Goal: Task Accomplishment & Management: Manage account settings

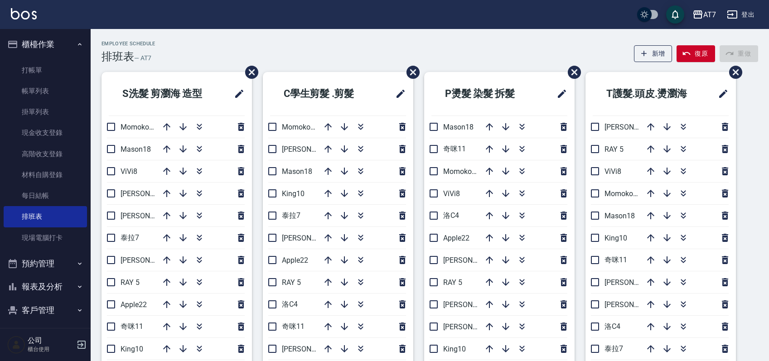
scroll to position [34, 0]
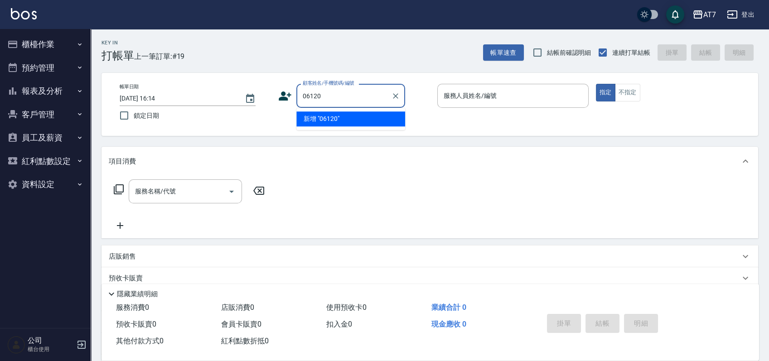
type input "06120"
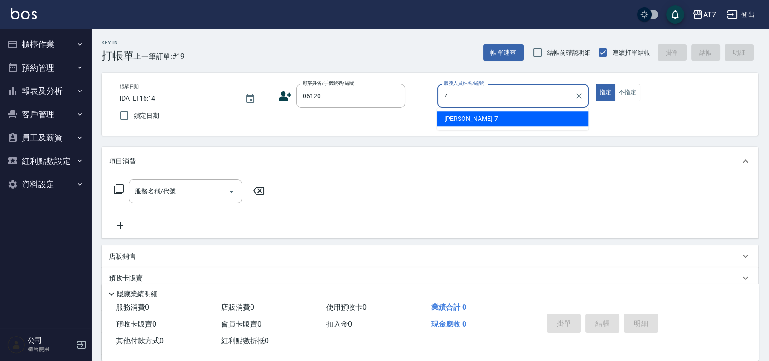
type input "泰拉-7"
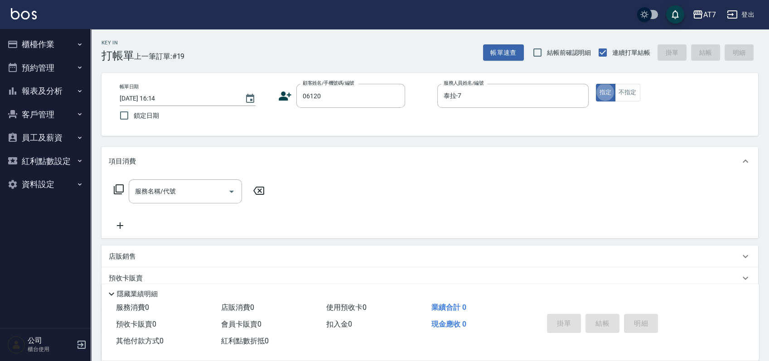
type button "true"
type input "公司單/06120-1/06120"
click at [191, 195] on input "服務名稱/代號" at bounding box center [178, 191] width 91 height 16
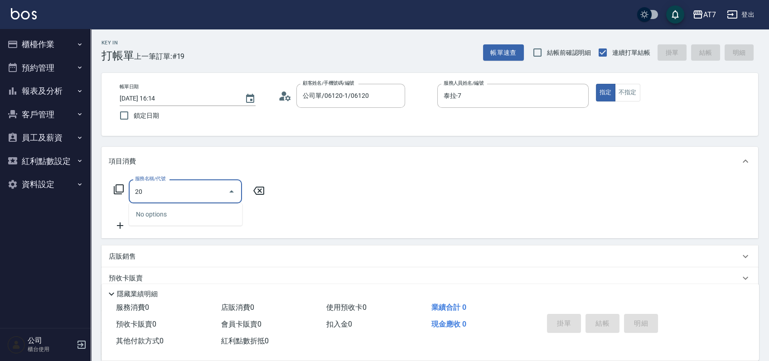
type input "201"
type input "150"
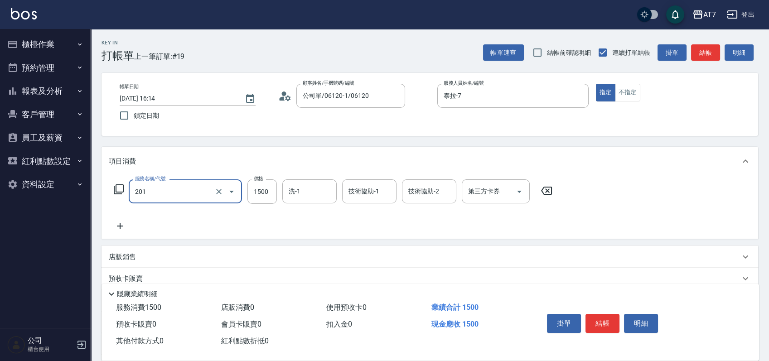
type input "燙-互助(201)"
type input "2"
type input "0"
type input "200"
type input "20"
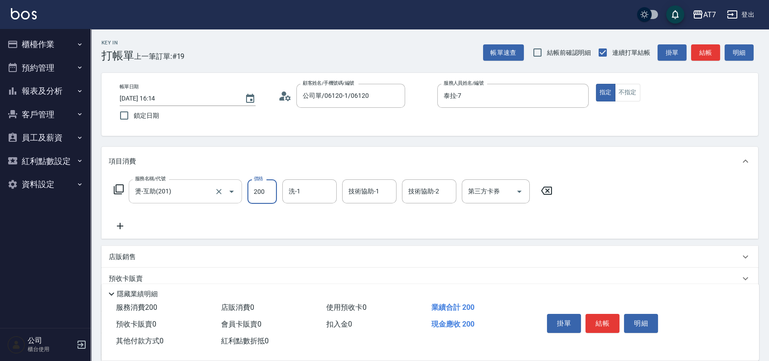
type input "2000"
type input "200"
type input "2000"
type input "Ruby-42"
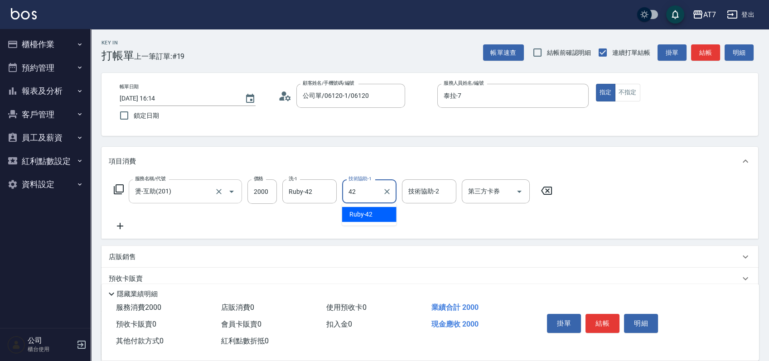
type input "Ruby-42"
click at [605, 320] on button "結帳" at bounding box center [602, 323] width 34 height 19
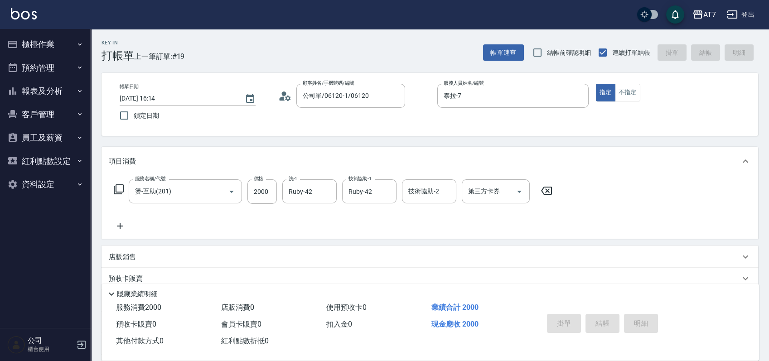
type input "2025/08/24 17:33"
type input "0"
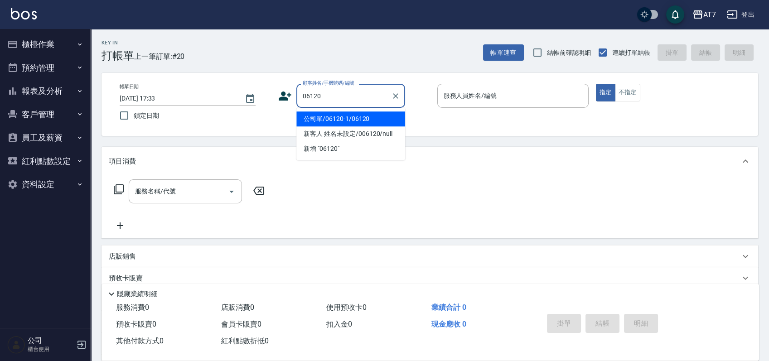
type input "公司單/06120-1/06120"
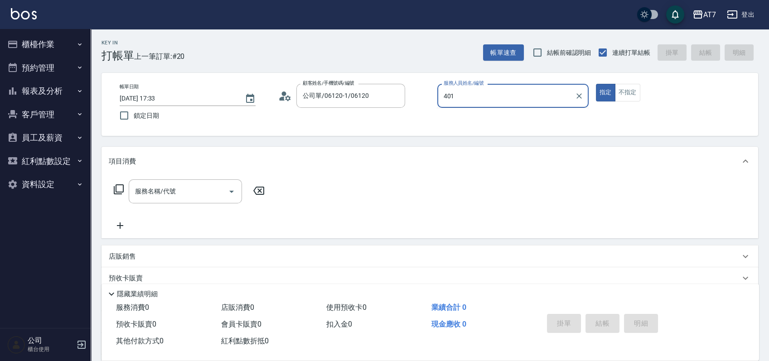
type input "401"
click at [596, 84] on button "指定" at bounding box center [605, 93] width 19 height 18
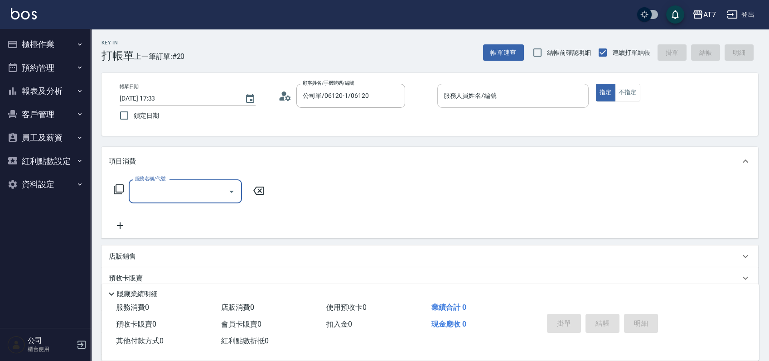
click at [500, 102] on input "服務人員姓名/編號" at bounding box center [512, 96] width 143 height 16
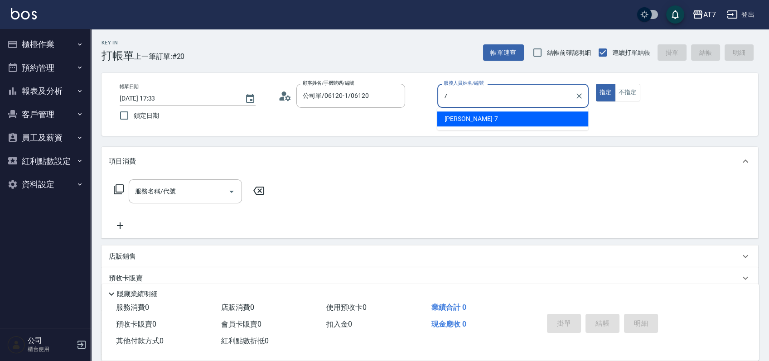
type input "泰拉-7"
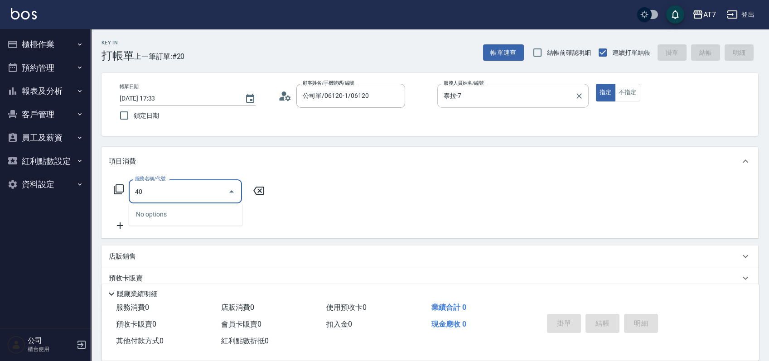
type input "401"
type input "150"
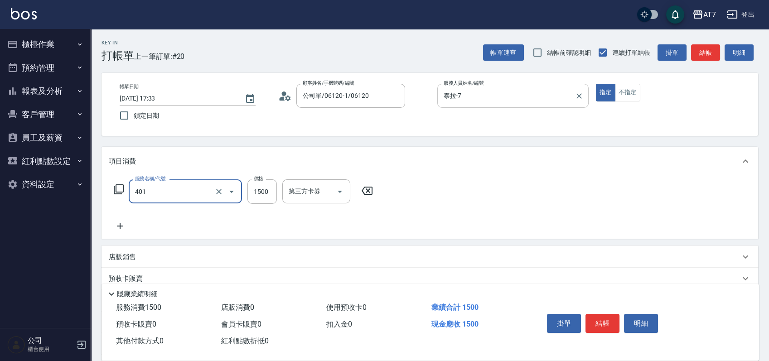
type input "染髮(互助)(401)"
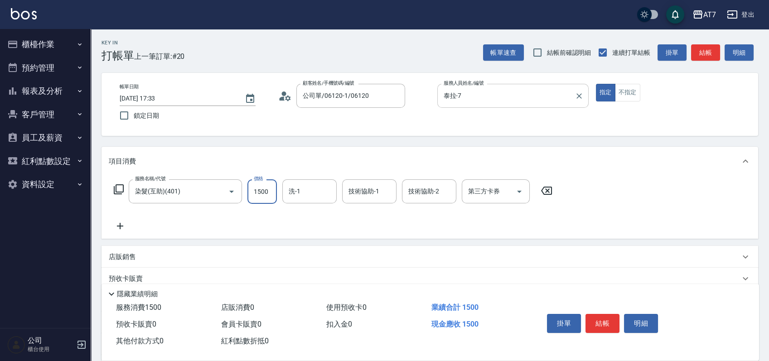
type input "1"
type input "0"
type input "16"
type input "10"
type input "168"
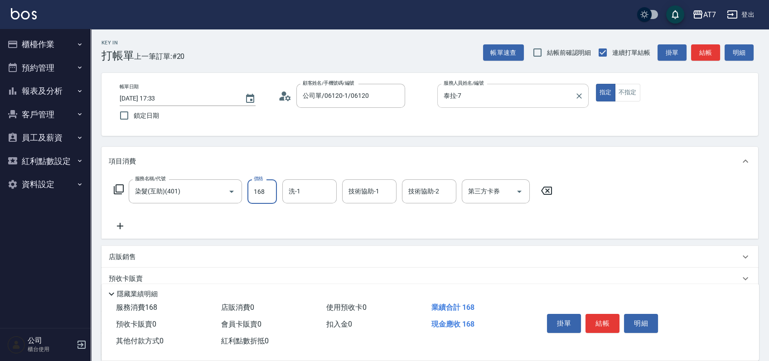
type input "160"
type input "1680"
type input "Ruby-42"
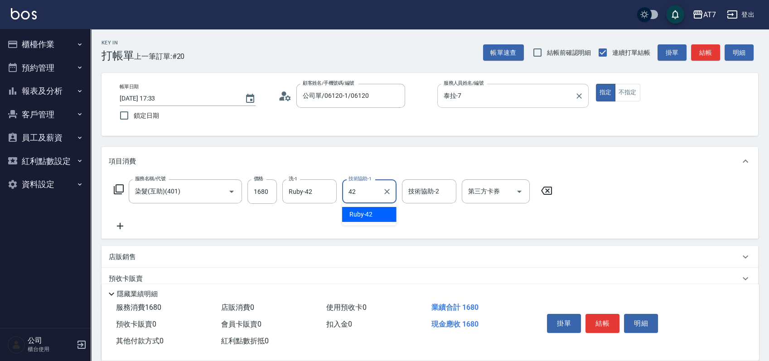
type input "Ruby-42"
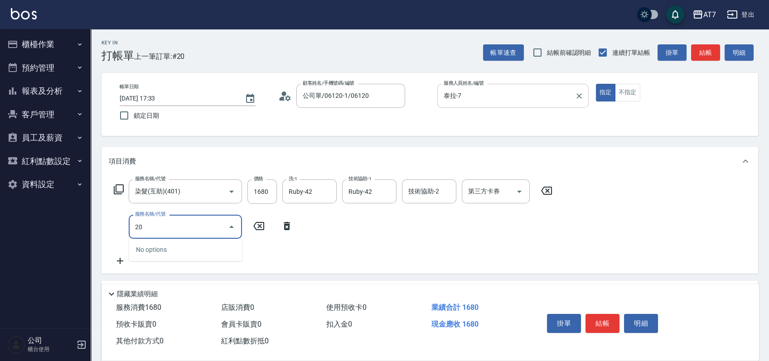
type input "2"
type input "608"
type input "360"
type input "鉑金護髮S（自領(608)"
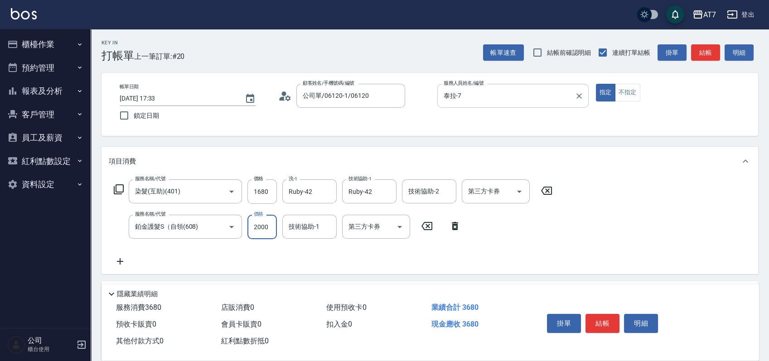
type input "1"
type input "160"
type input "180"
type input "340"
type input "1800"
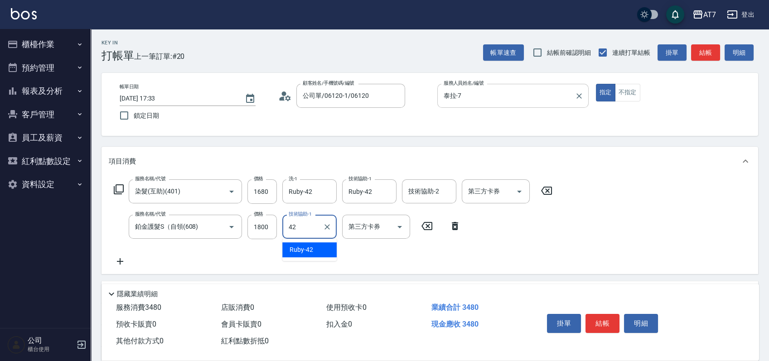
type input "Ruby-42"
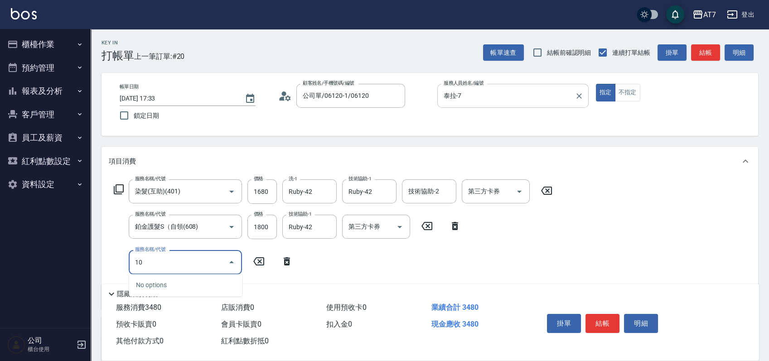
type input "107"
type input "840"
type input "新羽毛鉑金接髮調整(107)"
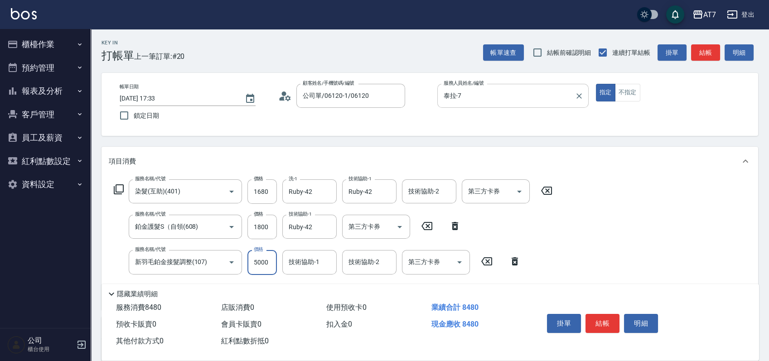
type input "3"
type input "340"
type input "36"
type input "350"
type input "360"
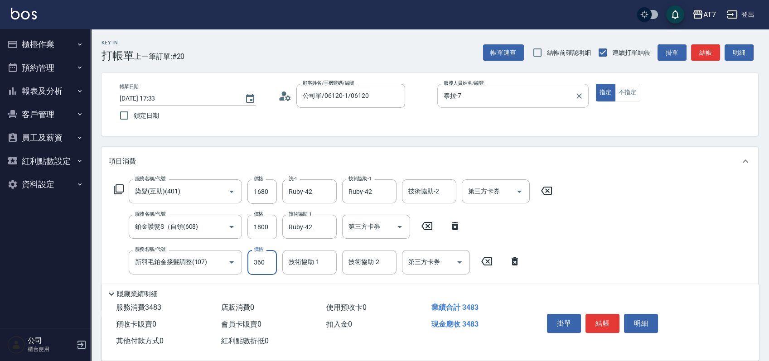
type input "380"
type input "3600"
type input "700"
type input "3600"
type input "Ruby-42"
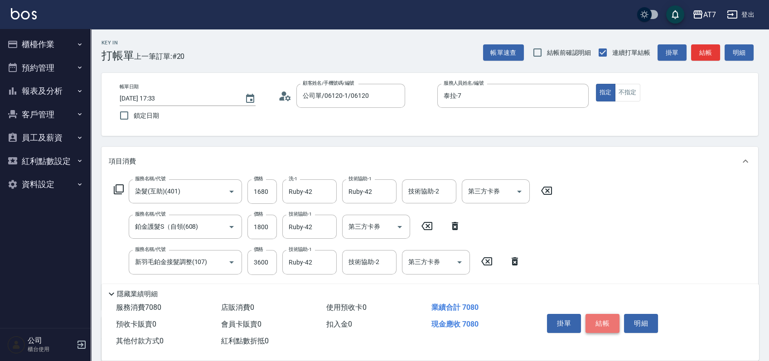
click at [602, 327] on button "結帳" at bounding box center [602, 323] width 34 height 19
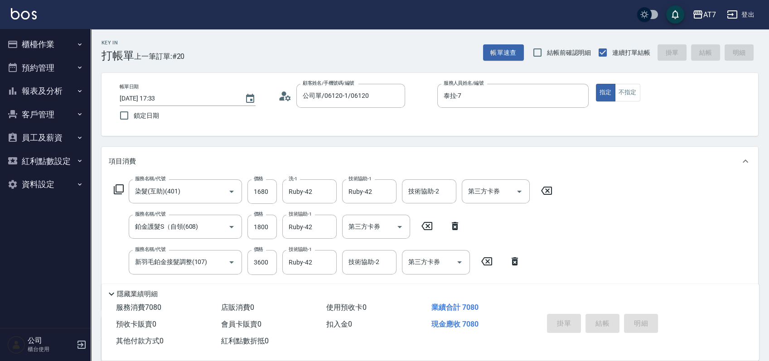
type input "2025/08/24 17:34"
type input "0"
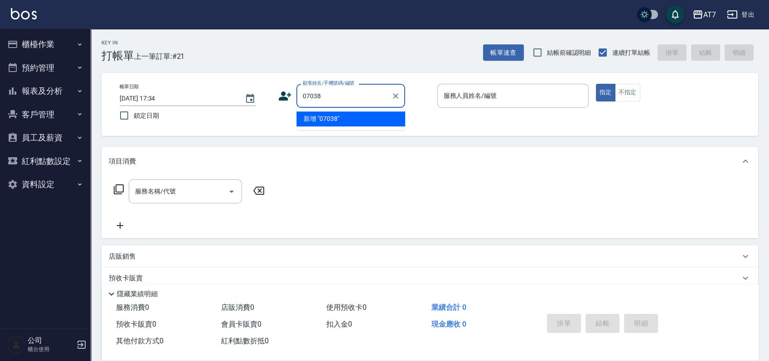
type input "07038"
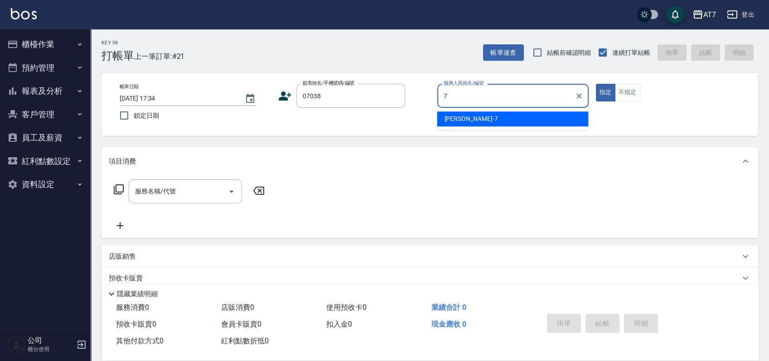
type input "泰拉-7"
type input "公司/公司07038/07038"
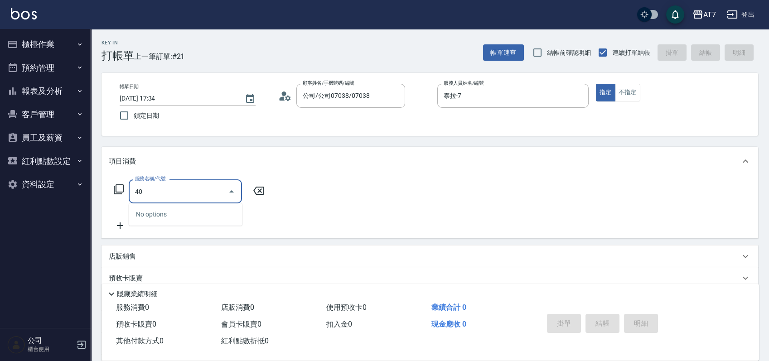
type input "401"
type input "150"
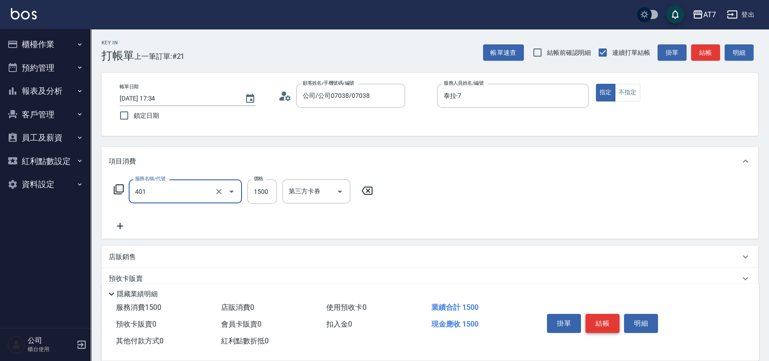
type input "染髮(互助)(401)"
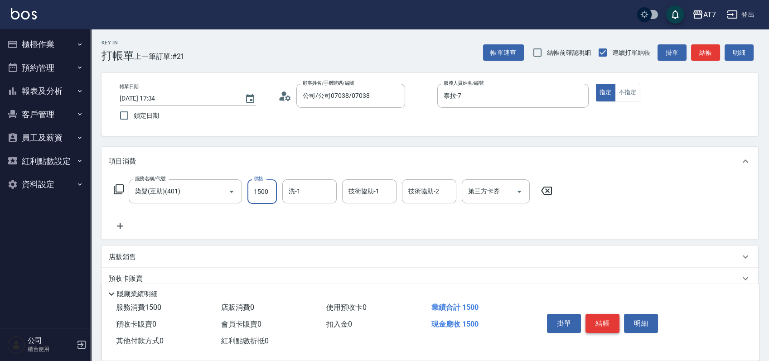
type input "1"
type input "0"
type input "178"
type input "10"
type input "1780"
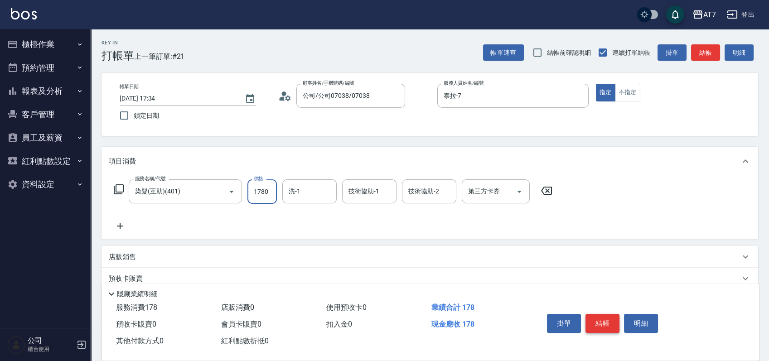
type input "170"
type input "1780"
type input "Ruby-42"
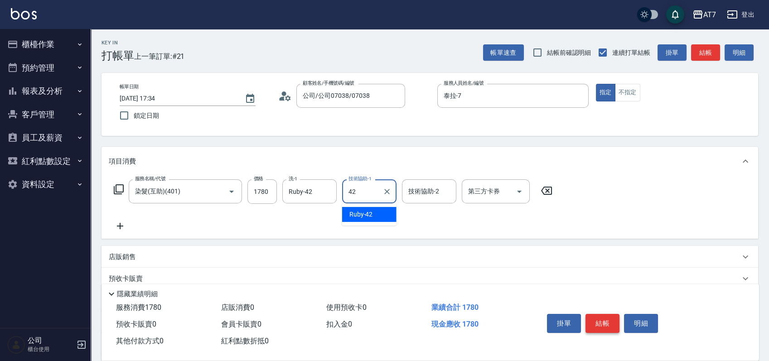
type input "Ruby-42"
click at [602, 327] on button "結帳" at bounding box center [602, 323] width 34 height 19
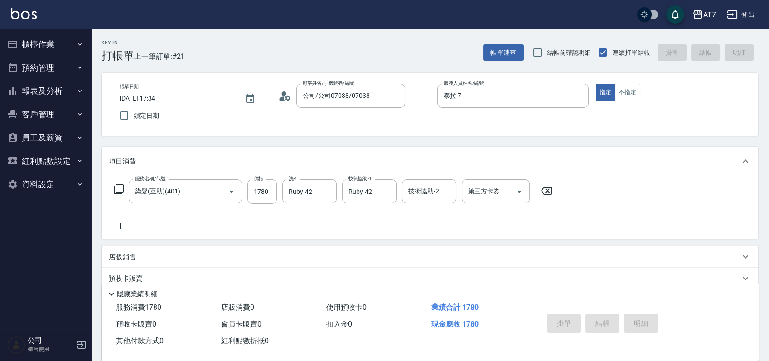
type input "0"
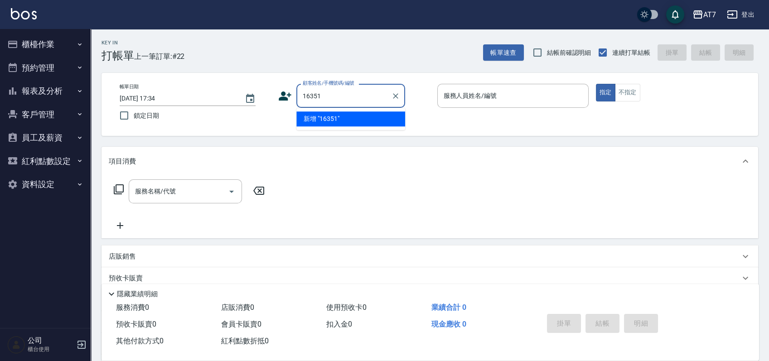
type input "16351"
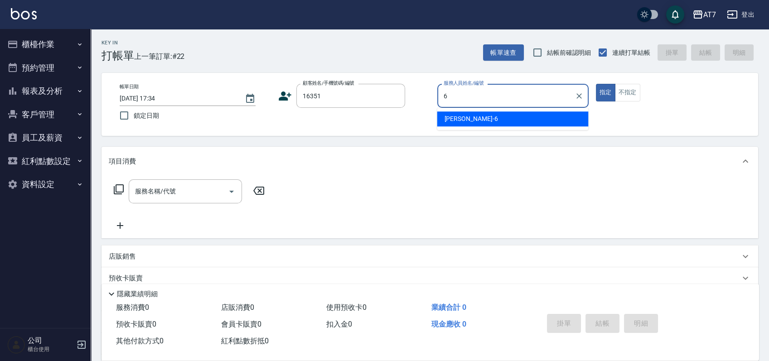
type input "杜莎莎-6"
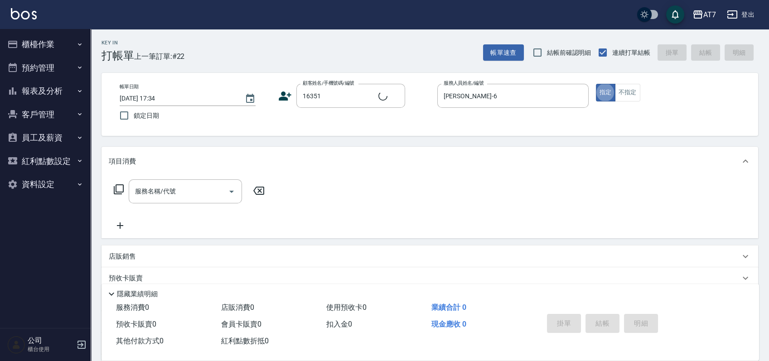
type input "公司/公司16351/16351"
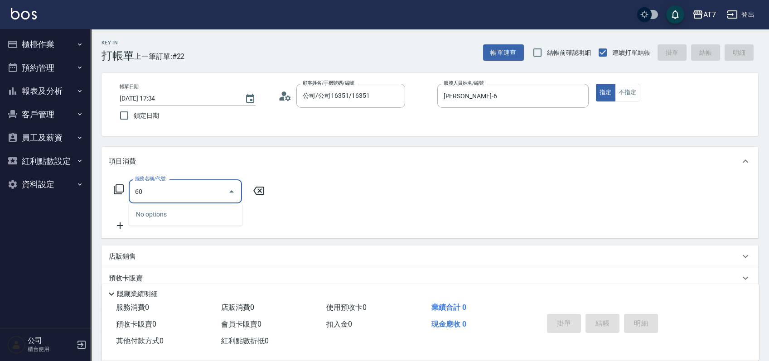
type input "601"
type input "60"
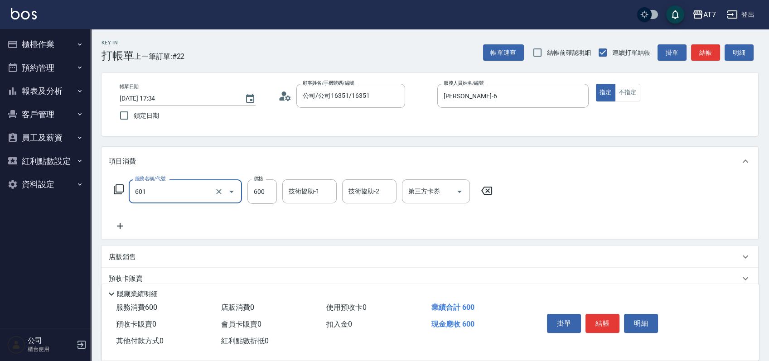
type input "深層護髮（助）(601)"
type input "0"
type input "50"
type input "500"
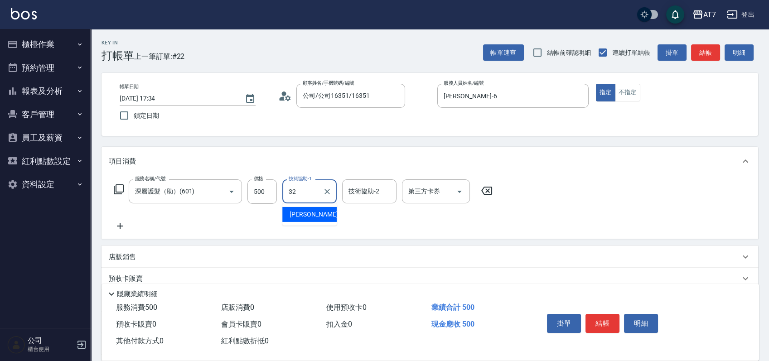
type input "小慈-32"
click at [599, 318] on button "結帳" at bounding box center [602, 323] width 34 height 19
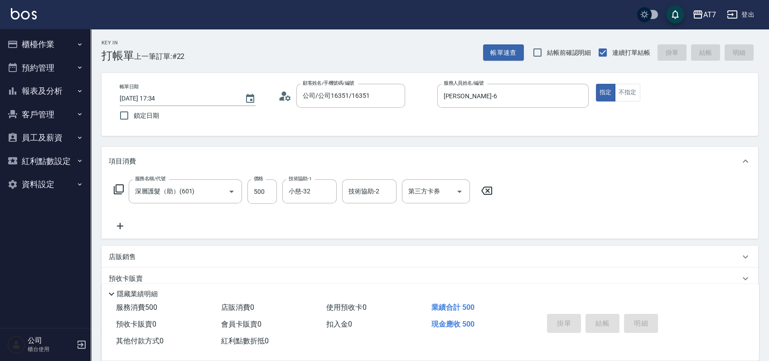
type input "0"
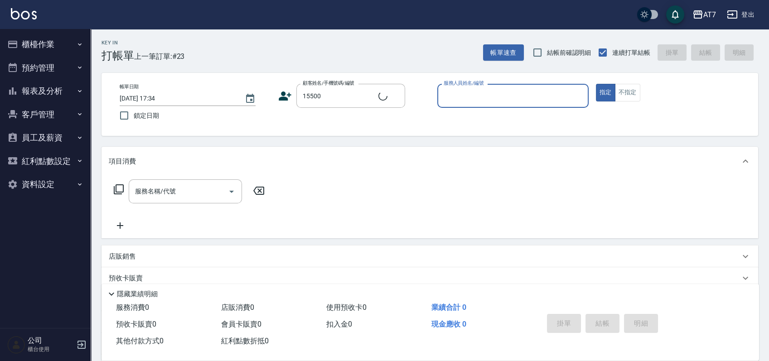
type input "公司/公司15500/15500"
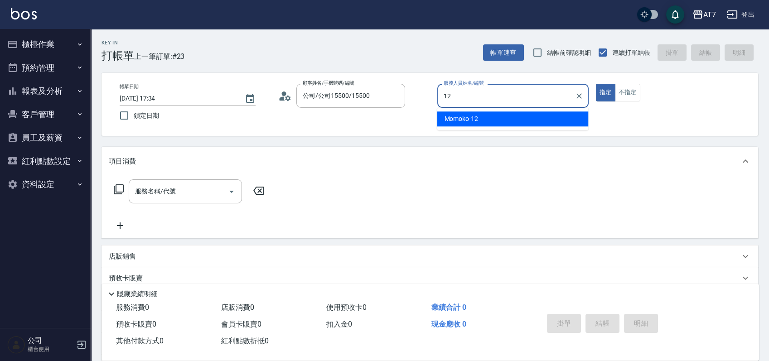
type input "Momoko-12"
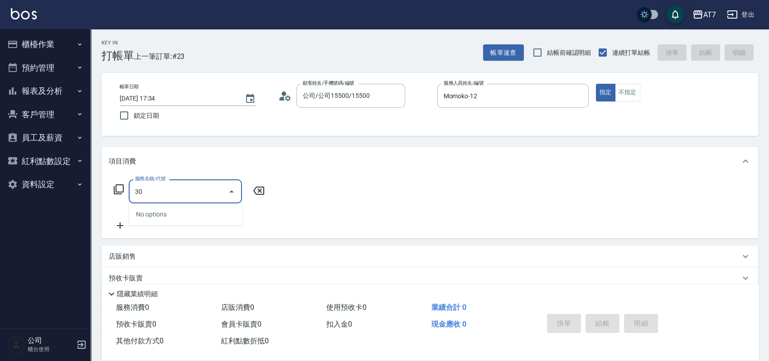
type input "304"
type input "40"
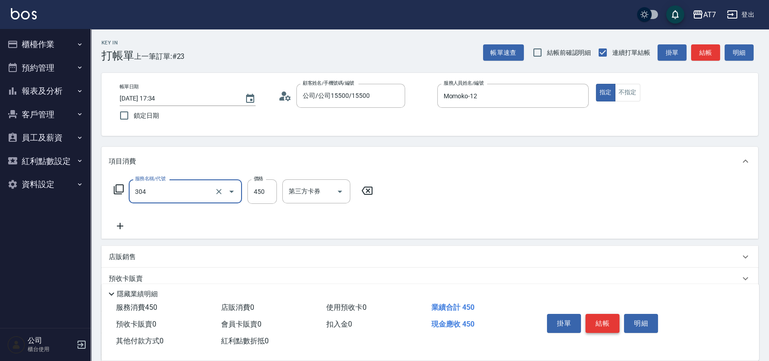
type input "A+級剪髮(304)"
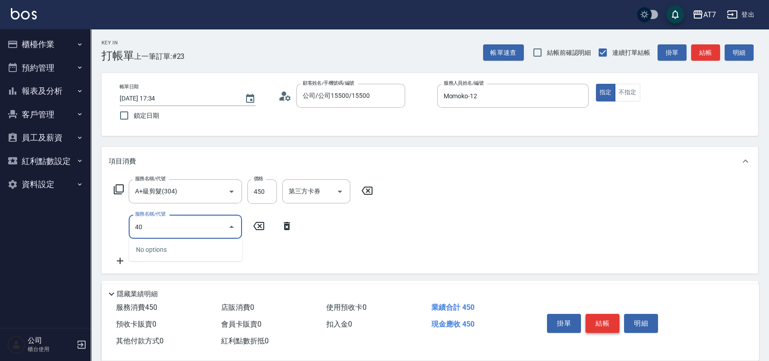
type input "401"
type input "190"
type input "染髮(互助)(401)"
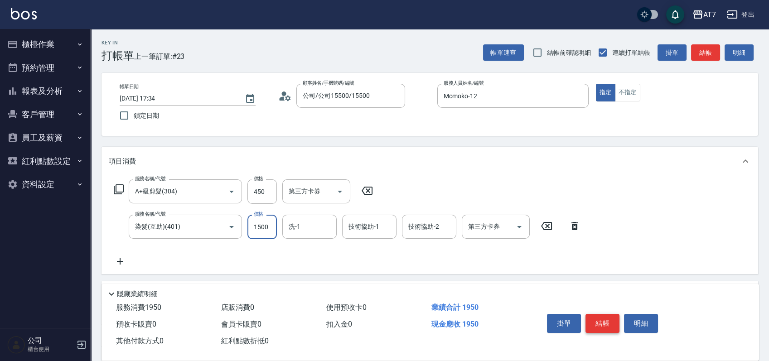
type input "40"
type input "188"
type input "230"
type input "1880"
type input "YuYu-40"
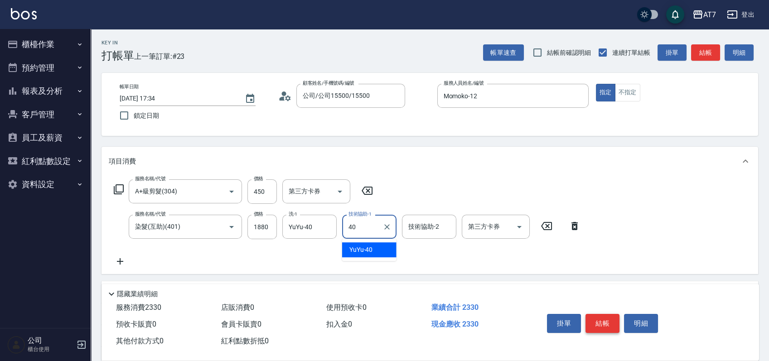
type input "YuYu-40"
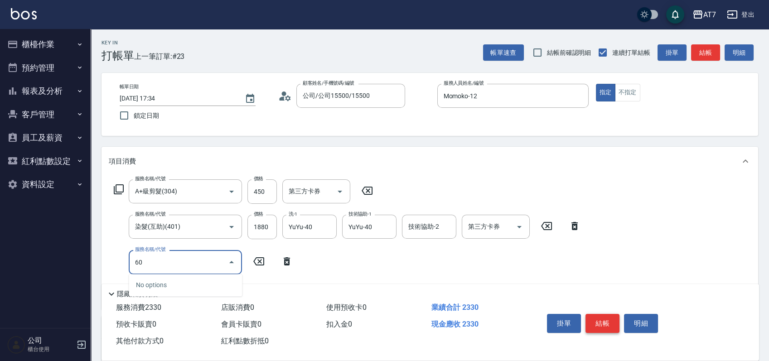
type input "601"
type input "290"
type input "深層護髮（助）(601)"
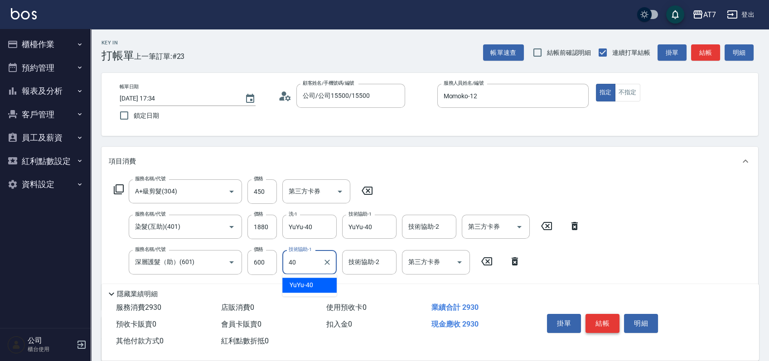
type input "YuYu-40"
click at [599, 318] on button "結帳" at bounding box center [602, 323] width 34 height 19
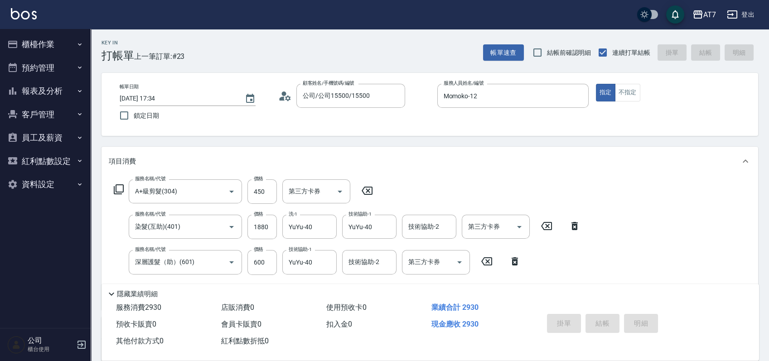
type input "2025/08/24 17:35"
type input "0"
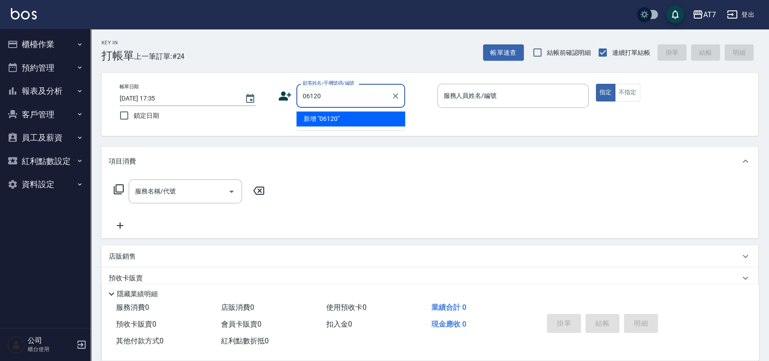
type input "06120"
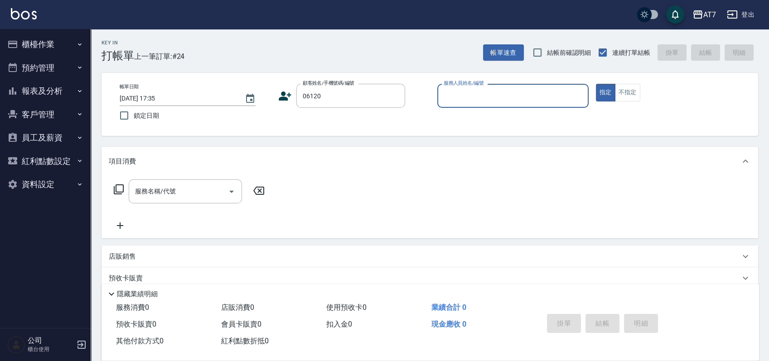
type input "1"
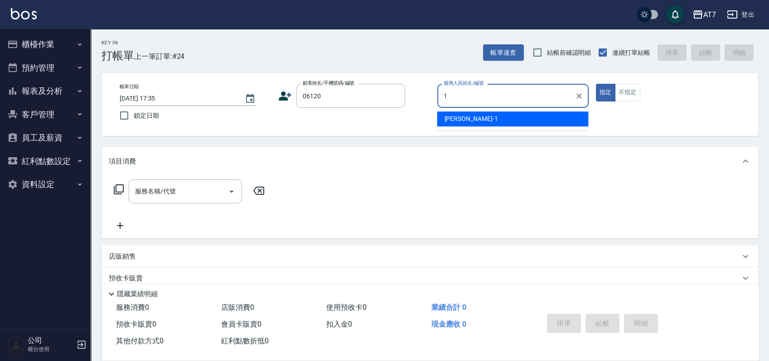
type input "公司單/06120-1/06120"
type input "伊蕾-2"
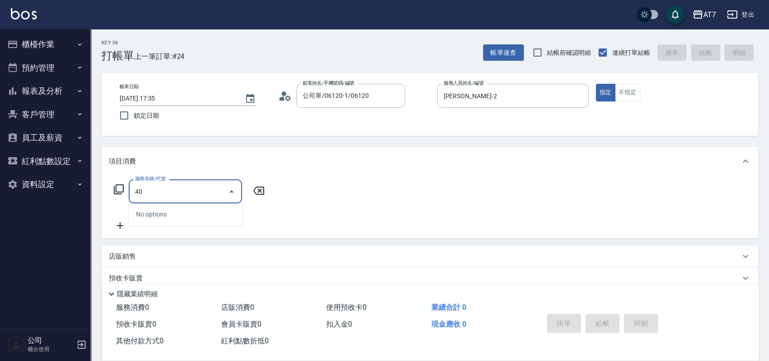
type input "400"
type input "150"
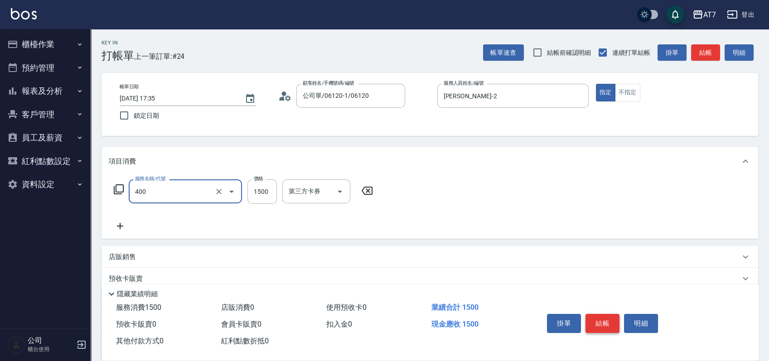
type input "染髮(400)"
type input "0"
type input "323"
type input "30"
type input "3230"
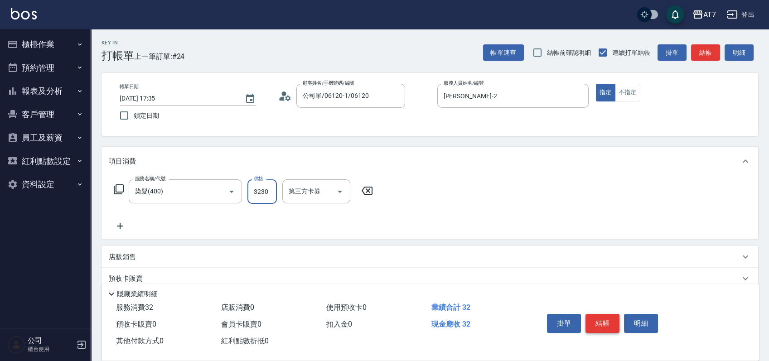
type input "320"
type input "3230"
click at [599, 318] on button "結帳" at bounding box center [602, 323] width 34 height 19
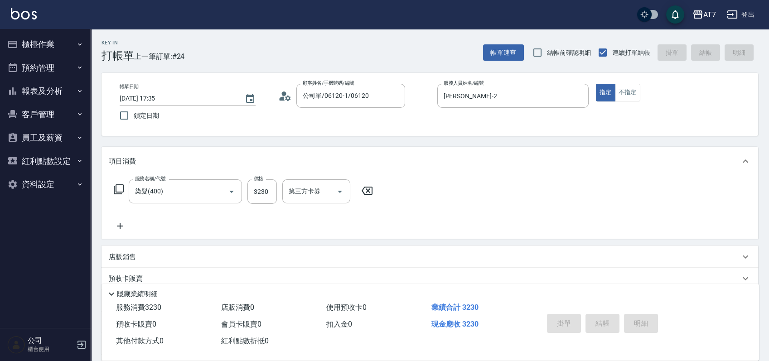
type input "0"
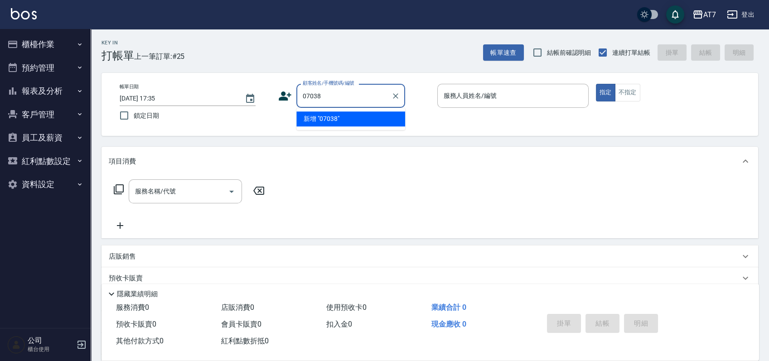
type input "07038"
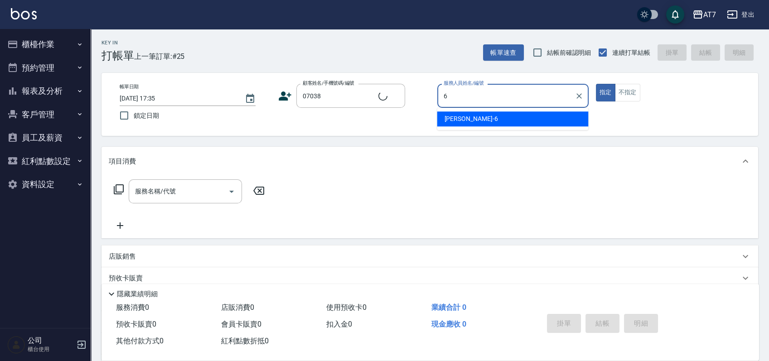
type input "杜莎莎-6"
type input "公司/公司07038/07038"
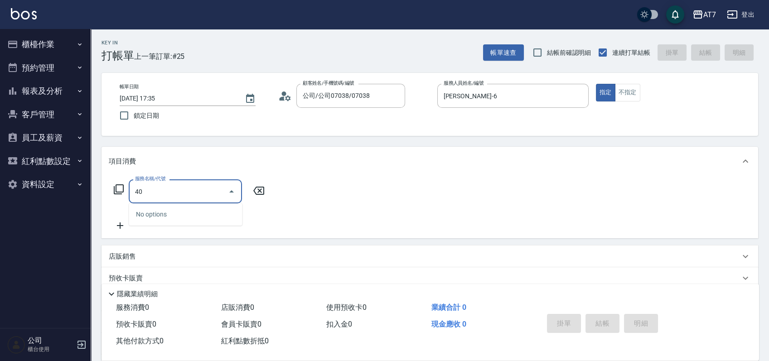
type input "401"
type input "150"
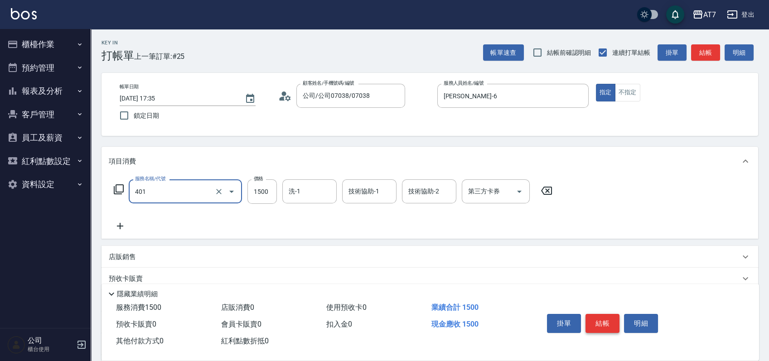
type input "染髮(互助)(401)"
type input "0"
type input "20"
type input "2080"
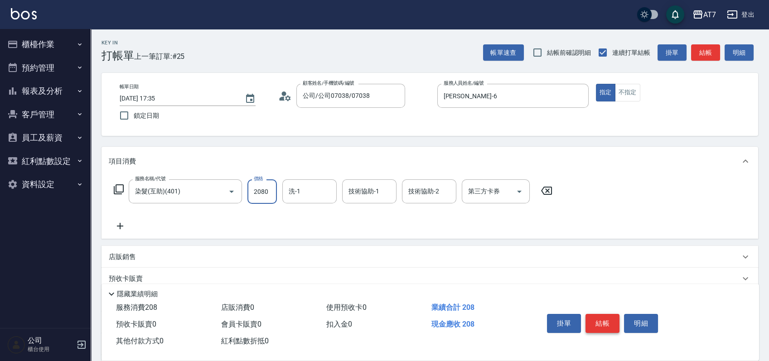
type input "200"
type input "2080"
type input "小慈-32"
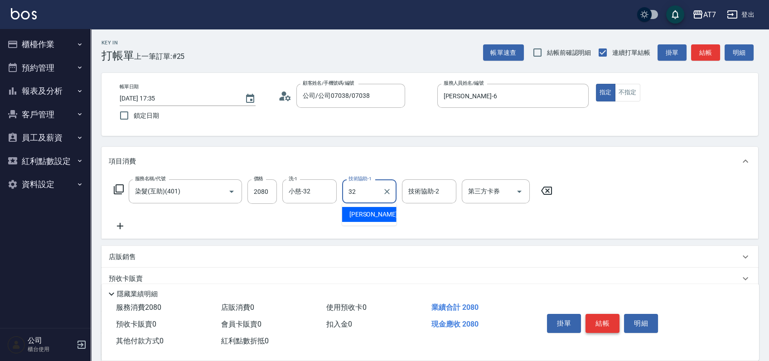
type input "小慈-32"
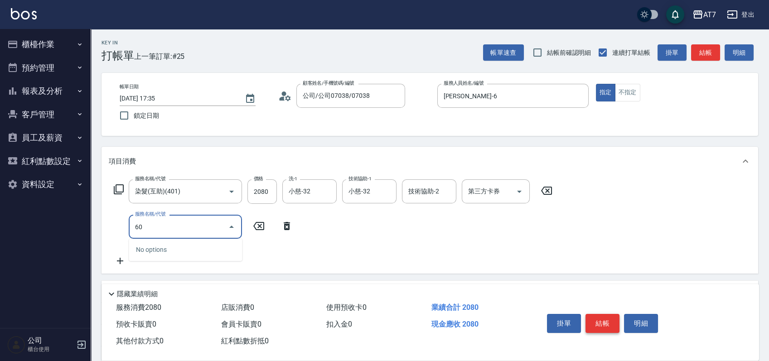
type input "609"
type input "450"
type input "鉑金護髮M（自領(609)"
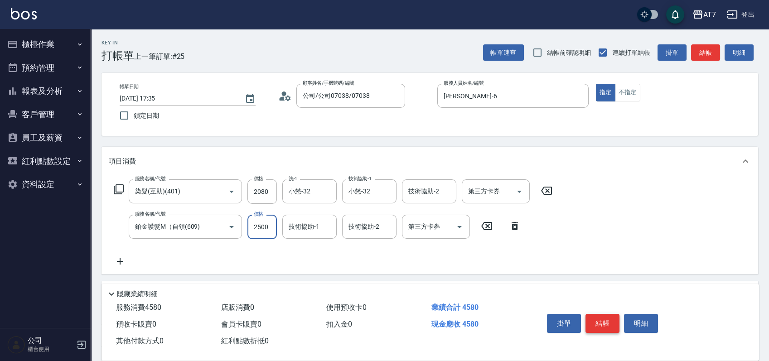
type input "2"
type input "200"
type input "24"
type input "210"
type input "248"
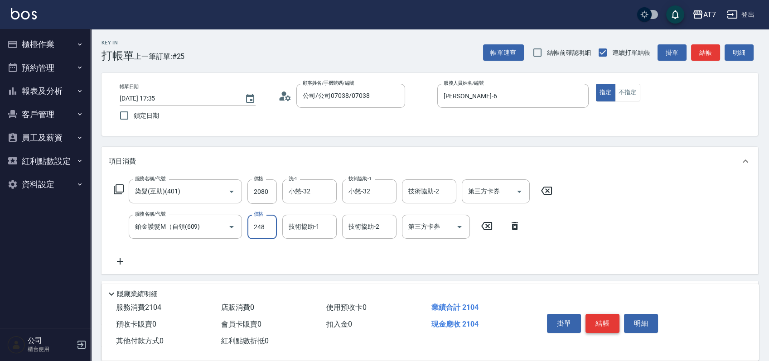
type input "230"
type input "2480"
type input "450"
type input "2480"
type input "小慈-32"
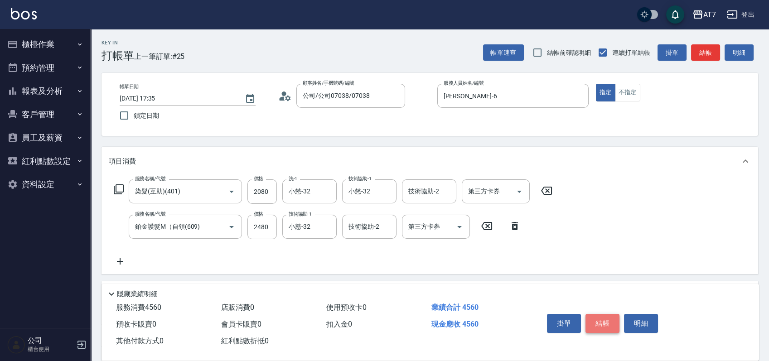
click at [599, 318] on button "結帳" at bounding box center [602, 323] width 34 height 19
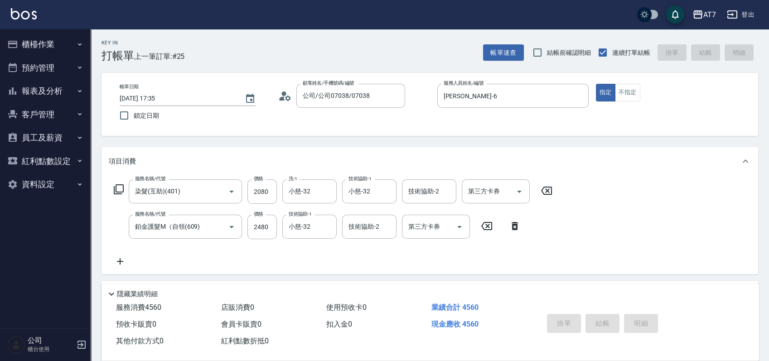
type input "2025/08/24 17:36"
type input "0"
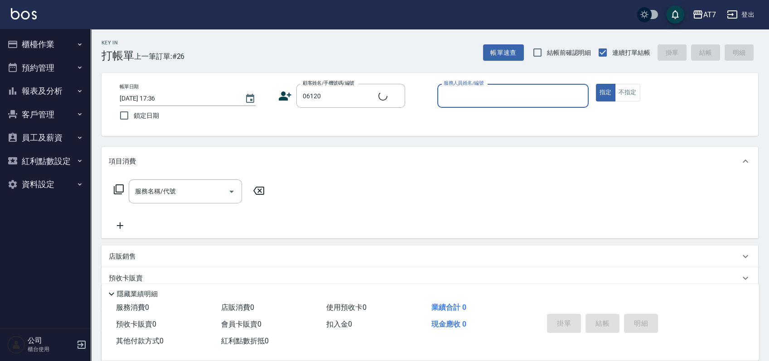
type input "公司單/06120-1/06120"
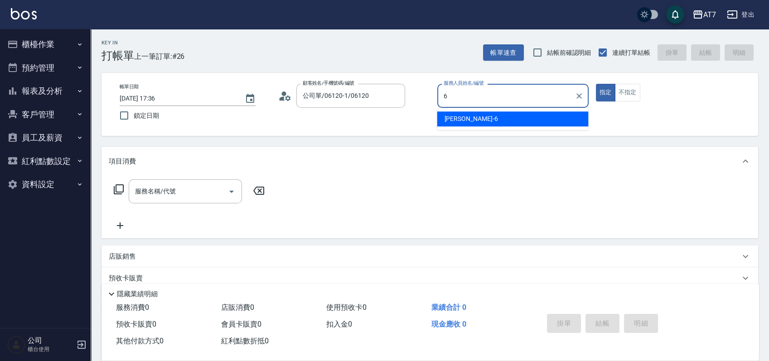
type input "杜莎莎-6"
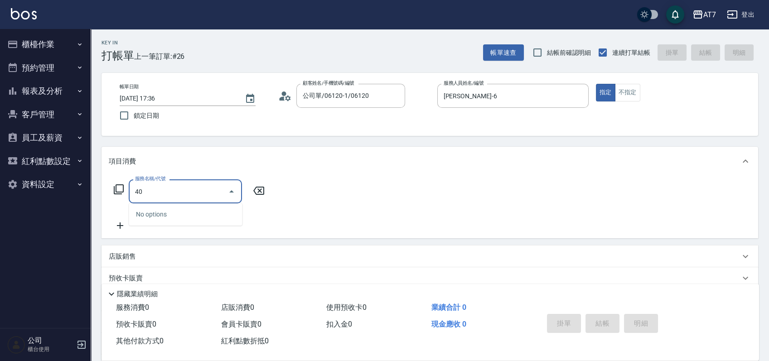
type input "401"
type input "150"
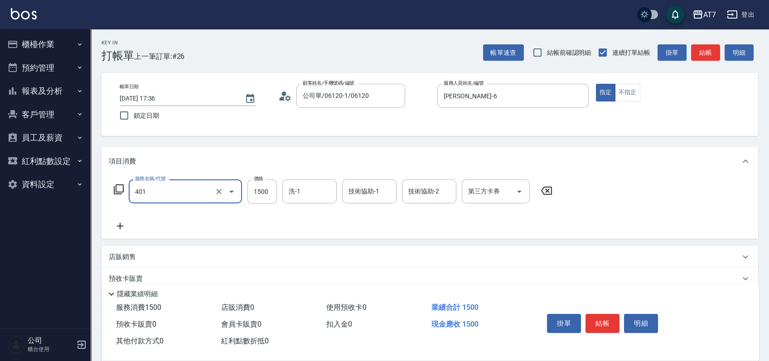
type input "染髮(互助)(401)"
type input "0"
type input "20"
type input "208"
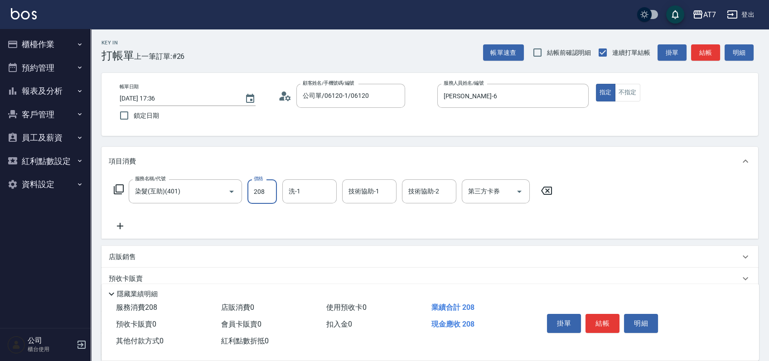
type input "200"
type input "2080"
type input "小慈-32"
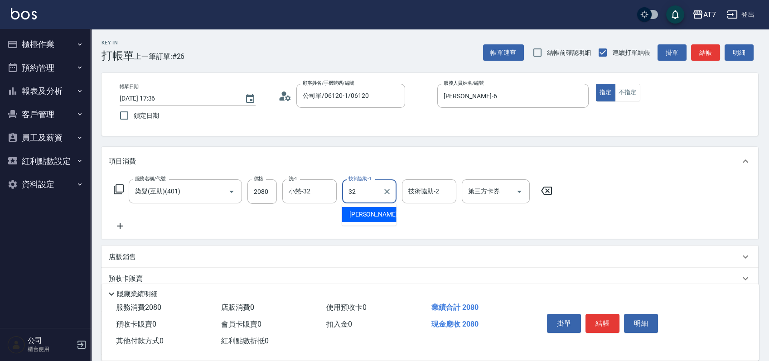
type input "小慈-32"
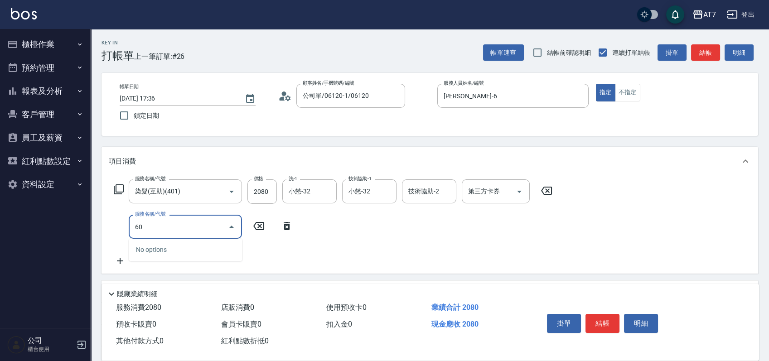
type input "609"
type input "450"
type input "鉑金護髮M（自領(609)"
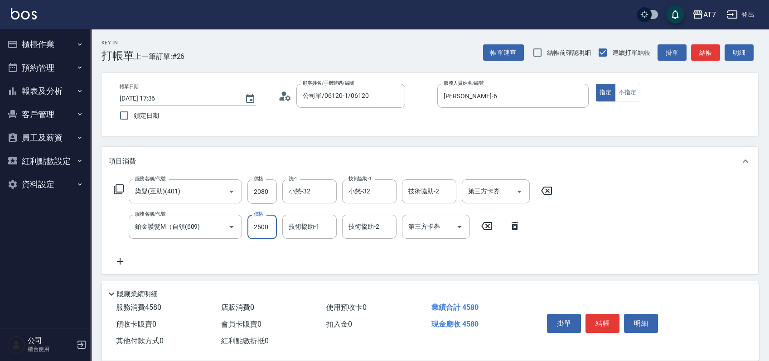
type input "2"
type input "210"
type input "248"
type input "230"
type input "2480"
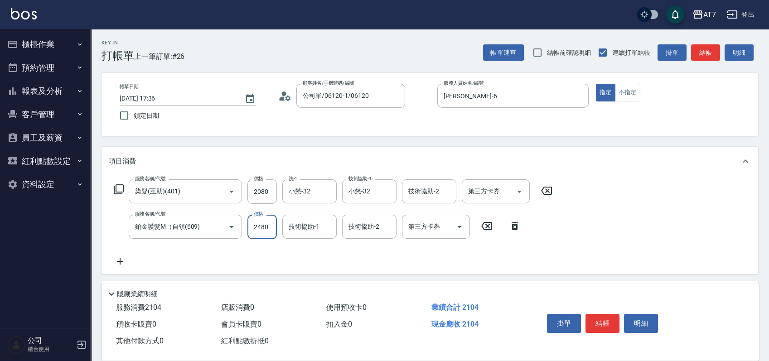
type input "450"
type input "2480"
type input "小慈-32"
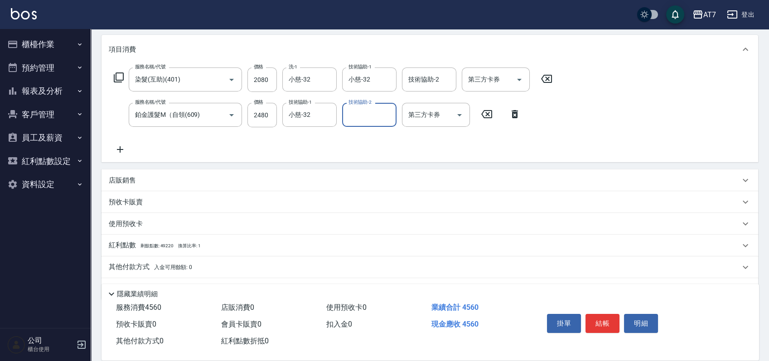
scroll to position [120, 0]
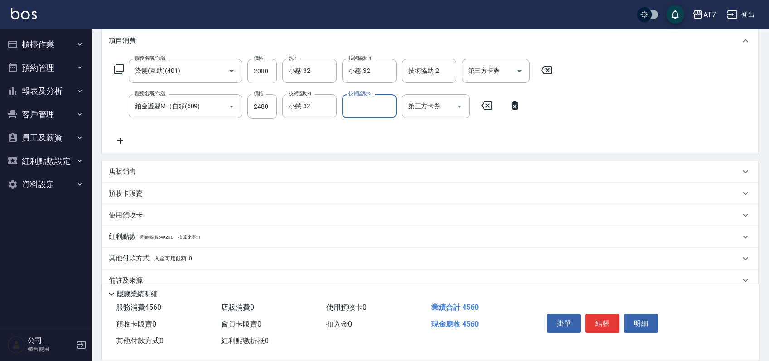
click at [130, 169] on p "店販銷售" at bounding box center [122, 172] width 27 height 10
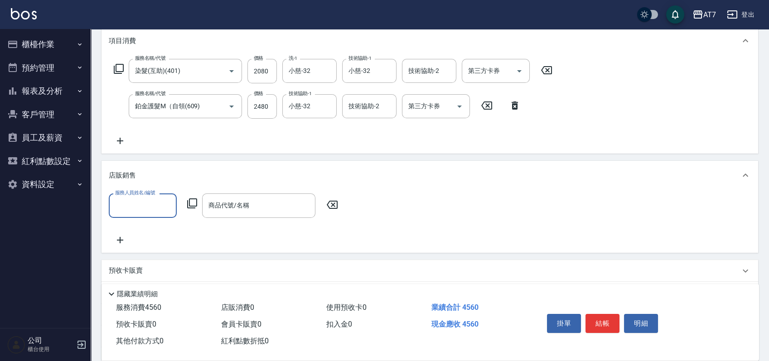
scroll to position [0, 0]
type input "杜莎莎-6"
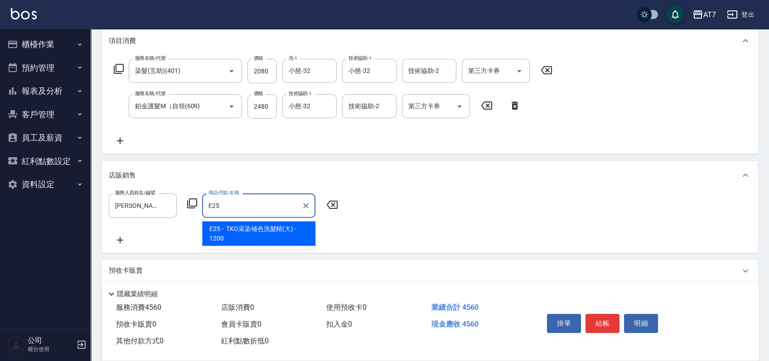
type input "TKO采染補色洗髮精(大)"
type input "570"
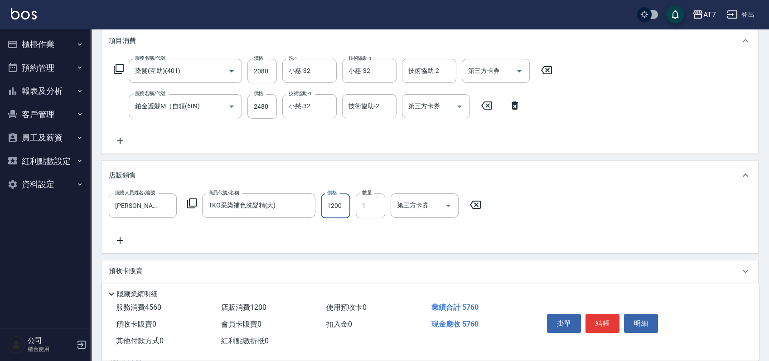
type input "1"
type input "450"
type input "100"
click at [594, 325] on button "結帳" at bounding box center [602, 323] width 34 height 19
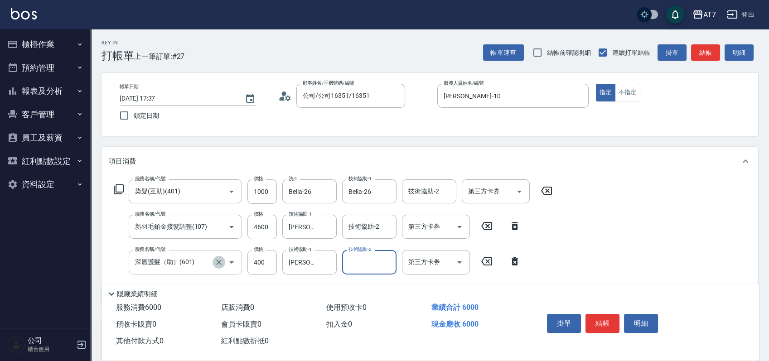
click at [220, 265] on icon "Clear" at bounding box center [218, 262] width 9 height 9
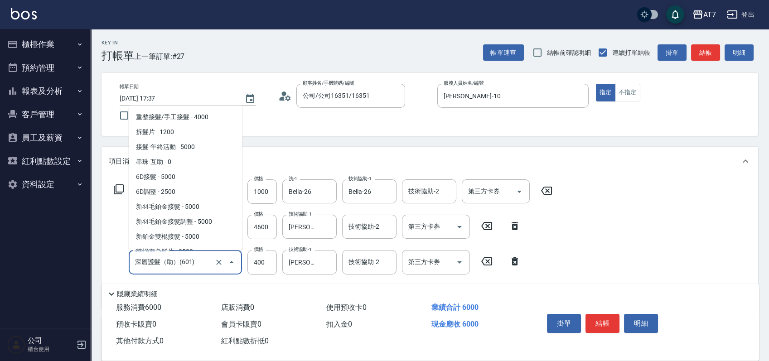
scroll to position [1069, 0]
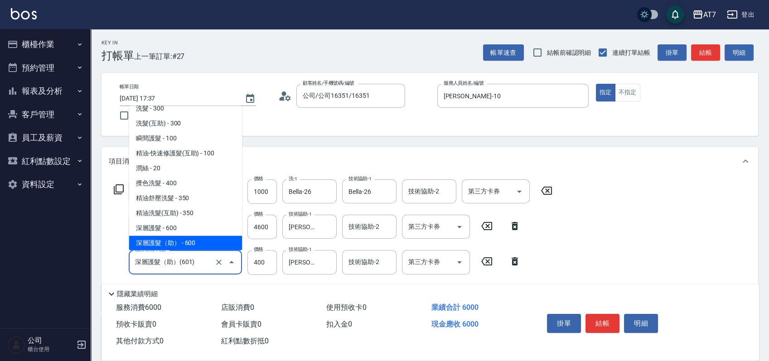
drag, startPoint x: 199, startPoint y: 262, endPoint x: 132, endPoint y: 258, distance: 67.2
click at [133, 258] on input "深層護髮（助）(601)" at bounding box center [173, 262] width 80 height 16
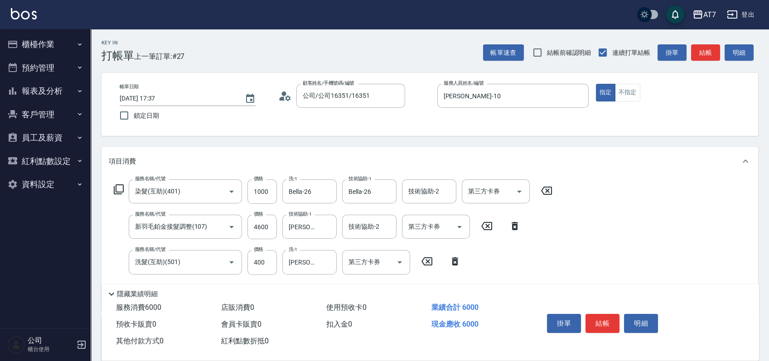
drag, startPoint x: 606, startPoint y: 313, endPoint x: 619, endPoint y: 246, distance: 68.2
click at [619, 246] on div "Key In 打帳單 上一筆訂單:#27 帳單速查 結帳前確認明細 連續打單結帳 掛單 結帳 明細 帳單日期 2025/08/24 17:37 鎖定日期 顧客…" at bounding box center [430, 281] width 678 height 504
click at [252, 228] on input "4600" at bounding box center [261, 227] width 29 height 24
click at [597, 325] on button "結帳" at bounding box center [602, 323] width 34 height 19
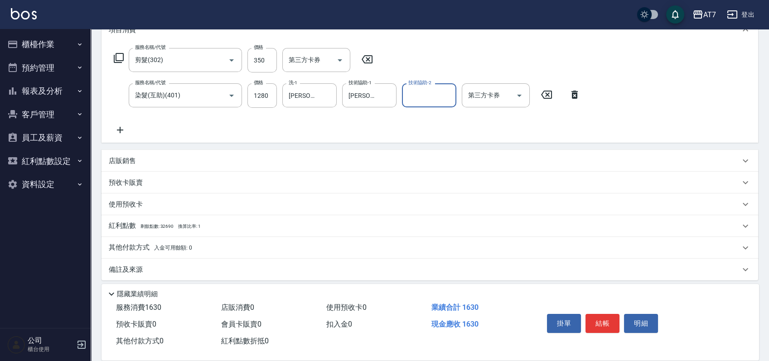
scroll to position [136, 0]
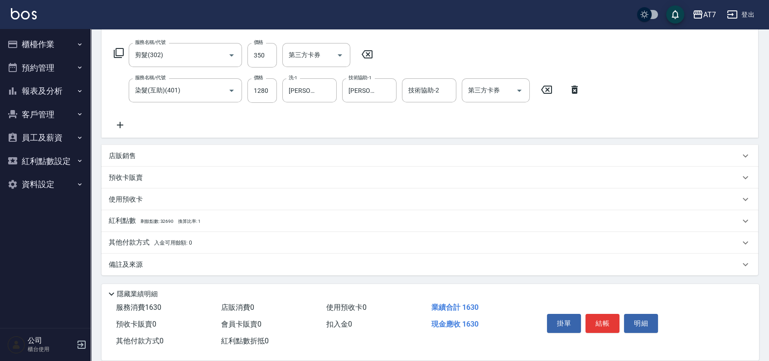
click at [120, 239] on p "其他付款方式 入金可用餘額: 0" at bounding box center [150, 243] width 83 height 10
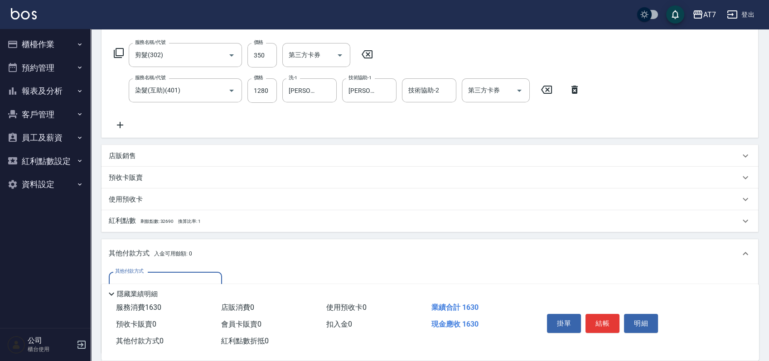
scroll to position [0, 0]
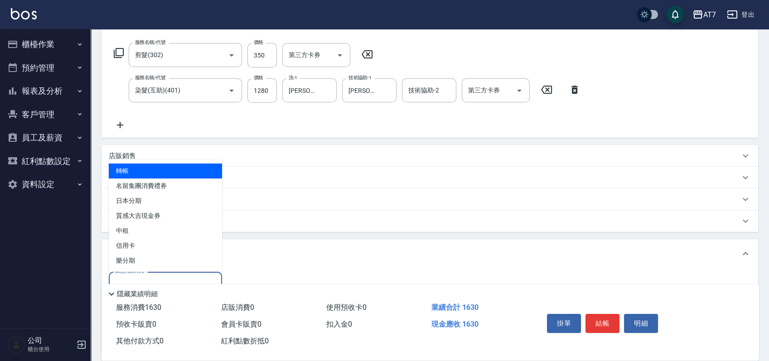
click at [144, 277] on input "其他付款方式" at bounding box center [165, 284] width 105 height 16
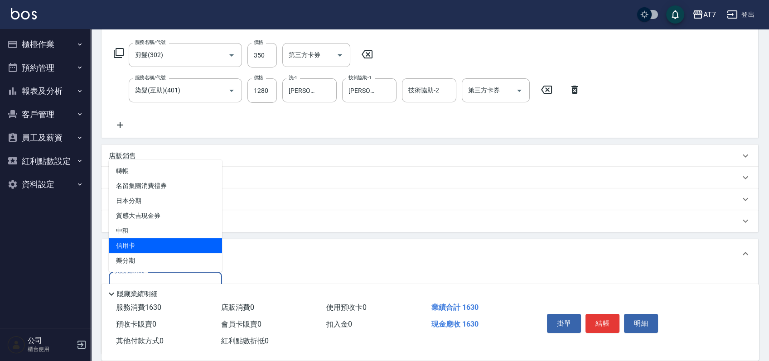
click at [141, 251] on span "信用卡" at bounding box center [165, 245] width 113 height 15
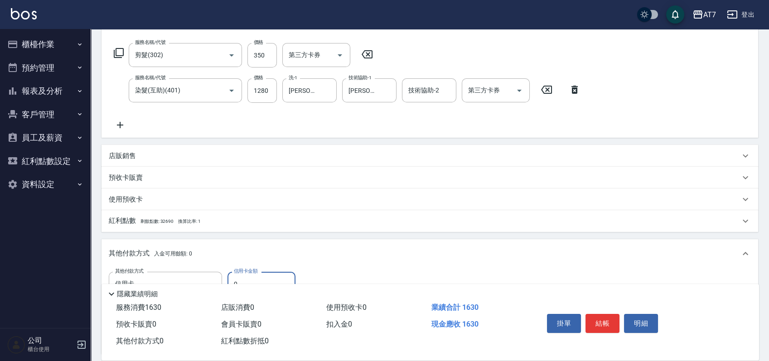
scroll to position [197, 0]
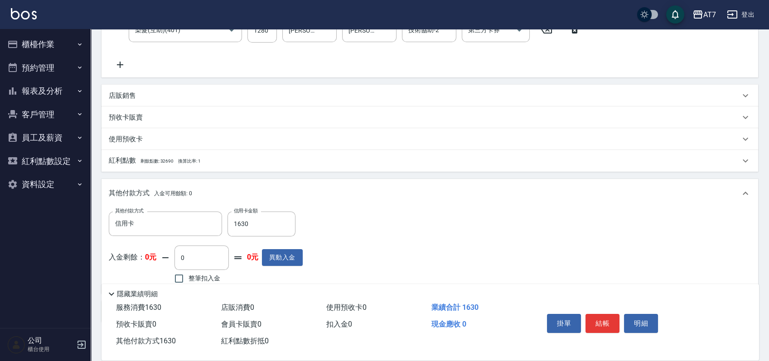
drag, startPoint x: 605, startPoint y: 317, endPoint x: 423, endPoint y: 216, distance: 207.8
click at [423, 216] on div "Key In 打帳單 上一筆訂單:#28 帳單速查 結帳前確認明細 連續打單結帳 掛單 結帳 明細 帳單日期 2025/08/24 17:38 鎖定日期 顧客…" at bounding box center [430, 120] width 678 height 576
click at [604, 323] on button "結帳" at bounding box center [602, 323] width 34 height 19
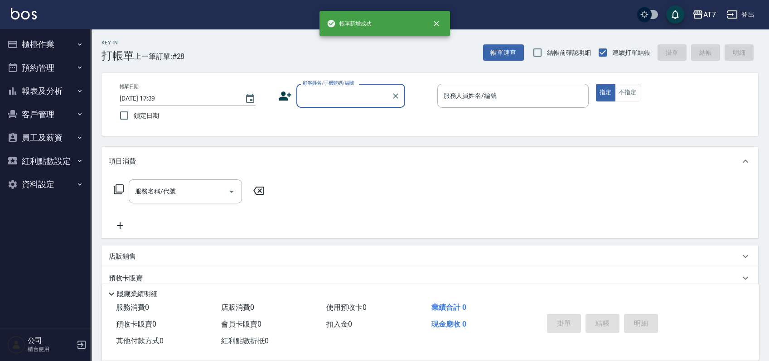
scroll to position [0, 0]
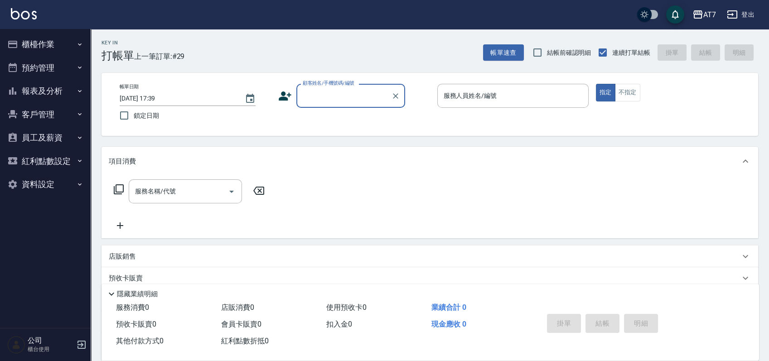
click at [328, 100] on div "顧客姓名/手機號碼/編號 顧客姓名/手機號碼/編號" at bounding box center [350, 96] width 109 height 24
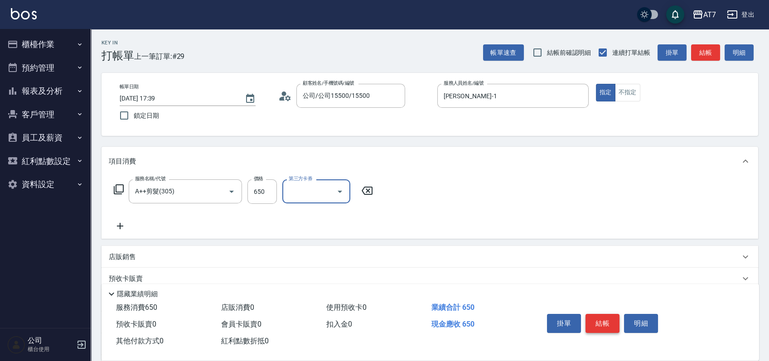
click at [609, 317] on button "結帳" at bounding box center [602, 323] width 34 height 19
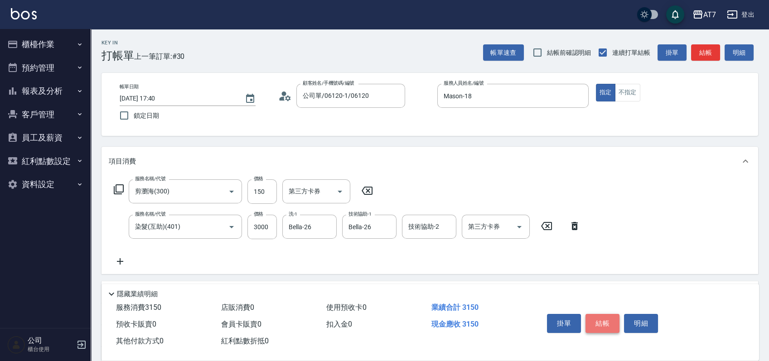
click at [609, 317] on button "結帳" at bounding box center [602, 323] width 34 height 19
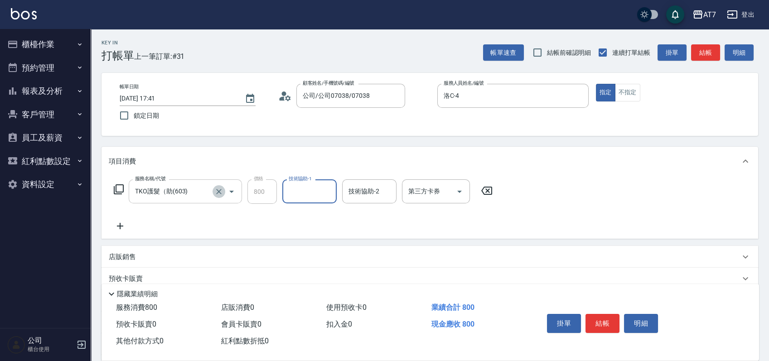
click at [216, 194] on icon "Clear" at bounding box center [218, 191] width 5 height 5
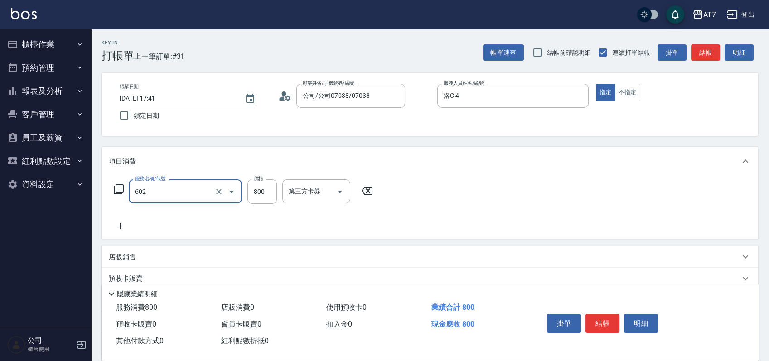
click at [216, 194] on icon "Clear" at bounding box center [218, 191] width 5 height 5
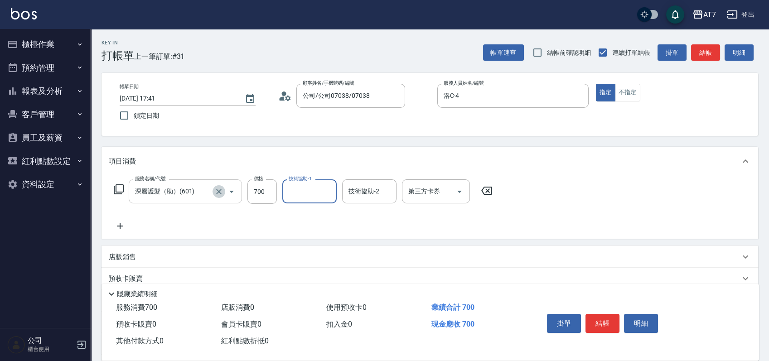
click at [216, 194] on icon "Clear" at bounding box center [218, 191] width 5 height 5
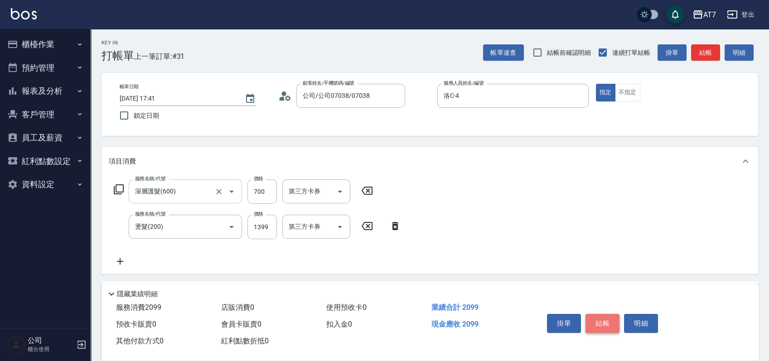
click at [605, 318] on button "結帳" at bounding box center [602, 323] width 34 height 19
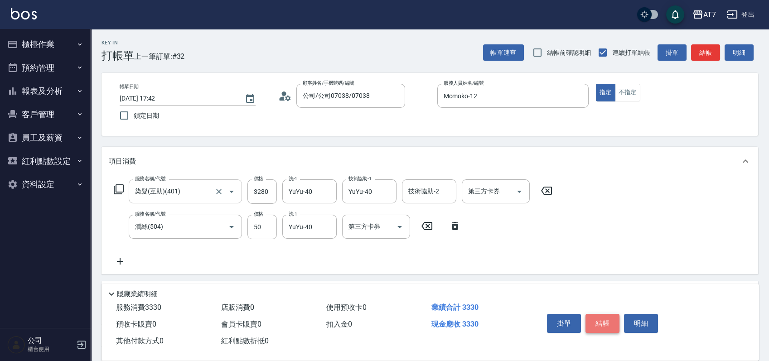
click at [599, 323] on button "結帳" at bounding box center [602, 323] width 34 height 19
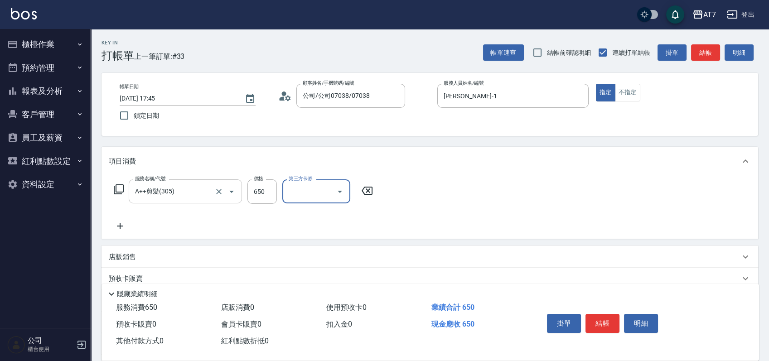
scroll to position [60, 0]
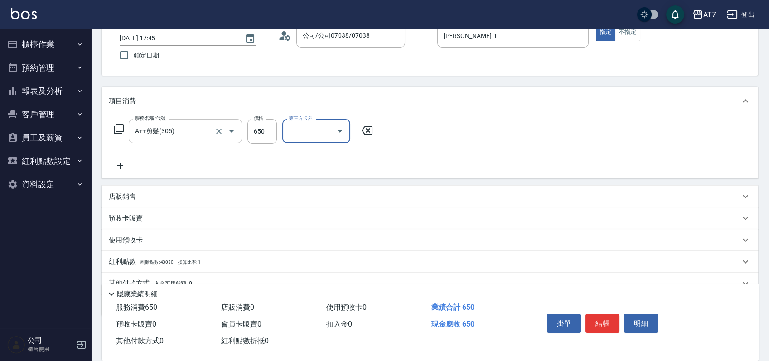
click at [164, 194] on div "店販銷售" at bounding box center [424, 197] width 631 height 10
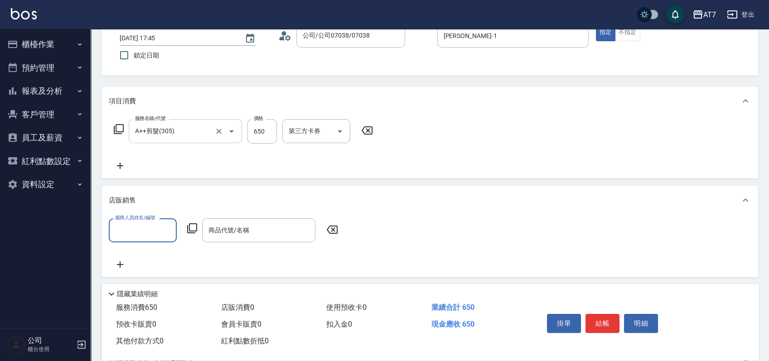
scroll to position [0, 0]
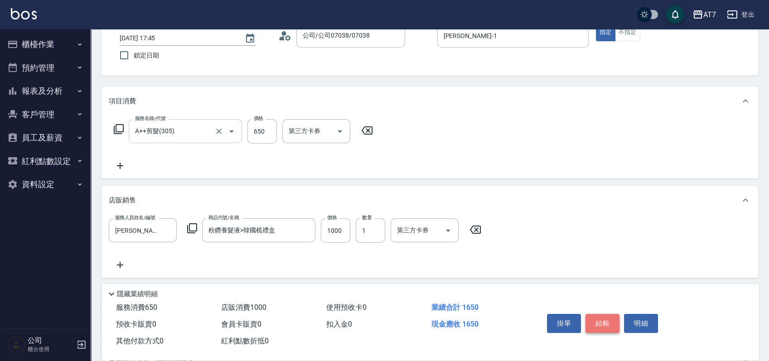
click at [594, 321] on button "結帳" at bounding box center [602, 323] width 34 height 19
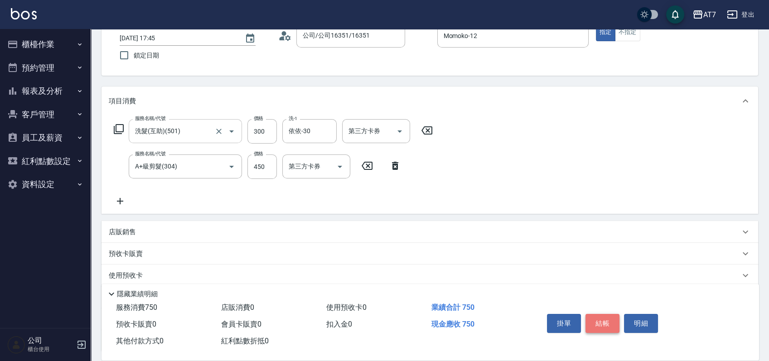
click at [594, 321] on button "結帳" at bounding box center [602, 323] width 34 height 19
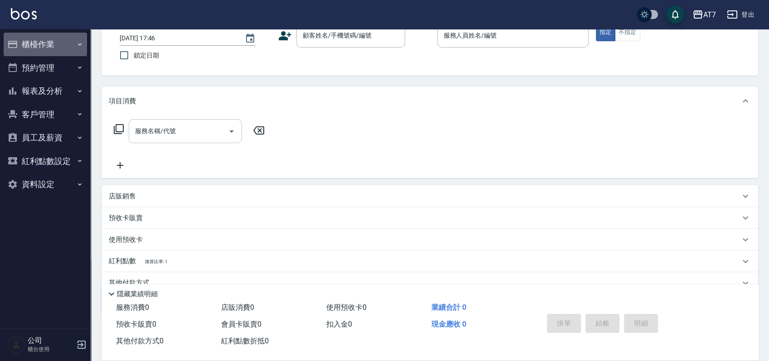
click at [67, 39] on button "櫃檯作業" at bounding box center [45, 45] width 83 height 24
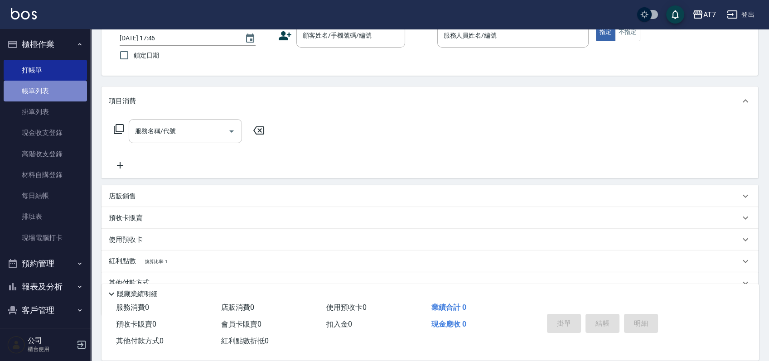
click at [54, 94] on link "帳單列表" at bounding box center [45, 91] width 83 height 21
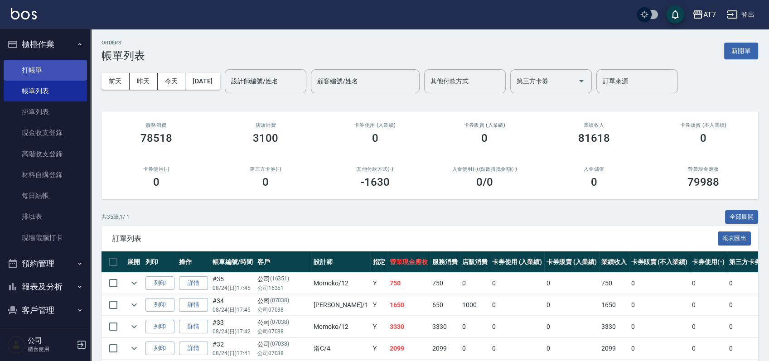
click at [38, 73] on link "打帳單" at bounding box center [45, 70] width 83 height 21
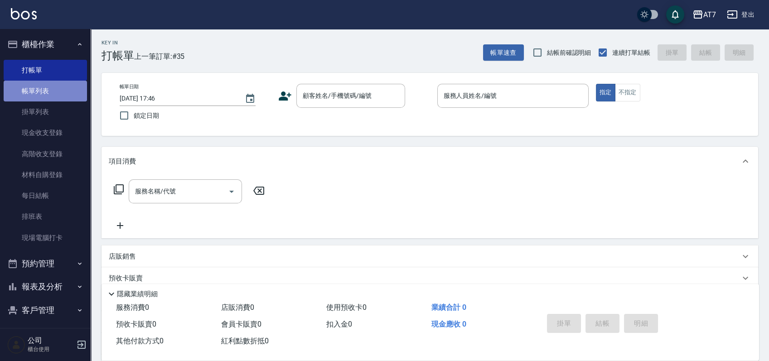
click at [47, 96] on link "帳單列表" at bounding box center [45, 91] width 83 height 21
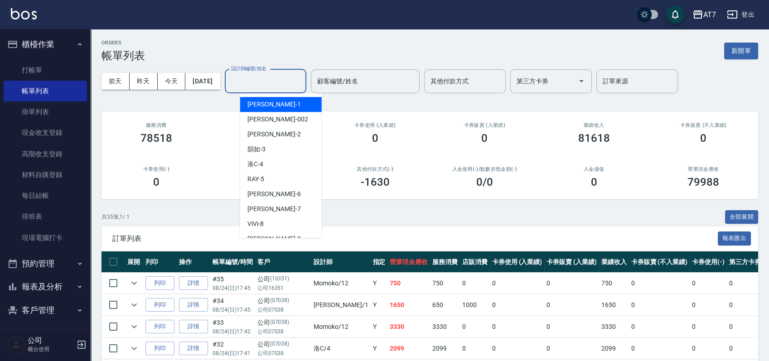
click at [297, 86] on input "設計師編號/姓名" at bounding box center [265, 81] width 73 height 16
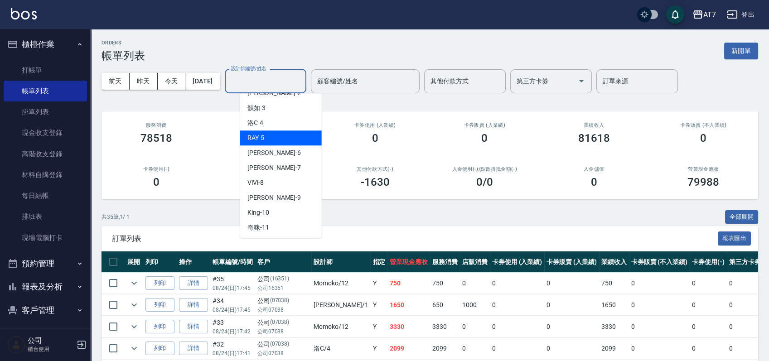
scroll to position [60, 0]
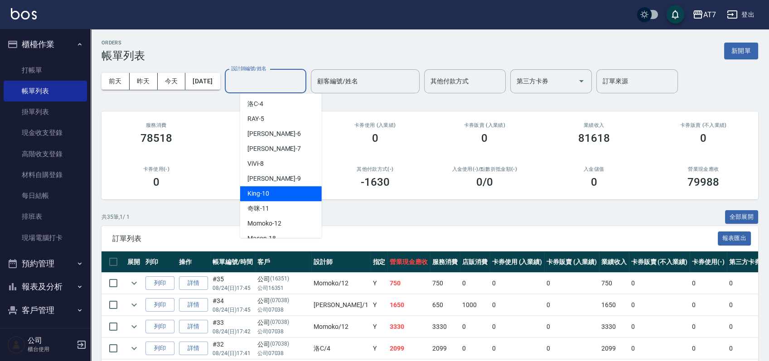
click at [290, 190] on div "King -10" at bounding box center [281, 193] width 82 height 15
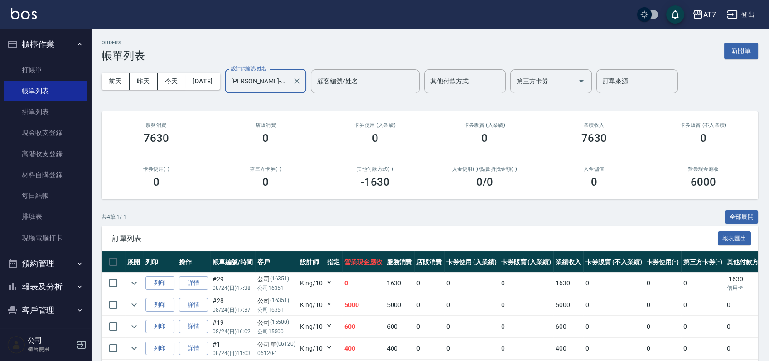
scroll to position [43, 0]
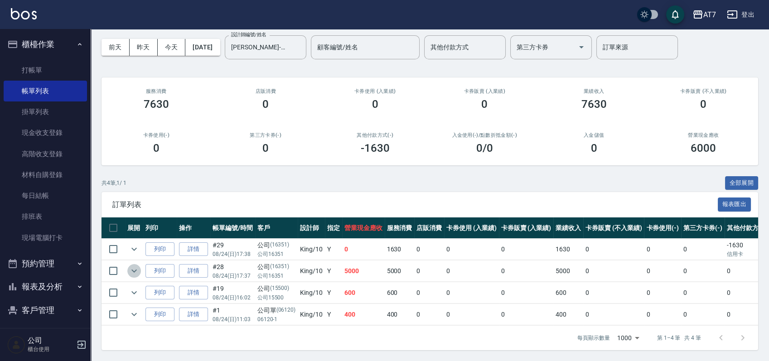
click at [139, 265] on icon "expand row" at bounding box center [134, 270] width 11 height 11
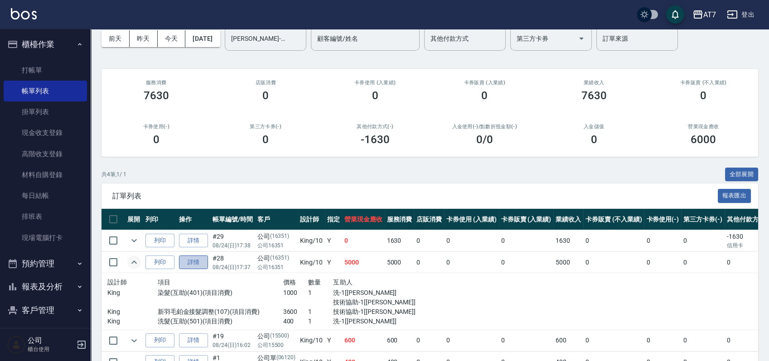
click at [184, 260] on link "詳情" at bounding box center [193, 262] width 29 height 14
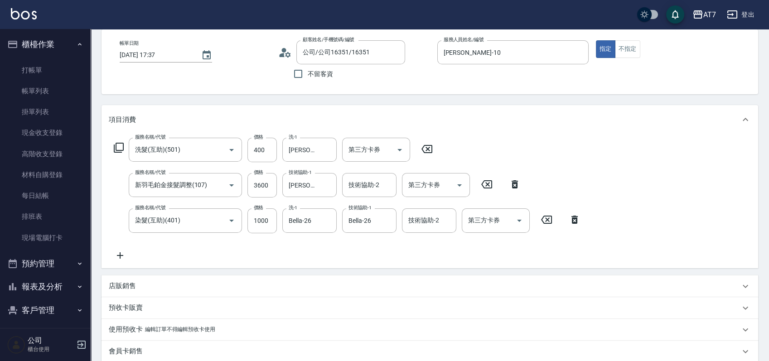
scroll to position [60, 0]
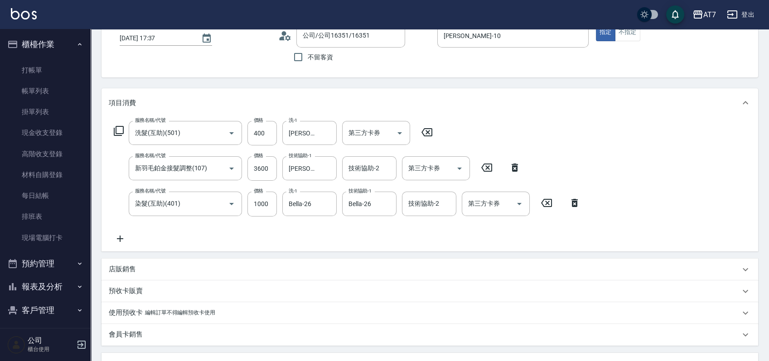
click at [430, 133] on icon at bounding box center [426, 132] width 23 height 11
click at [255, 162] on input "3600" at bounding box center [261, 168] width 29 height 24
click at [633, 133] on div "服務名稱/代號 服務名稱/代號 第三方卡券 第三方卡券 服務名稱/代號 新羽毛鉑金接髮調整(107) 服務名稱/代號 價格 4000 價格 技術協助-1 Jo…" at bounding box center [429, 183] width 656 height 133
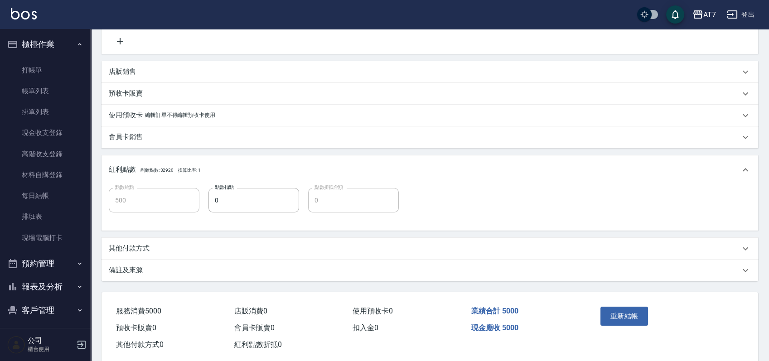
scroll to position [274, 0]
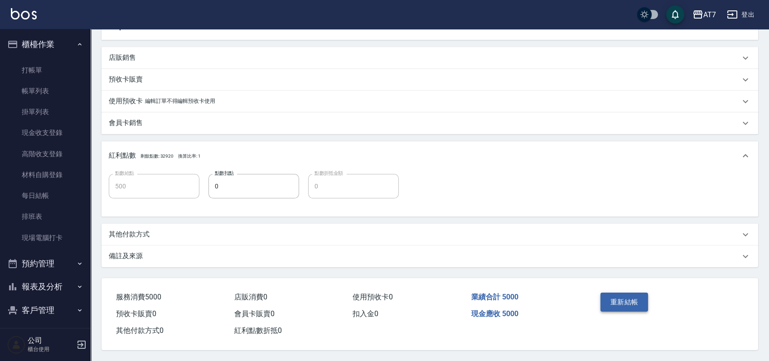
click at [630, 293] on button "重新結帳" at bounding box center [624, 302] width 48 height 19
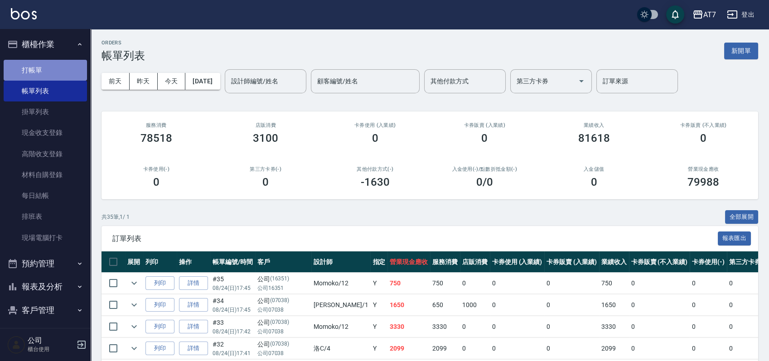
click at [53, 67] on link "打帳單" at bounding box center [45, 70] width 83 height 21
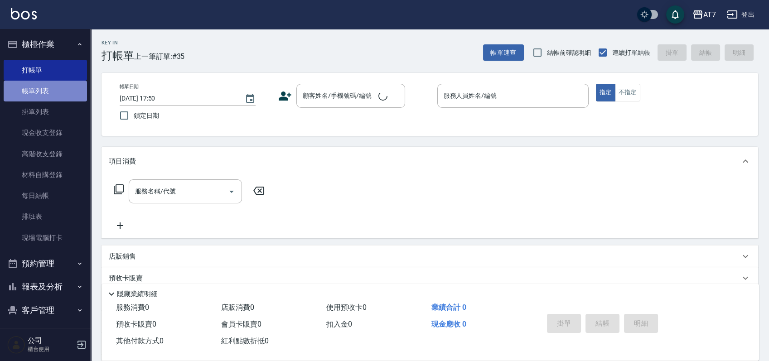
click at [54, 91] on link "帳單列表" at bounding box center [45, 91] width 83 height 21
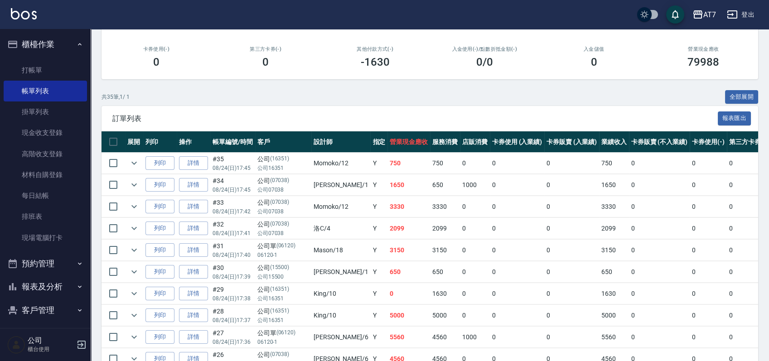
scroll to position [120, 0]
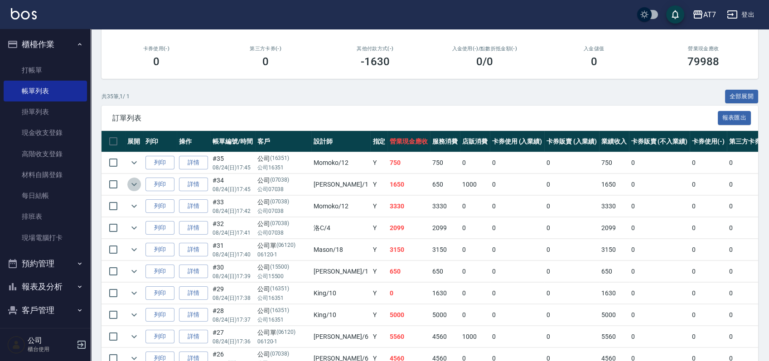
click at [130, 183] on icon "expand row" at bounding box center [134, 184] width 11 height 11
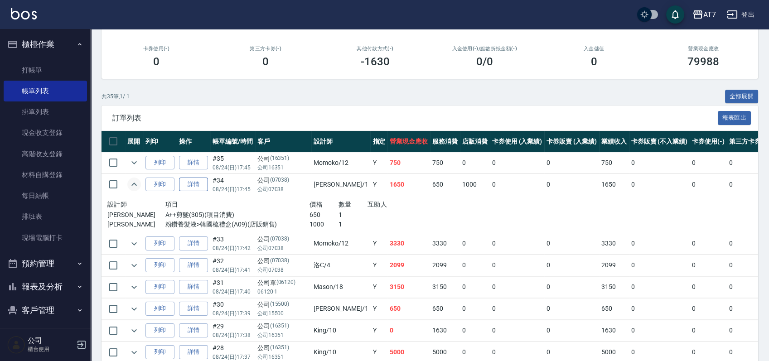
click at [195, 183] on link "詳情" at bounding box center [193, 185] width 29 height 14
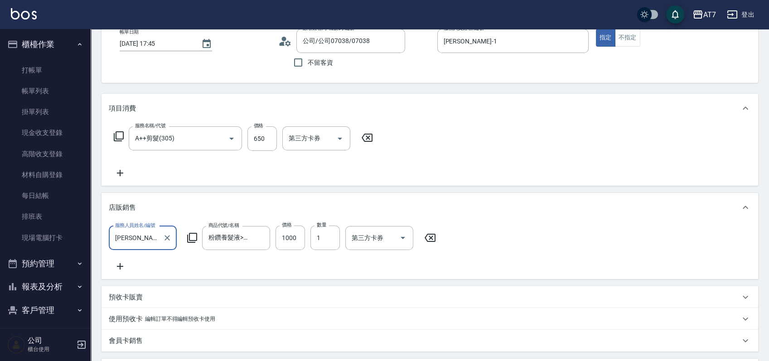
scroll to position [120, 0]
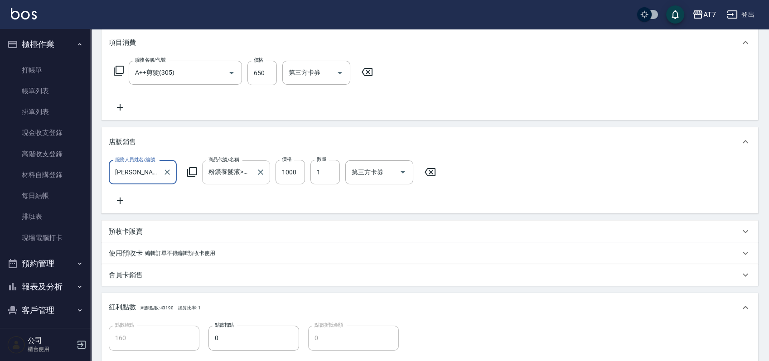
click at [246, 175] on input "粉鑽養髮液>韓國梳禮盒" at bounding box center [229, 172] width 46 height 16
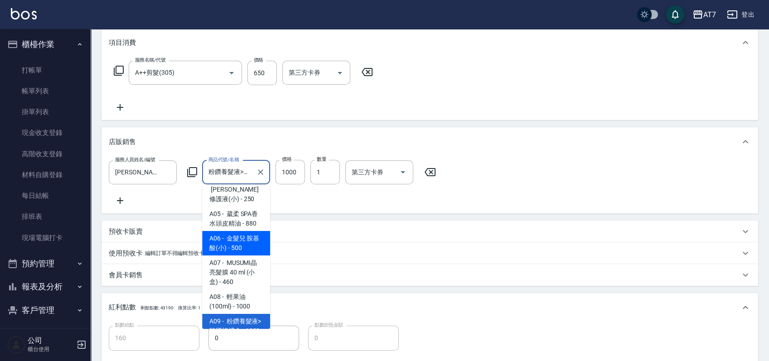
scroll to position [153, 0]
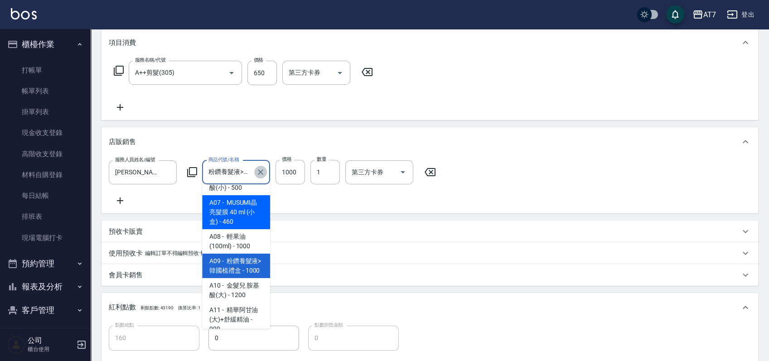
click at [263, 172] on icon "Clear" at bounding box center [260, 172] width 9 height 9
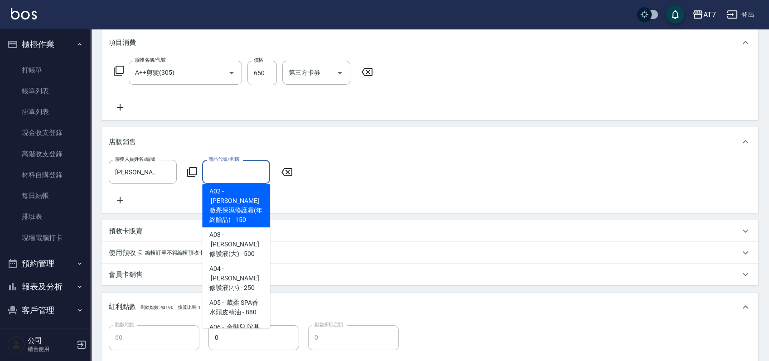
click at [234, 168] on input "商品代號/名稱" at bounding box center [236, 172] width 60 height 16
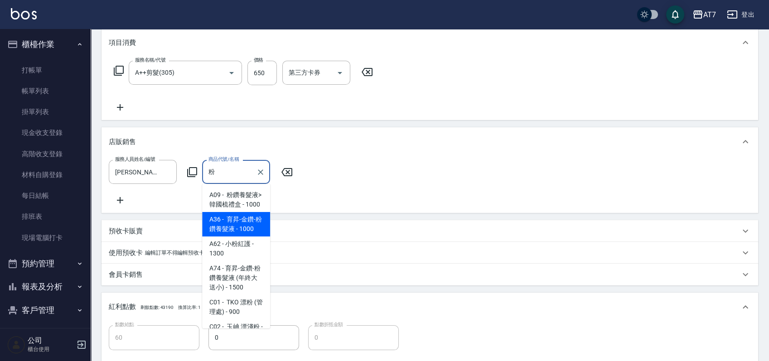
click at [248, 236] on span "A36 - 育昇-金鑽-粉鑽養髮液 - 1000" at bounding box center [236, 224] width 68 height 24
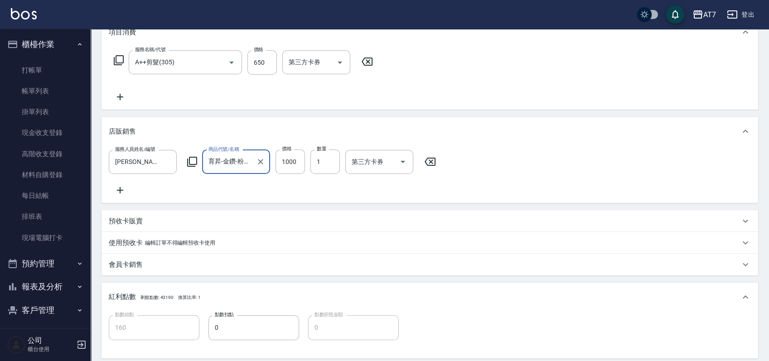
scroll to position [284, 0]
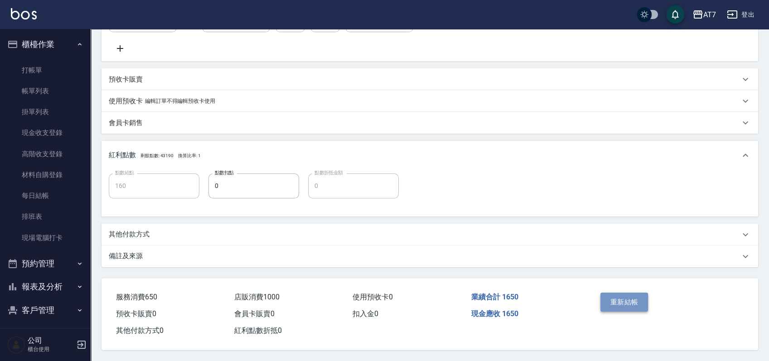
click at [619, 295] on button "重新結帳" at bounding box center [624, 302] width 48 height 19
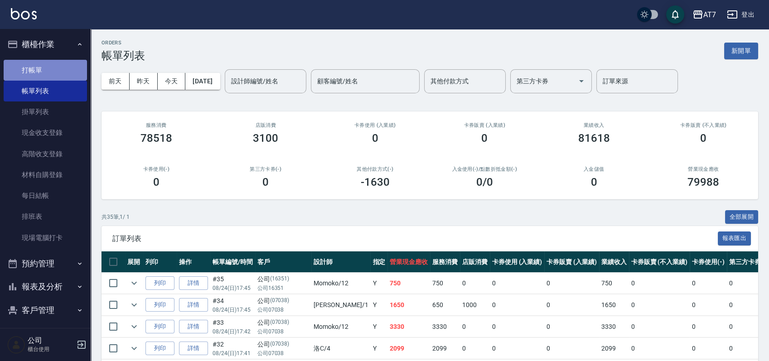
click at [56, 66] on link "打帳單" at bounding box center [45, 70] width 83 height 21
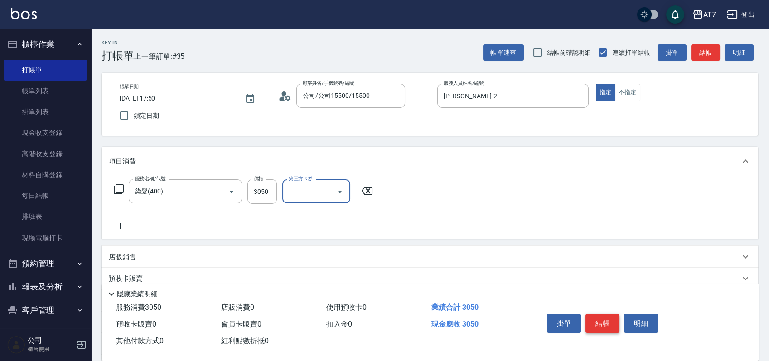
click at [597, 321] on button "結帳" at bounding box center [602, 323] width 34 height 19
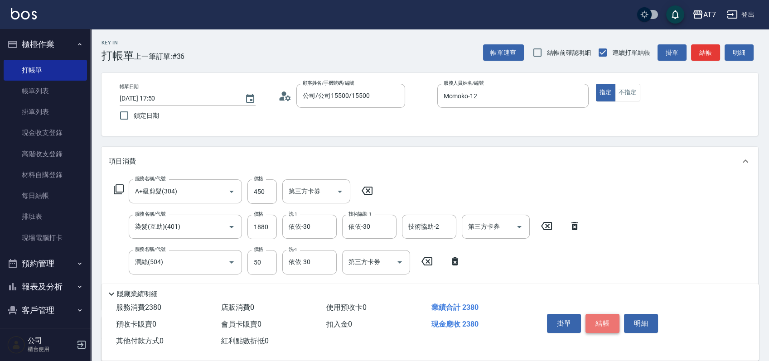
click at [609, 318] on button "結帳" at bounding box center [602, 323] width 34 height 19
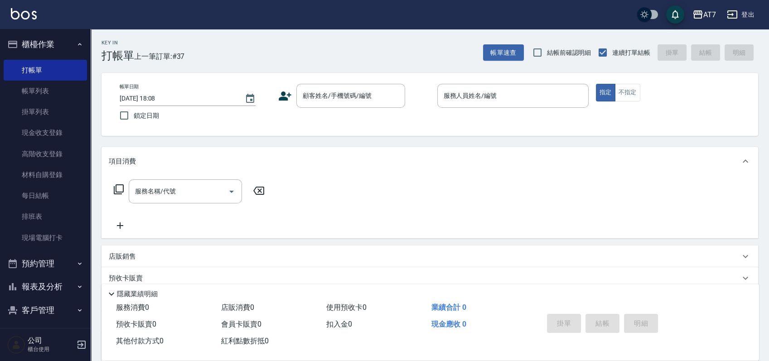
click at [341, 128] on div "帳單日期 2025/08/24 18:08 鎖定日期 顧客姓名/手機號碼/編號 顧客姓名/手機號碼/編號 服務人員姓名/編號 服務人員姓名/編號 指定 不指定" at bounding box center [429, 104] width 656 height 63
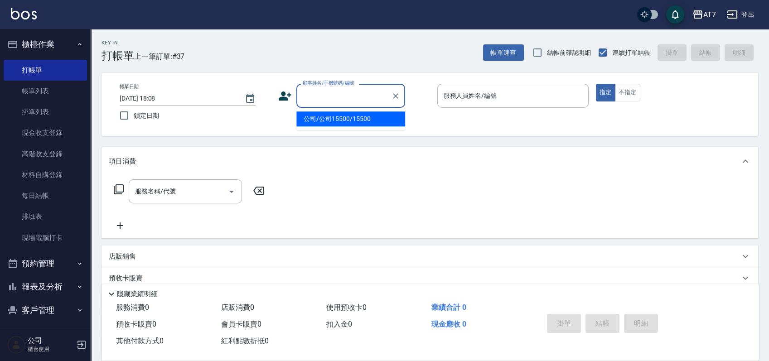
click at [339, 100] on input "顧客姓名/手機號碼/編號" at bounding box center [343, 96] width 87 height 16
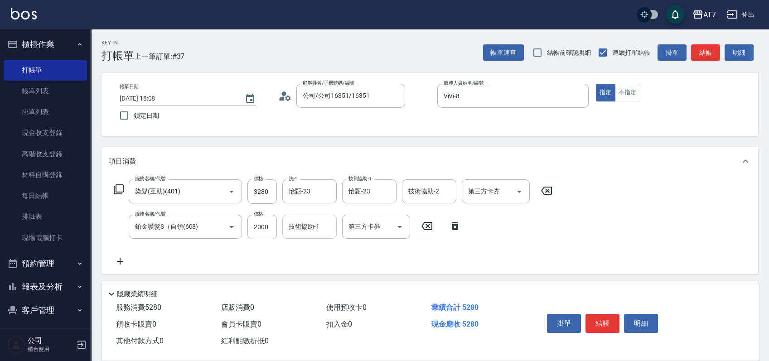
click at [313, 233] on input "技術協助-1" at bounding box center [309, 227] width 46 height 16
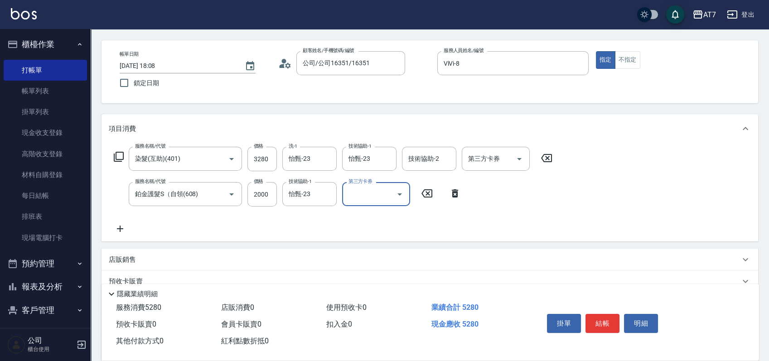
scroll to position [60, 0]
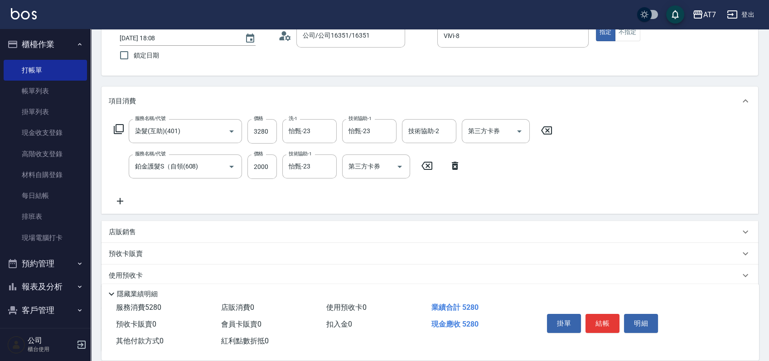
click at [135, 230] on p "店販銷售" at bounding box center [122, 232] width 27 height 10
click at [290, 266] on input "艾巴 奇蹟復活霜" at bounding box center [251, 266] width 91 height 16
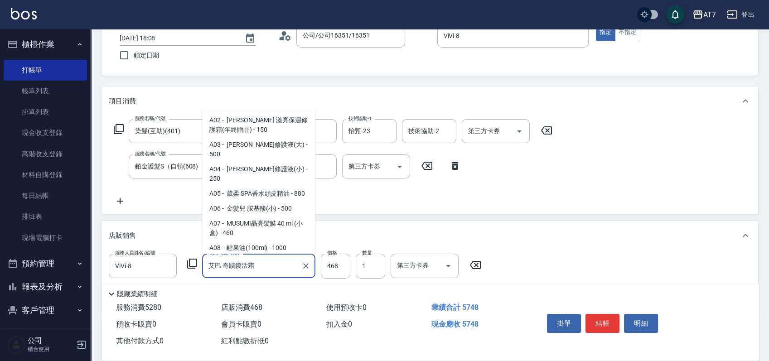
scroll to position [961, 0]
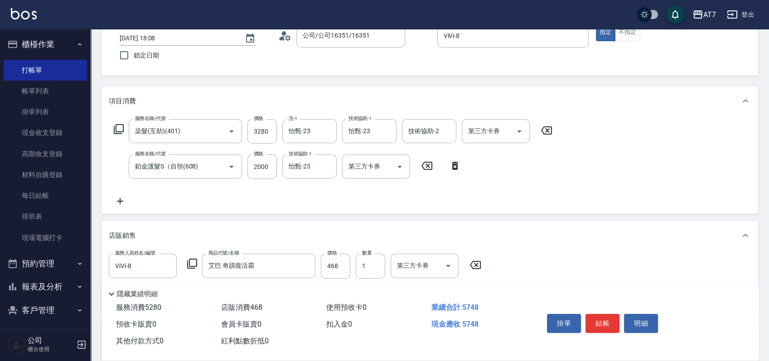
click at [540, 248] on div "店販銷售" at bounding box center [429, 235] width 656 height 29
click at [128, 234] on p "店販銷售" at bounding box center [122, 232] width 27 height 10
click at [305, 267] on icon "Clear" at bounding box center [305, 265] width 9 height 9
click at [607, 321] on button "結帳" at bounding box center [602, 323] width 34 height 19
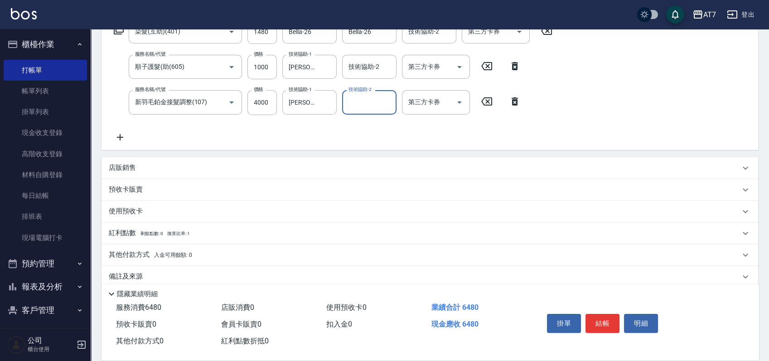
scroll to position [172, 0]
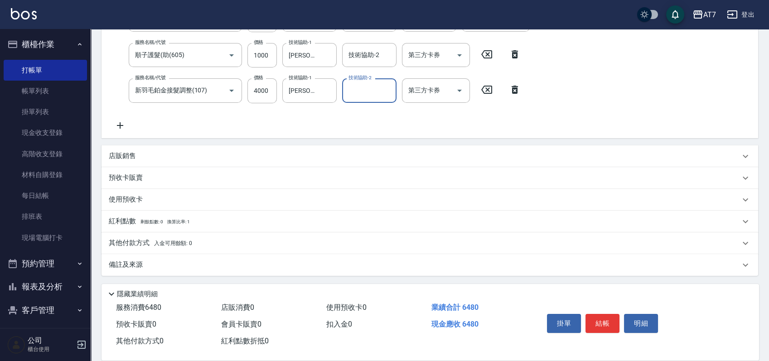
click at [123, 242] on p "其他付款方式 入金可用餘額: 0" at bounding box center [150, 243] width 83 height 10
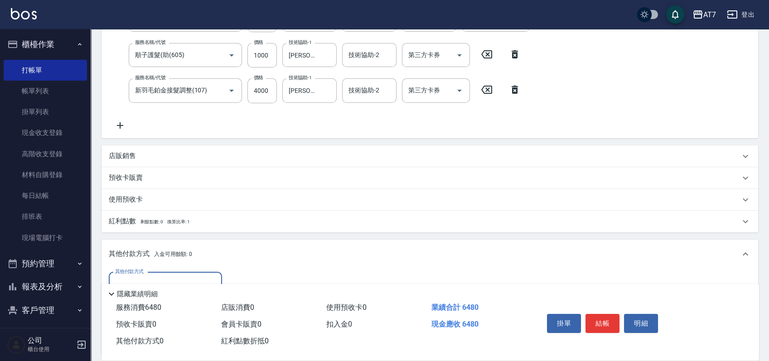
scroll to position [232, 0]
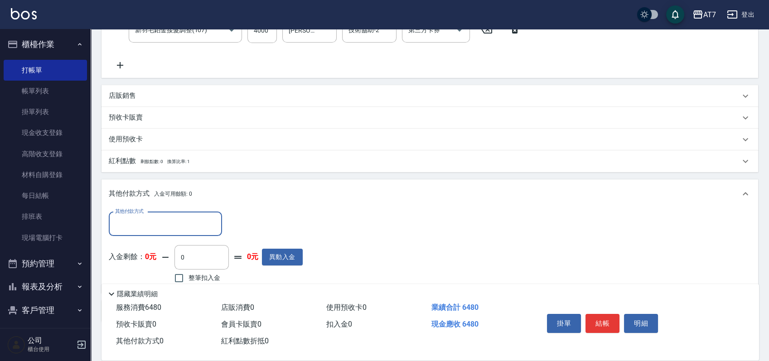
click at [176, 221] on input "其他付款方式" at bounding box center [165, 224] width 105 height 16
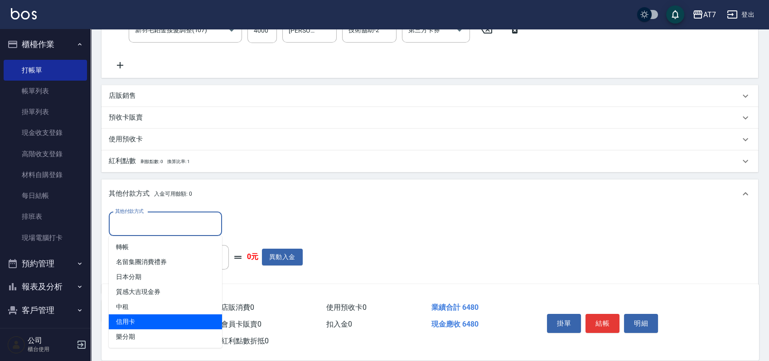
click at [170, 318] on span "信用卡" at bounding box center [165, 321] width 113 height 15
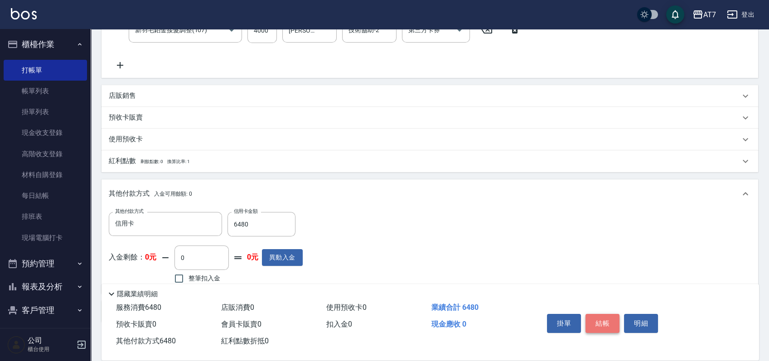
click at [599, 321] on button "結帳" at bounding box center [602, 323] width 34 height 19
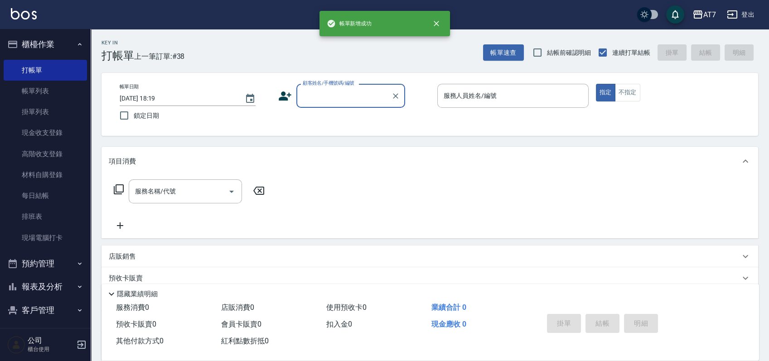
scroll to position [0, 0]
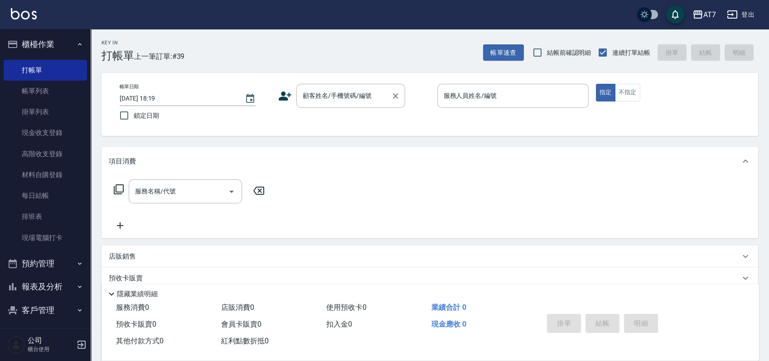
click at [326, 99] on div "顧客姓名/手機號碼/編號 顧客姓名/手機號碼/編號" at bounding box center [350, 96] width 109 height 24
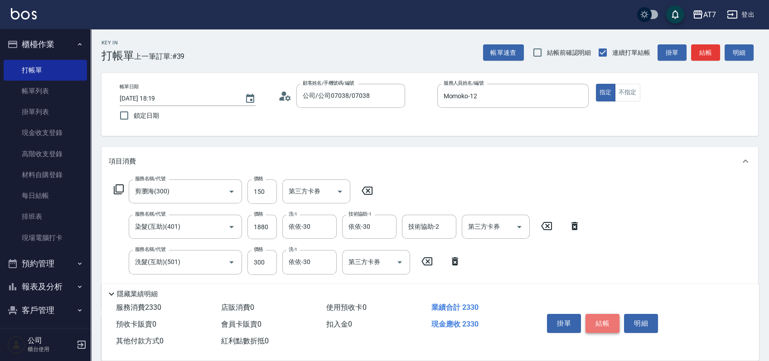
click at [608, 319] on button "結帳" at bounding box center [602, 323] width 34 height 19
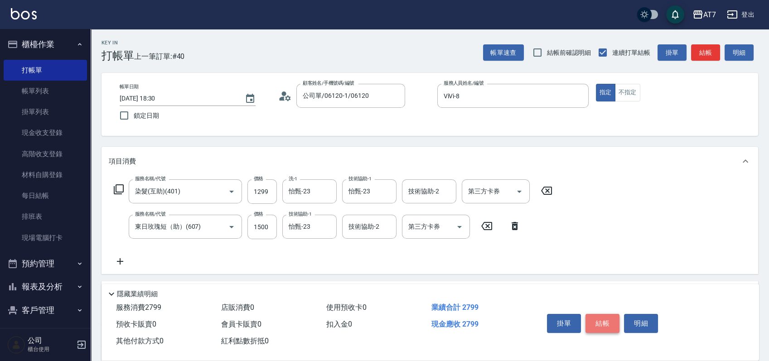
click at [597, 317] on button "結帳" at bounding box center [602, 323] width 34 height 19
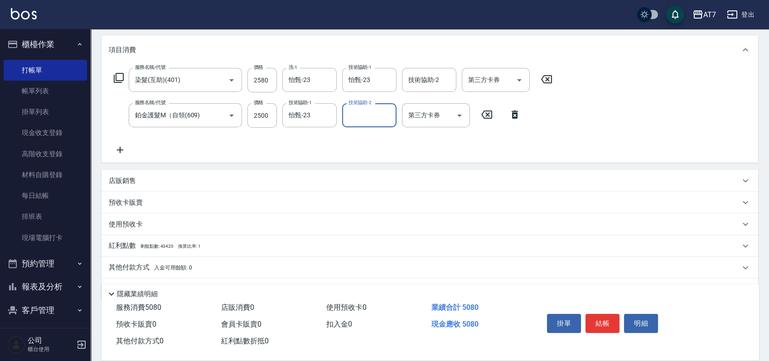
scroll to position [120, 0]
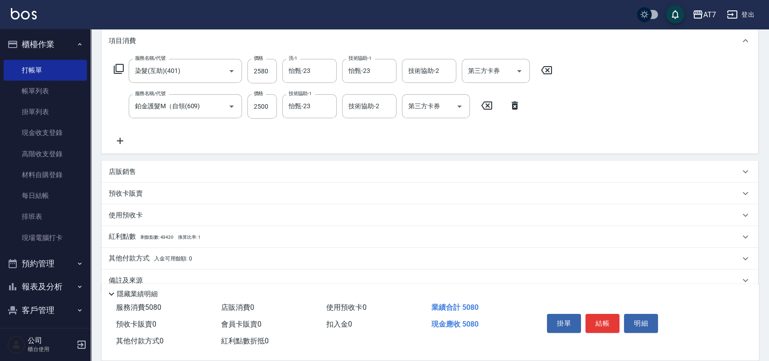
click at [120, 170] on p "店販銷售" at bounding box center [122, 172] width 27 height 10
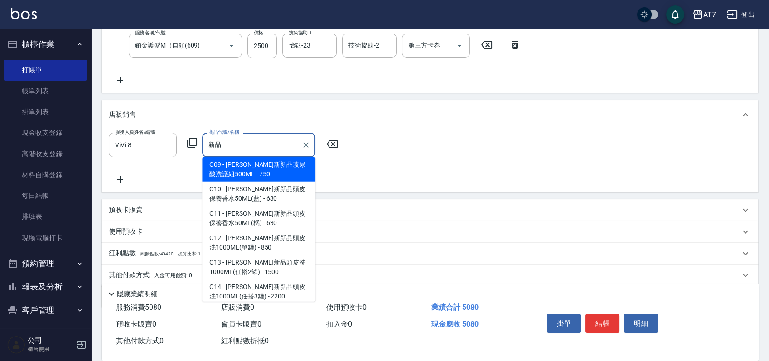
scroll to position [6, 0]
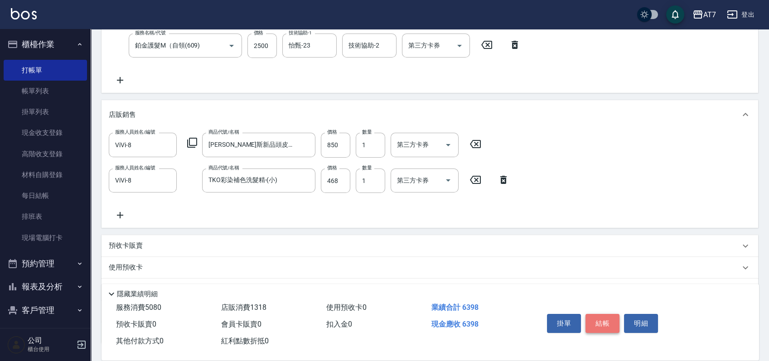
click at [600, 321] on button "結帳" at bounding box center [602, 323] width 34 height 19
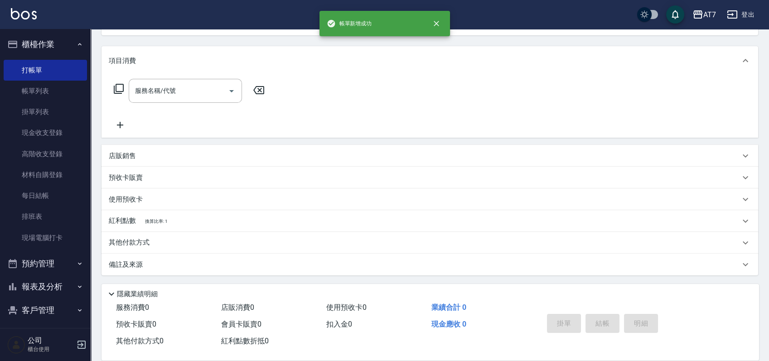
scroll to position [0, 0]
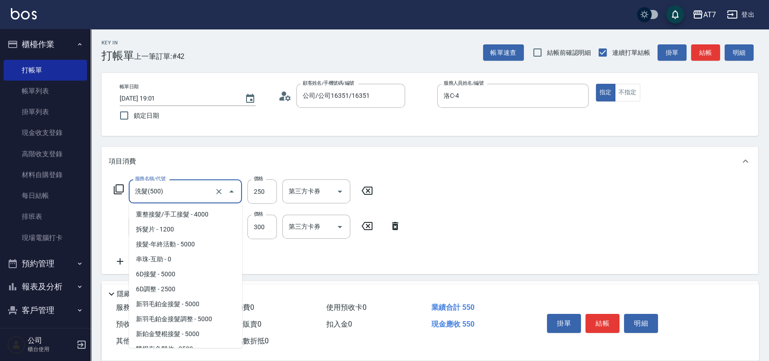
click at [174, 198] on input "洗髮(500)" at bounding box center [173, 191] width 80 height 16
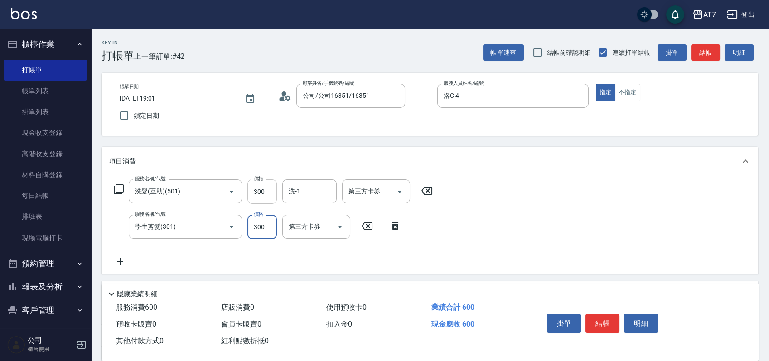
click at [269, 188] on input "300" at bounding box center [261, 191] width 29 height 24
click at [611, 321] on button "結帳" at bounding box center [602, 323] width 34 height 19
click at [601, 324] on button "結帳" at bounding box center [602, 323] width 34 height 19
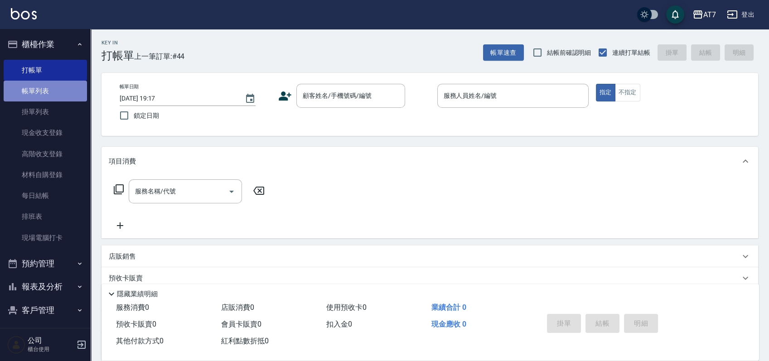
click at [51, 95] on link "帳單列表" at bounding box center [45, 91] width 83 height 21
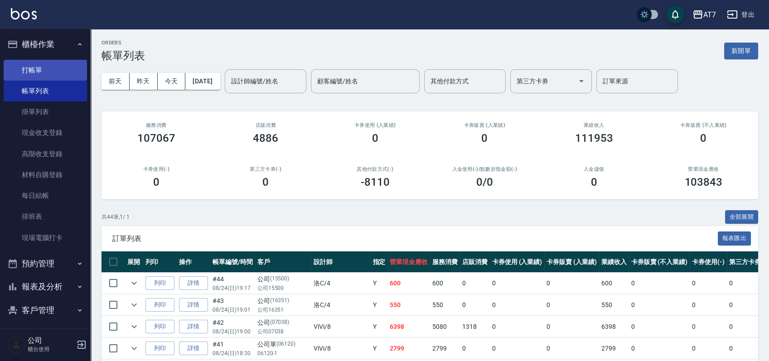
click at [38, 74] on link "打帳單" at bounding box center [45, 70] width 83 height 21
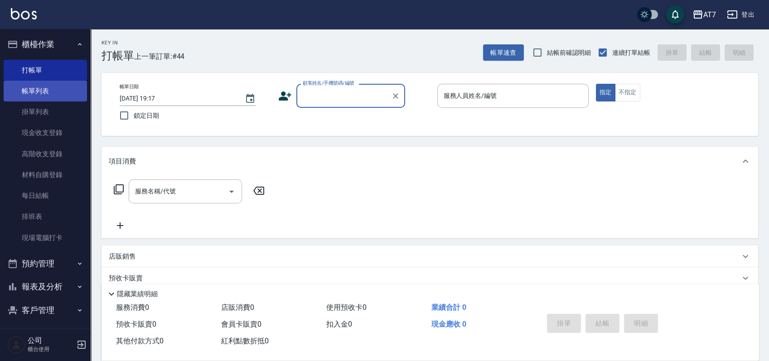
click at [47, 96] on link "帳單列表" at bounding box center [45, 91] width 83 height 21
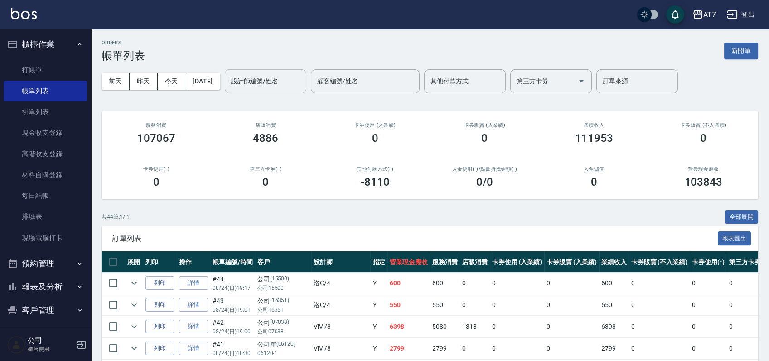
click at [276, 75] on input "設計師編號/姓名" at bounding box center [265, 81] width 73 height 16
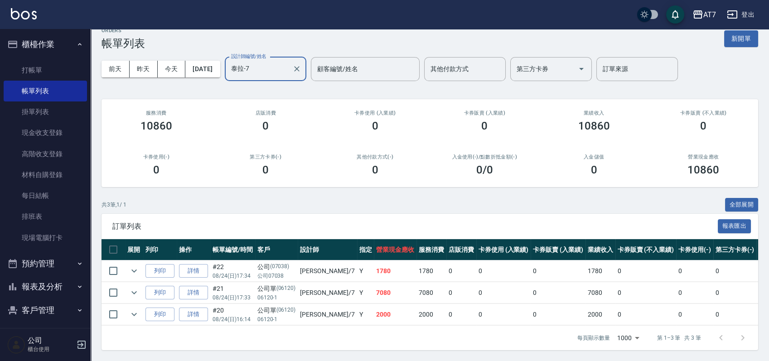
scroll to position [21, 0]
click at [198, 308] on link "詳情" at bounding box center [193, 315] width 29 height 14
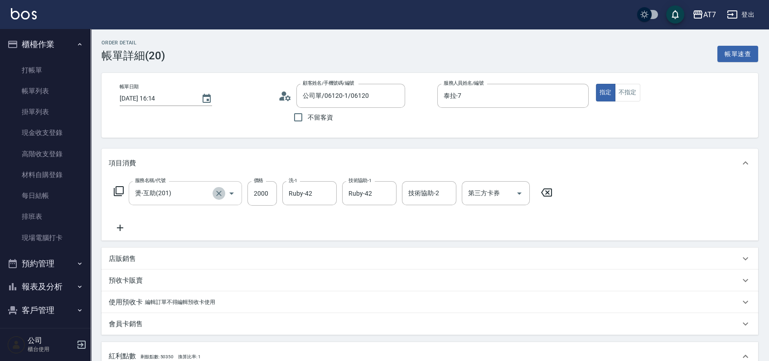
click at [221, 196] on icon "Clear" at bounding box center [218, 193] width 9 height 9
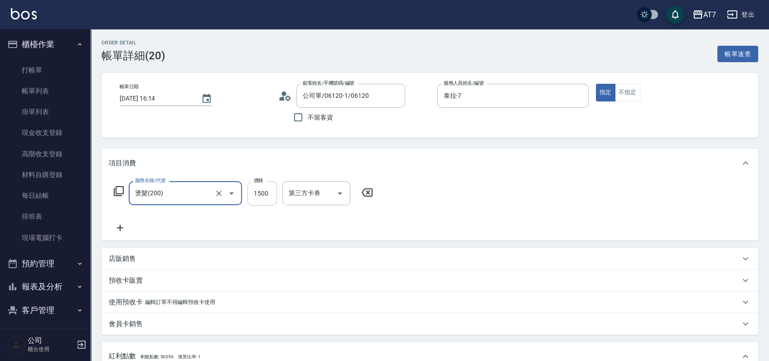
click at [266, 194] on input "1500" at bounding box center [261, 193] width 29 height 24
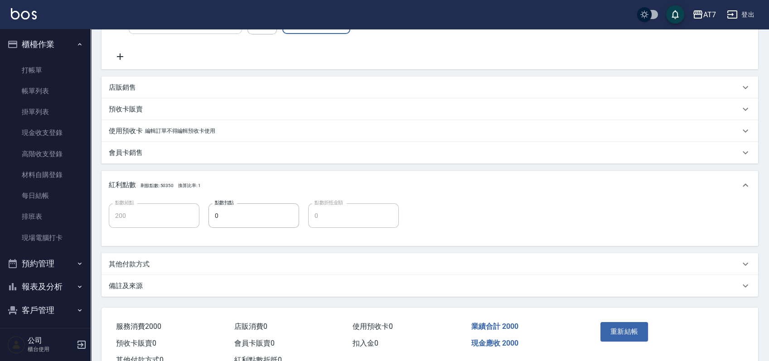
scroll to position [203, 0]
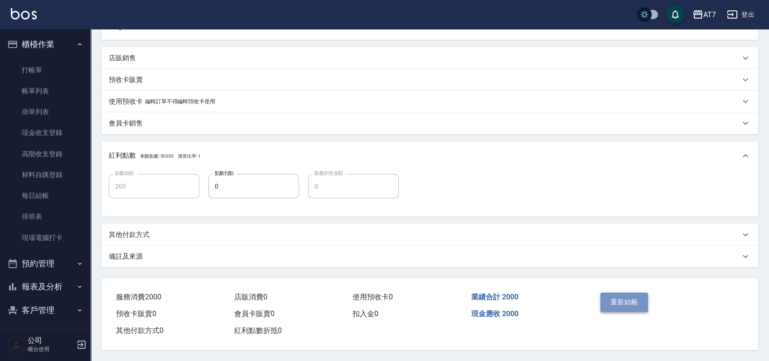
click at [629, 304] on button "重新結帳" at bounding box center [624, 302] width 48 height 19
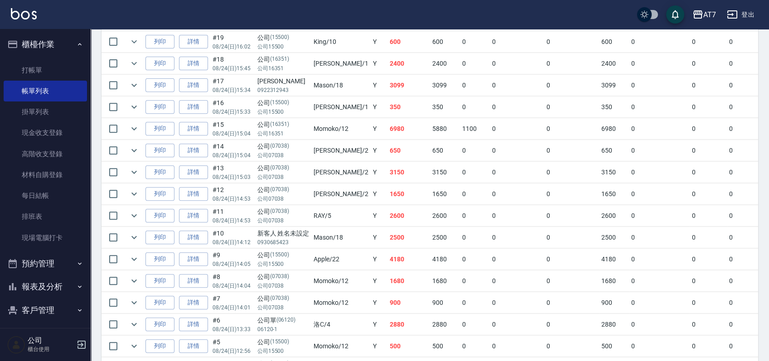
scroll to position [725, 0]
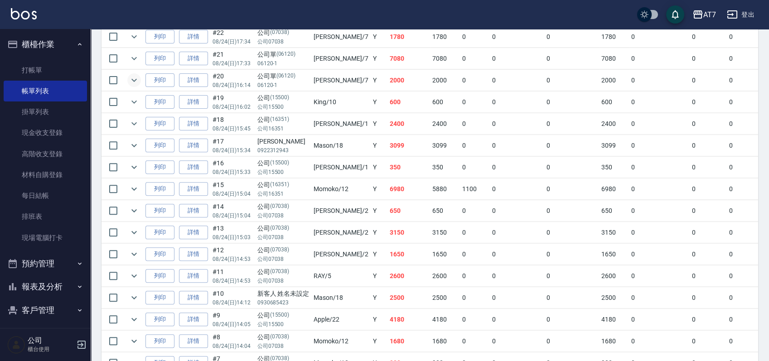
click at [135, 81] on icon "expand row" at bounding box center [134, 80] width 11 height 11
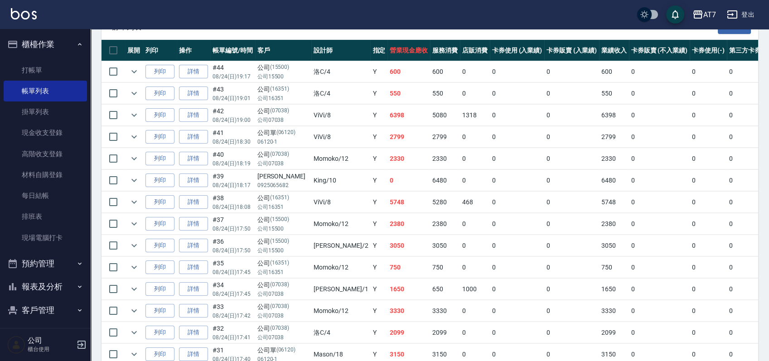
scroll to position [0, 0]
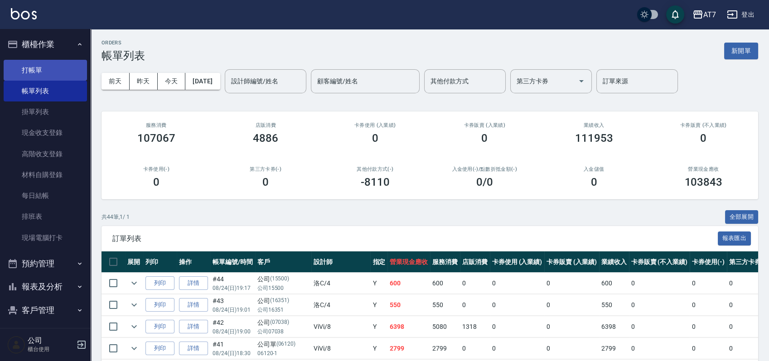
click at [37, 72] on link "打帳單" at bounding box center [45, 70] width 83 height 21
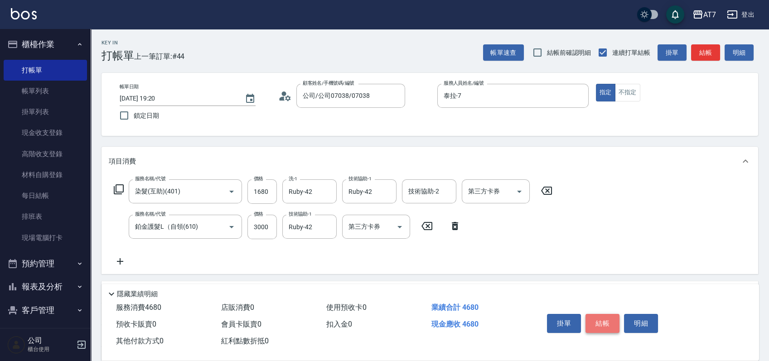
click at [605, 318] on button "結帳" at bounding box center [602, 323] width 34 height 19
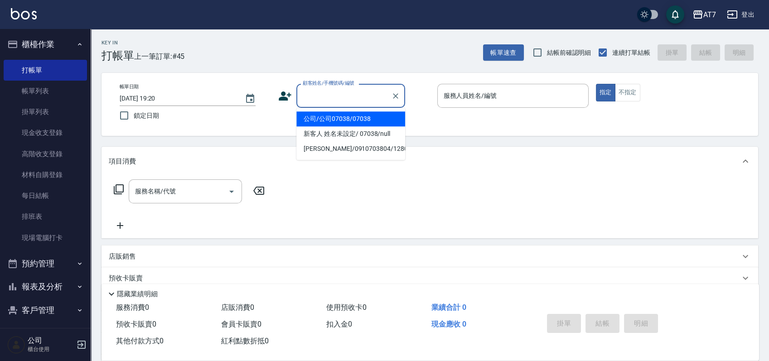
click at [345, 96] on input "顧客姓名/手機號碼/編號" at bounding box center [343, 96] width 87 height 16
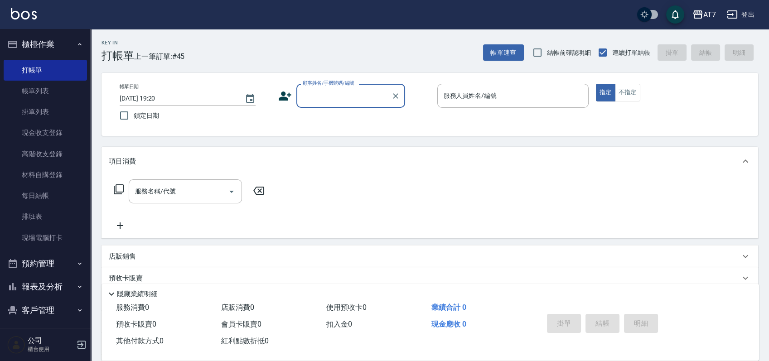
click at [345, 96] on input "顧客姓名/手機號碼/編號" at bounding box center [343, 96] width 87 height 16
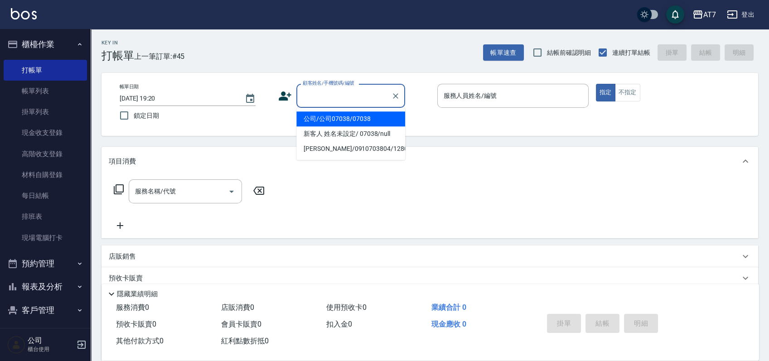
click at [345, 96] on input "顧客姓名/手機號碼/編號" at bounding box center [343, 96] width 87 height 16
click at [363, 100] on input "顧客姓名/手機號碼/編號" at bounding box center [343, 96] width 87 height 16
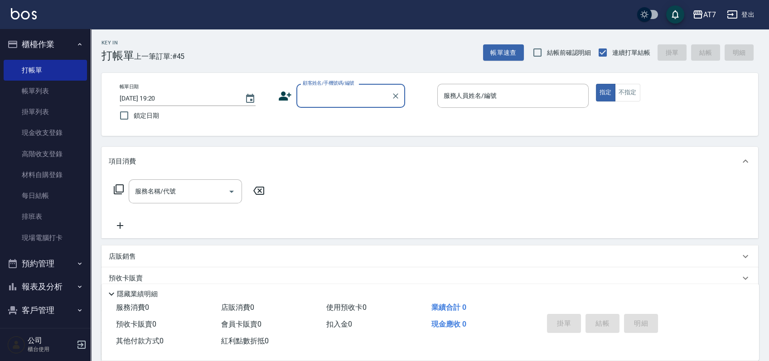
click at [363, 100] on input "顧客姓名/手機號碼/編號" at bounding box center [343, 96] width 87 height 16
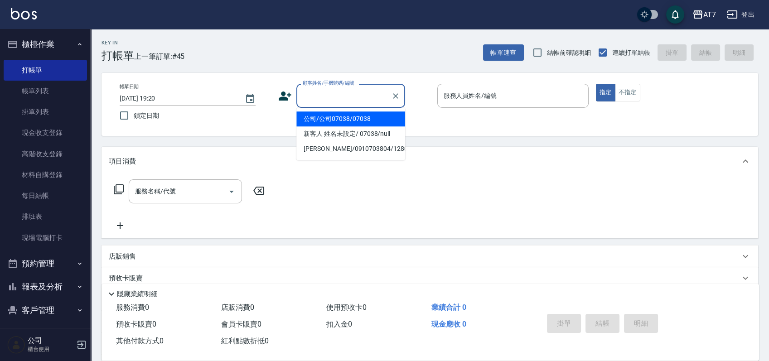
click at [363, 100] on input "顧客姓名/手機號碼/編號" at bounding box center [343, 96] width 87 height 16
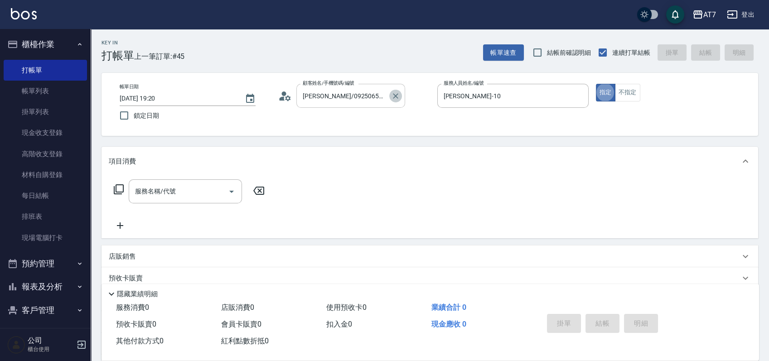
click at [394, 96] on icon "Clear" at bounding box center [395, 95] width 5 height 5
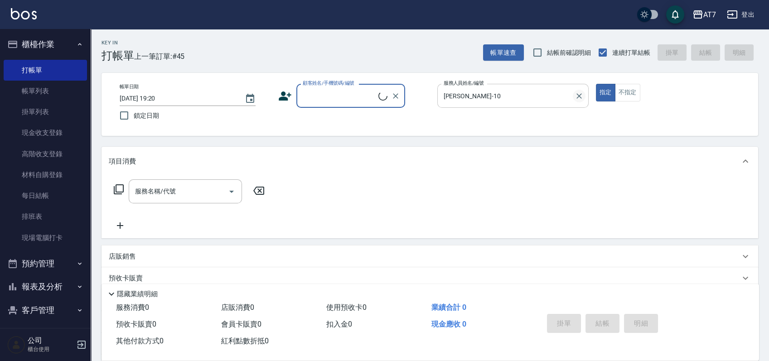
click at [578, 96] on icon "Clear" at bounding box center [578, 95] width 5 height 5
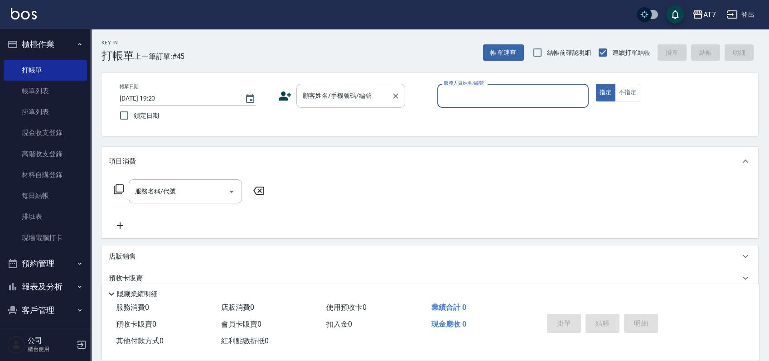
click at [341, 101] on input "顧客姓名/手機號碼/編號" at bounding box center [343, 96] width 87 height 16
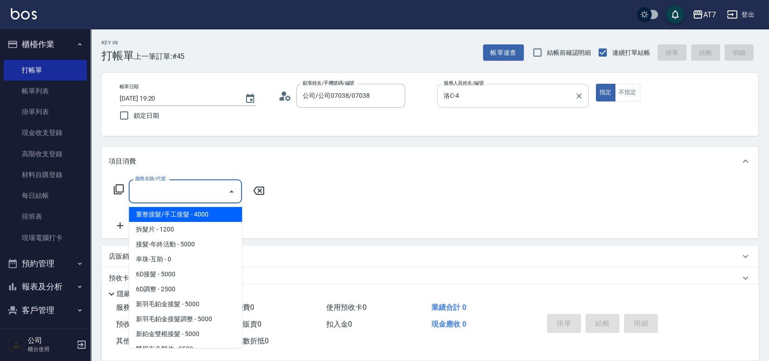
click at [189, 194] on input "服務名稱/代號" at bounding box center [178, 191] width 91 height 16
click at [162, 189] on input "服務名稱/代號" at bounding box center [178, 191] width 91 height 16
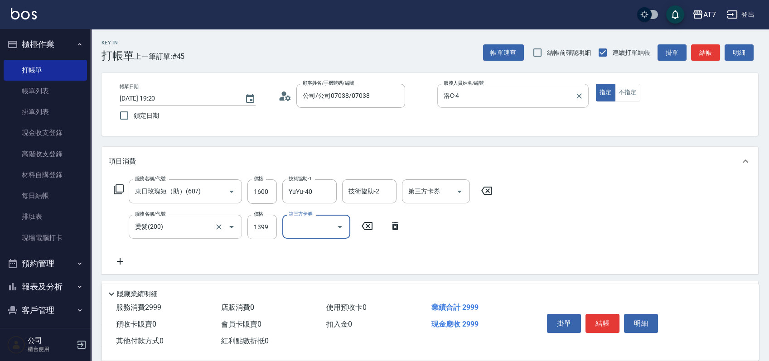
click at [173, 226] on input "燙髮(200)" at bounding box center [173, 227] width 80 height 16
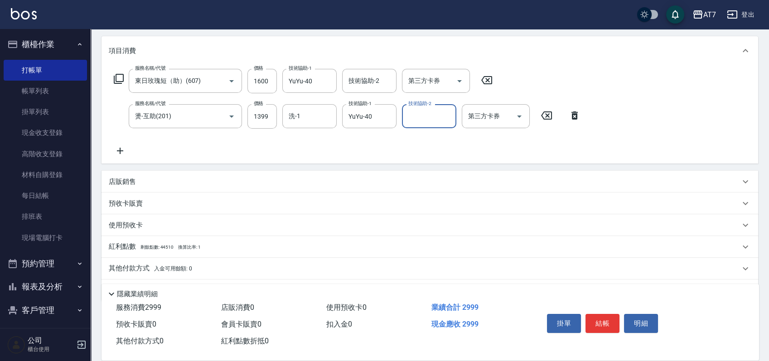
scroll to position [136, 0]
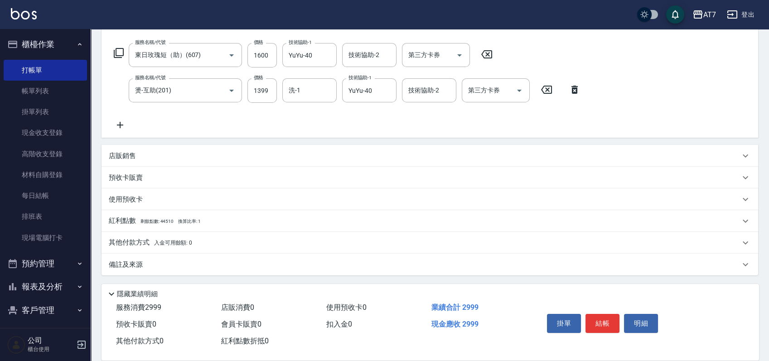
click at [121, 241] on p "其他付款方式 入金可用餘額: 0" at bounding box center [150, 243] width 83 height 10
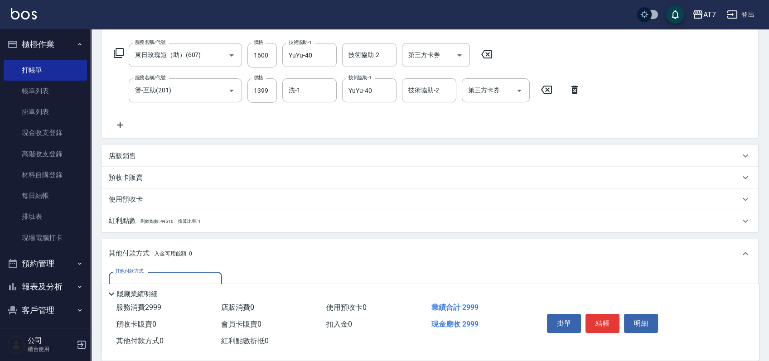
scroll to position [0, 0]
click at [131, 278] on input "其他付款方式" at bounding box center [165, 284] width 105 height 16
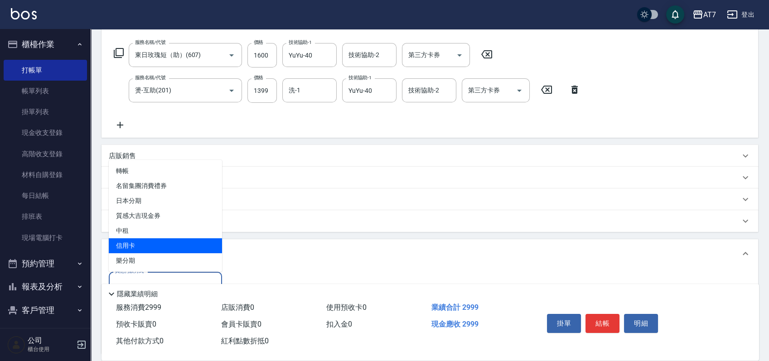
click at [131, 243] on span "信用卡" at bounding box center [165, 245] width 113 height 15
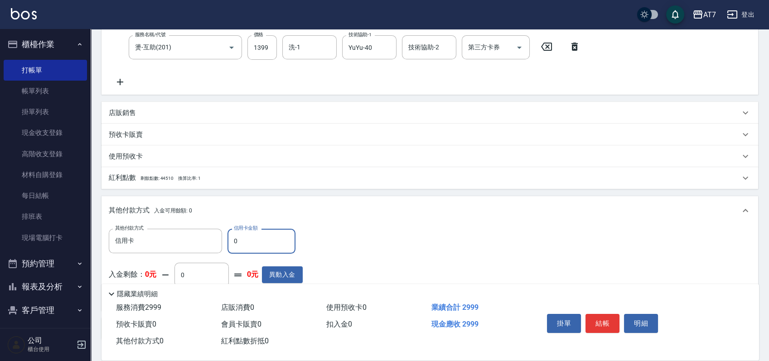
scroll to position [197, 0]
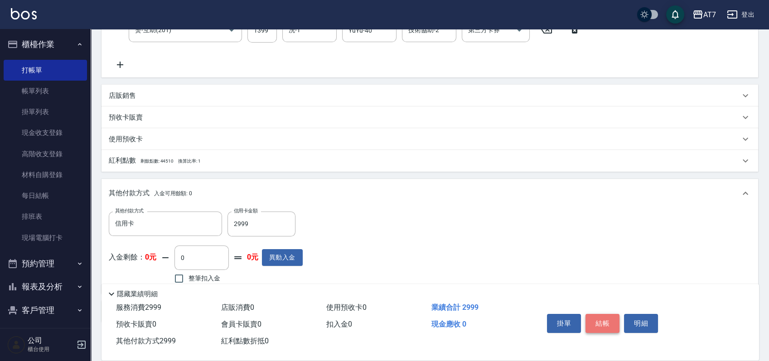
click at [609, 319] on button "結帳" at bounding box center [602, 323] width 34 height 19
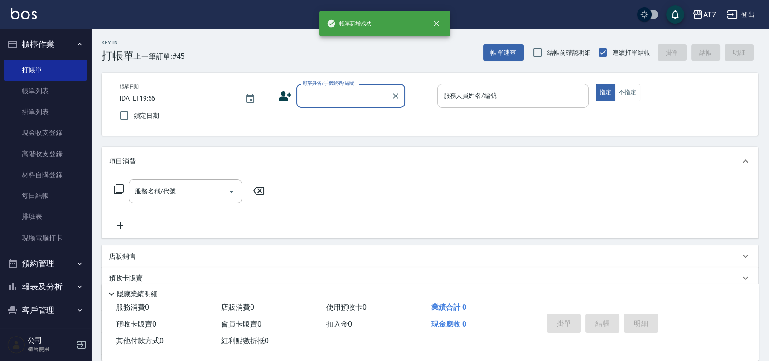
scroll to position [0, 0]
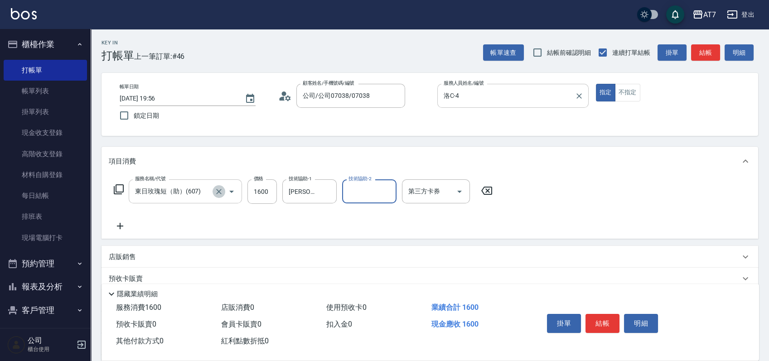
click at [222, 192] on icon "Clear" at bounding box center [218, 191] width 9 height 9
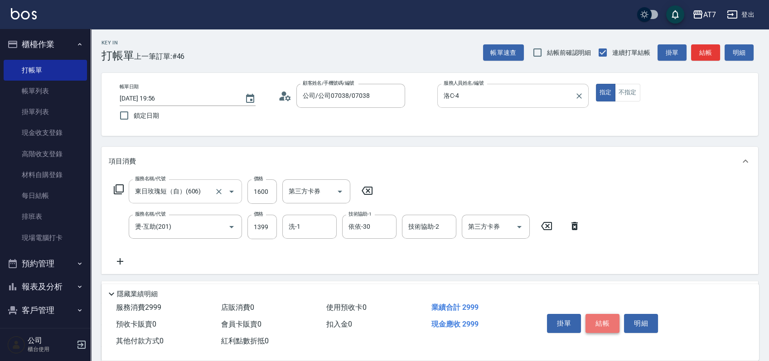
click at [600, 320] on button "結帳" at bounding box center [602, 323] width 34 height 19
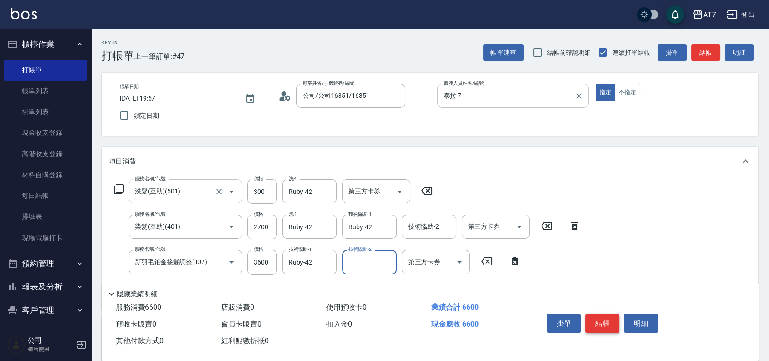
click at [600, 320] on button "結帳" at bounding box center [602, 323] width 34 height 19
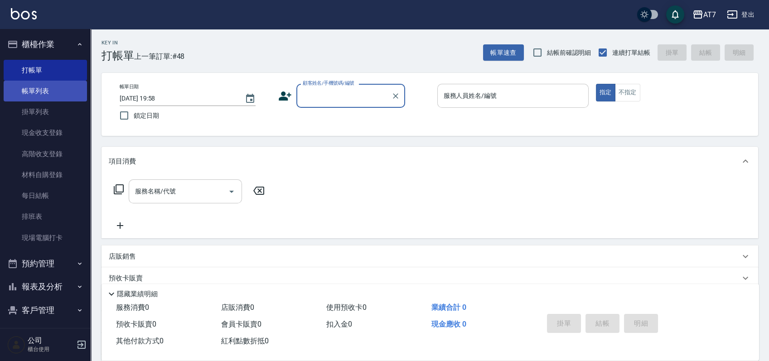
click at [40, 96] on link "帳單列表" at bounding box center [45, 91] width 83 height 21
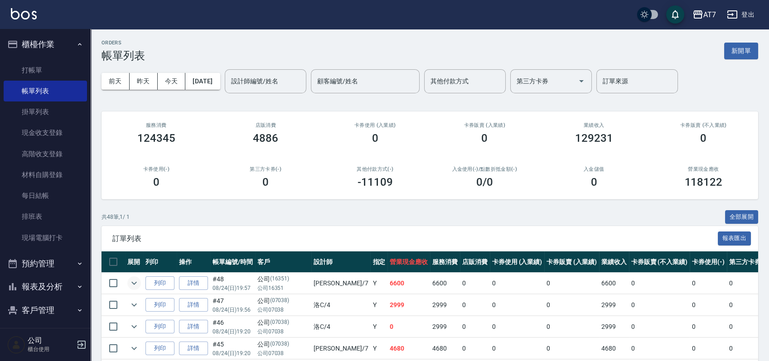
click at [134, 282] on icon "expand row" at bounding box center [134, 283] width 11 height 11
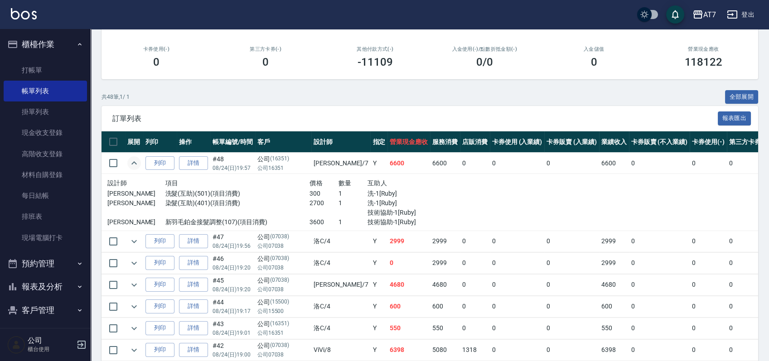
scroll to position [120, 0]
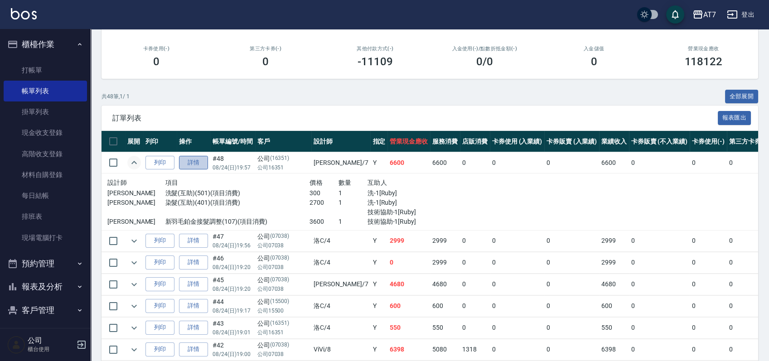
click at [193, 163] on link "詳情" at bounding box center [193, 163] width 29 height 14
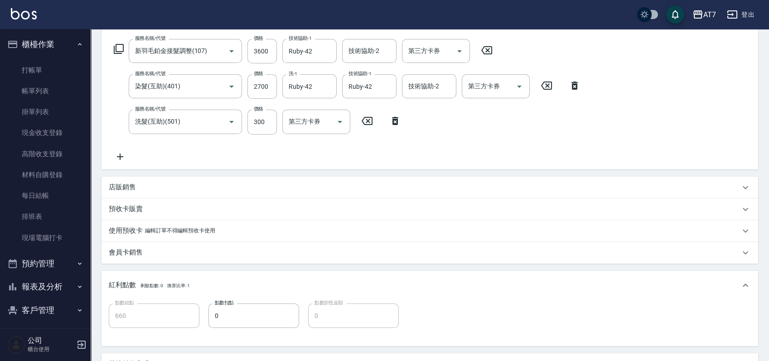
scroll to position [181, 0]
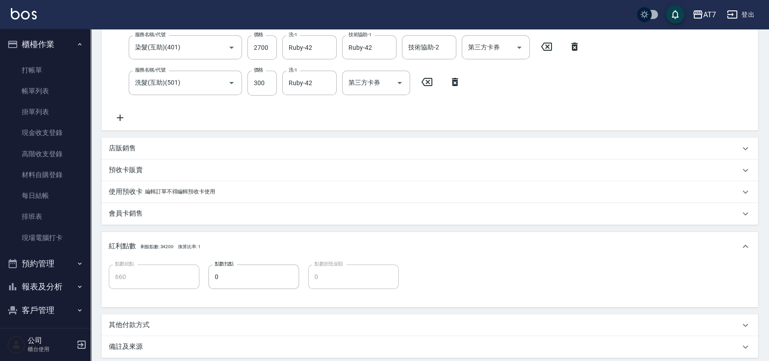
click at [121, 118] on icon at bounding box center [120, 118] width 6 height 6
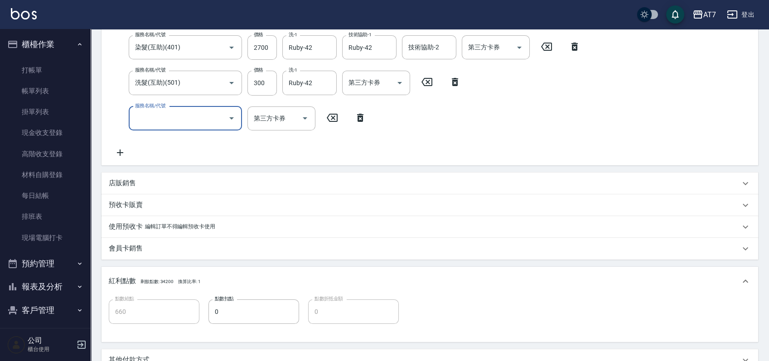
click at [169, 117] on input "服務名稱/代號" at bounding box center [178, 119] width 91 height 16
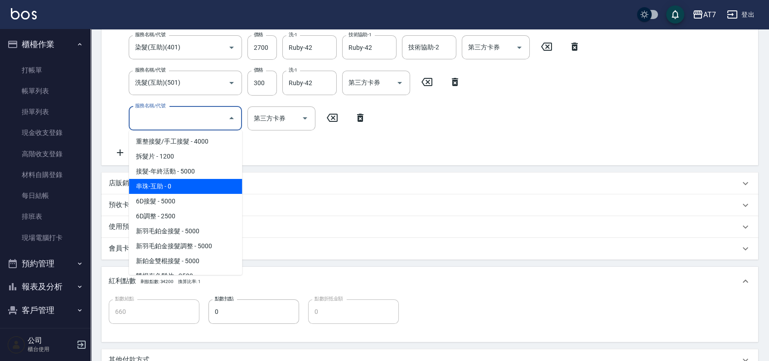
click at [165, 188] on span "串珠-互助 - 0" at bounding box center [185, 186] width 113 height 15
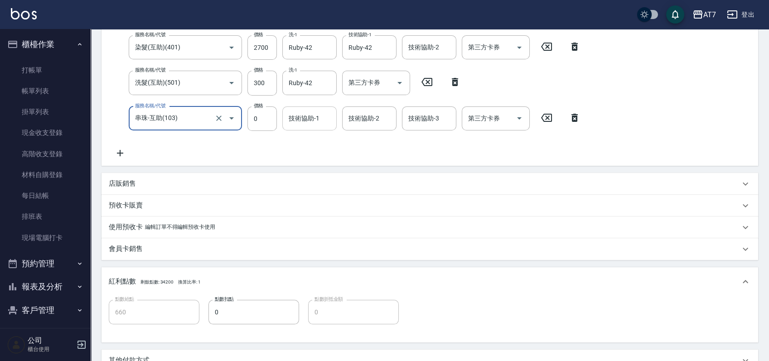
click at [316, 118] on input "技術協助-1" at bounding box center [309, 119] width 46 height 16
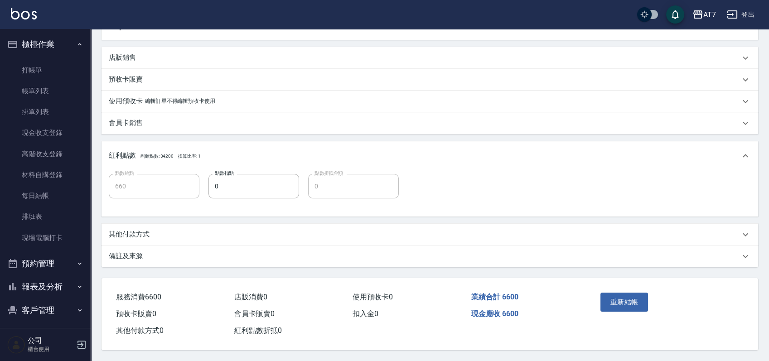
scroll to position [309, 0]
click at [631, 301] on button "重新結帳" at bounding box center [624, 302] width 48 height 19
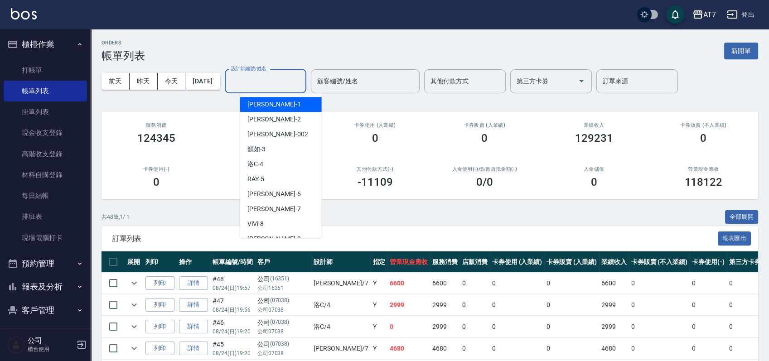
click at [268, 79] on input "設計師編號/姓名" at bounding box center [265, 81] width 73 height 16
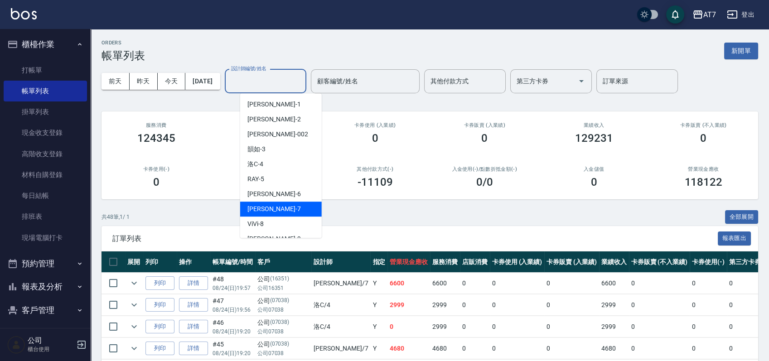
click at [283, 205] on div "泰拉 -7" at bounding box center [281, 209] width 82 height 15
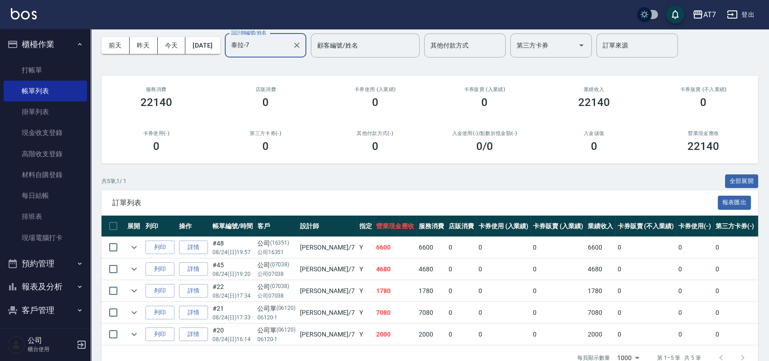
scroll to position [64, 0]
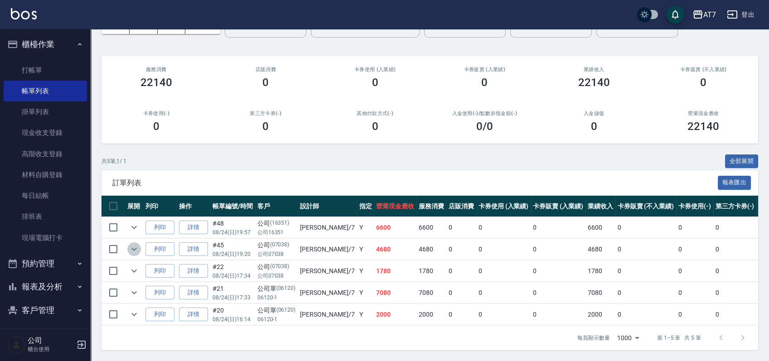
click at [134, 248] on icon "expand row" at bounding box center [133, 249] width 5 height 3
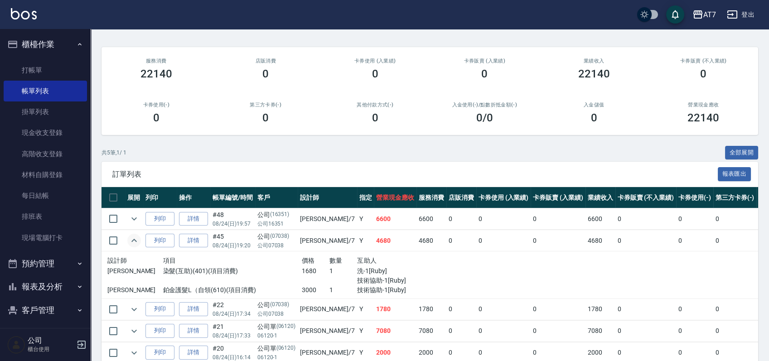
click at [134, 241] on icon "expand row" at bounding box center [134, 240] width 11 height 11
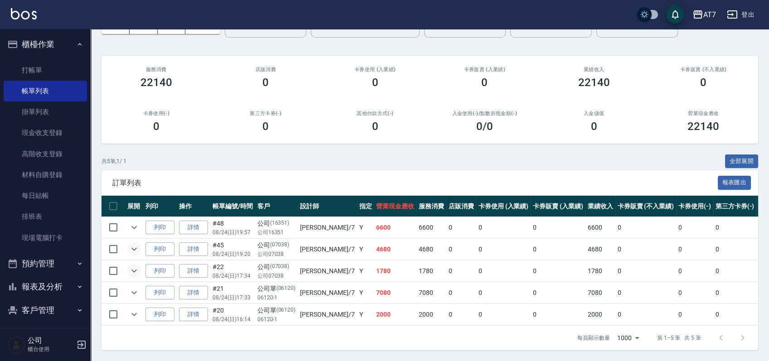
click at [134, 266] on icon "expand row" at bounding box center [134, 270] width 11 height 11
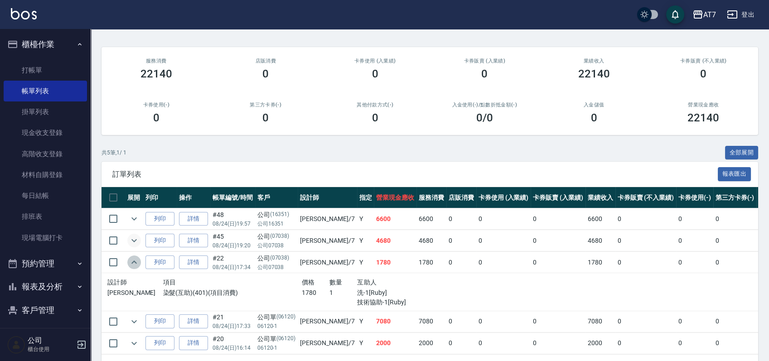
click at [134, 266] on icon "expand row" at bounding box center [134, 262] width 11 height 11
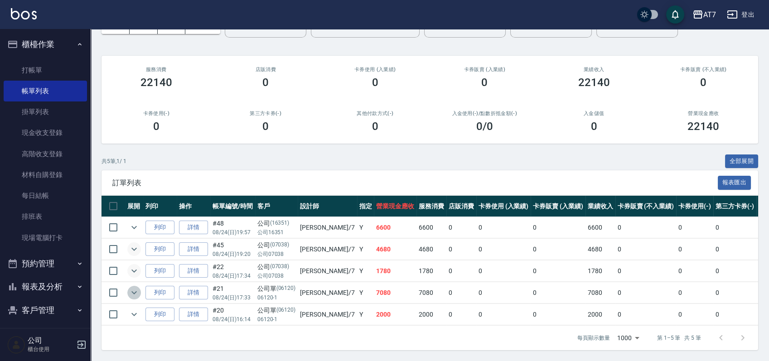
click at [135, 287] on icon "expand row" at bounding box center [134, 292] width 11 height 11
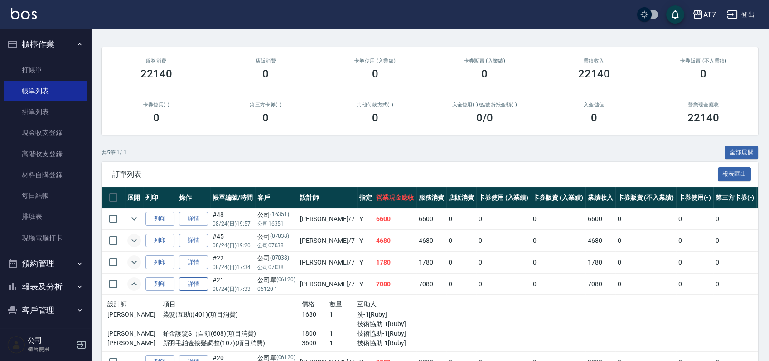
scroll to position [120, 0]
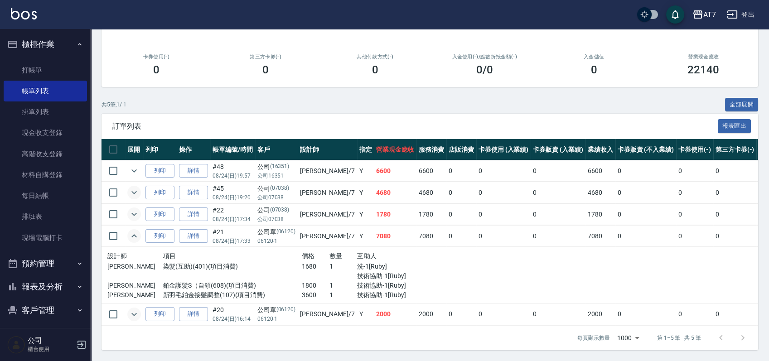
click at [129, 309] on icon "expand row" at bounding box center [134, 314] width 11 height 11
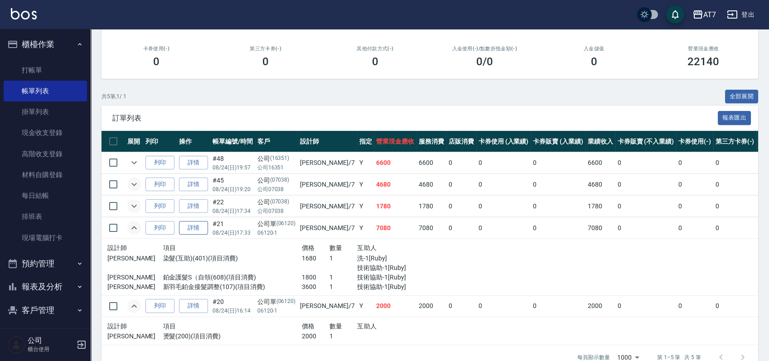
click at [198, 228] on link "詳情" at bounding box center [193, 228] width 29 height 14
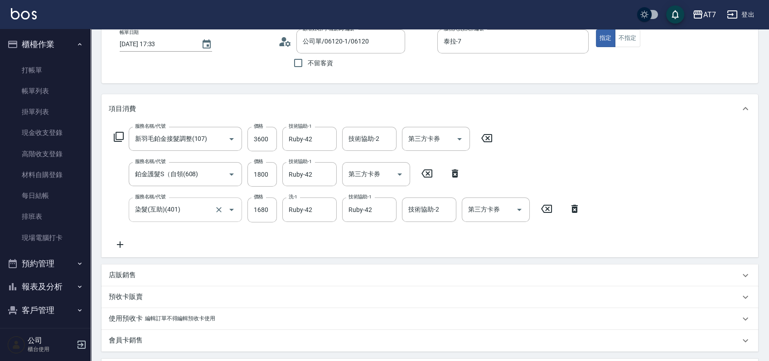
scroll to position [60, 0]
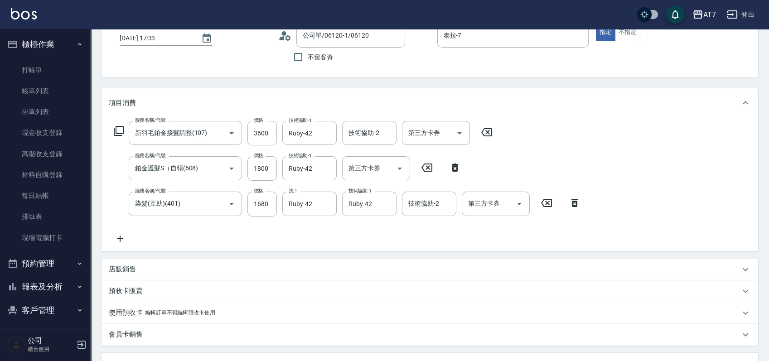
click at [119, 241] on icon at bounding box center [120, 238] width 23 height 11
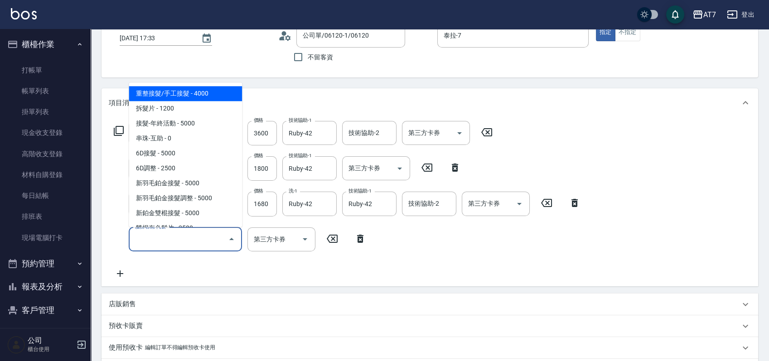
click at [151, 241] on input "服務名稱/代號" at bounding box center [178, 239] width 91 height 16
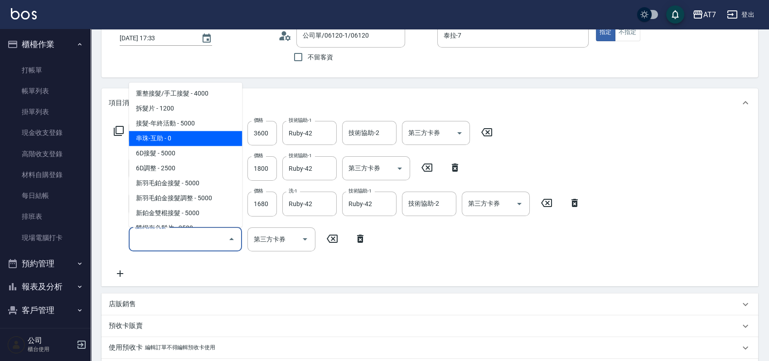
click at [177, 140] on span "串珠-互助 - 0" at bounding box center [185, 138] width 113 height 15
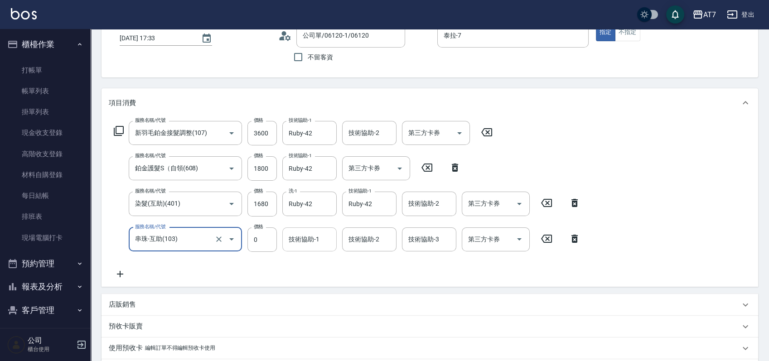
click at [306, 242] on input "技術協助-1" at bounding box center [309, 239] width 46 height 16
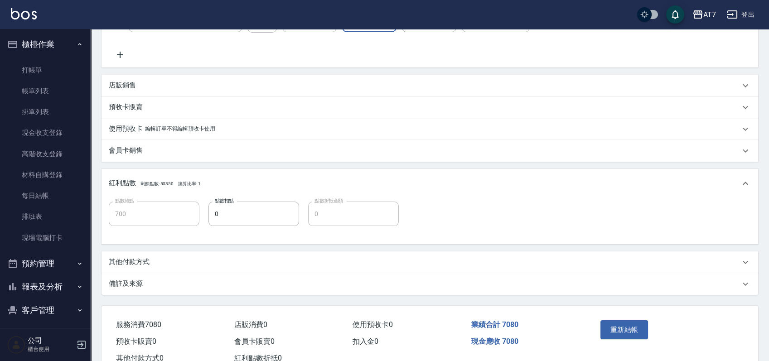
scroll to position [309, 0]
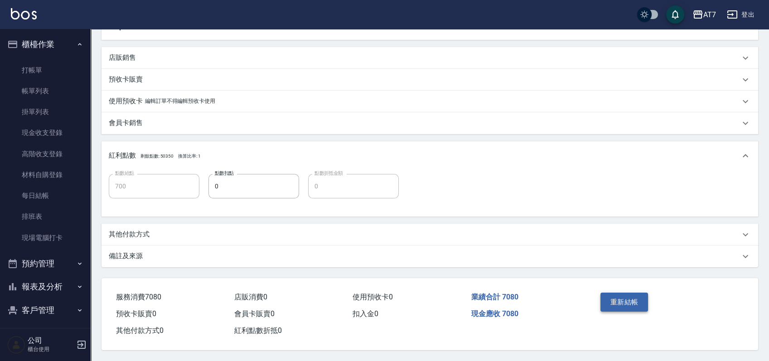
click at [628, 299] on button "重新結帳" at bounding box center [624, 302] width 48 height 19
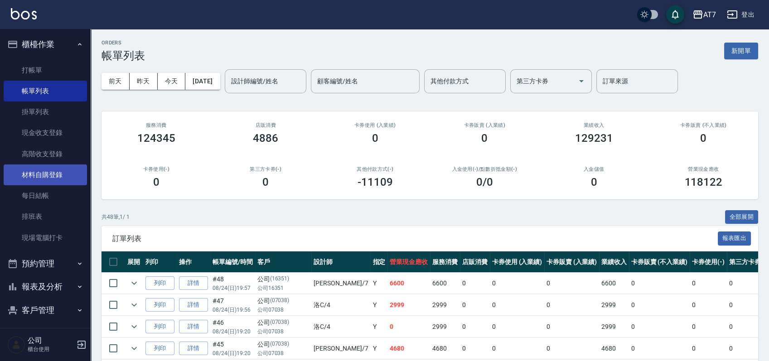
click at [43, 169] on link "材料自購登錄" at bounding box center [45, 174] width 83 height 21
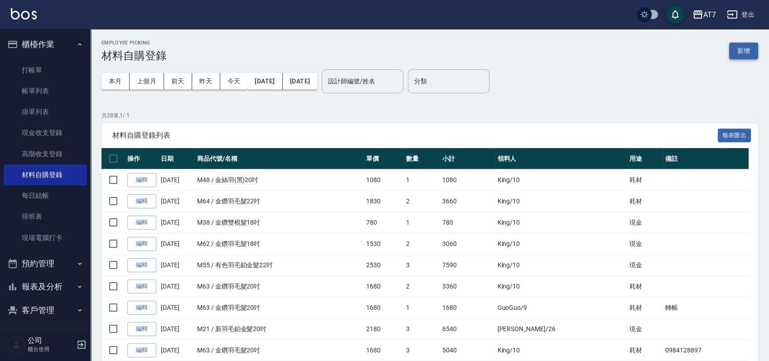
click at [743, 44] on button "新增" at bounding box center [743, 51] width 29 height 17
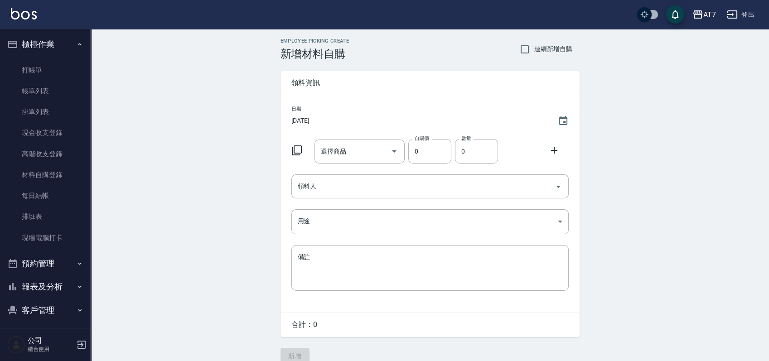
click at [298, 147] on icon at bounding box center [296, 150] width 11 height 11
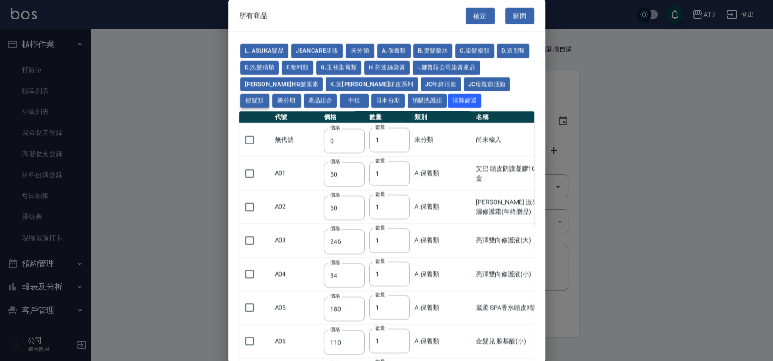
click at [269, 94] on button "假髮類" at bounding box center [255, 101] width 29 height 14
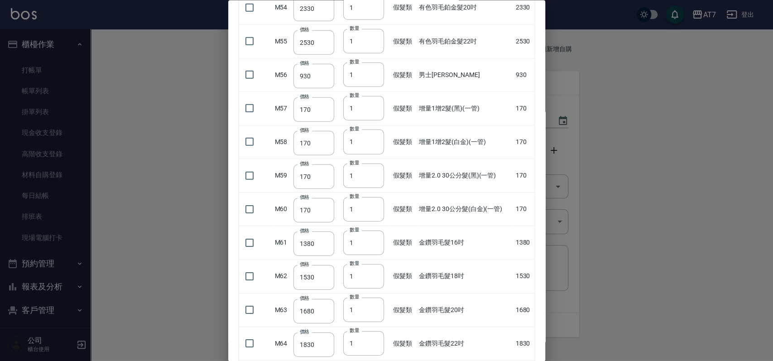
scroll to position [1993, 0]
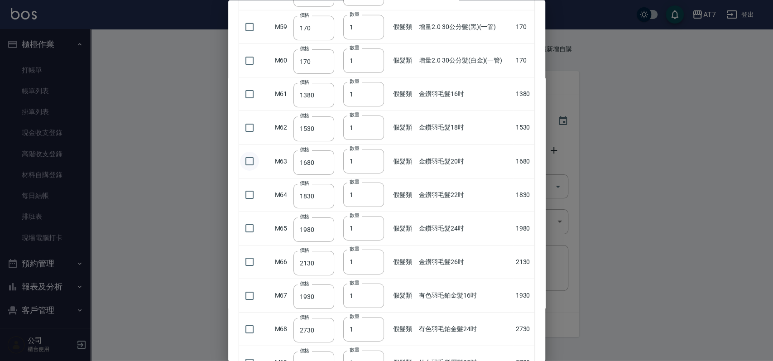
click at [249, 160] on input "checkbox" at bounding box center [249, 161] width 19 height 19
click at [373, 154] on input "2" at bounding box center [363, 161] width 41 height 24
click at [373, 154] on input "3" at bounding box center [363, 161] width 41 height 24
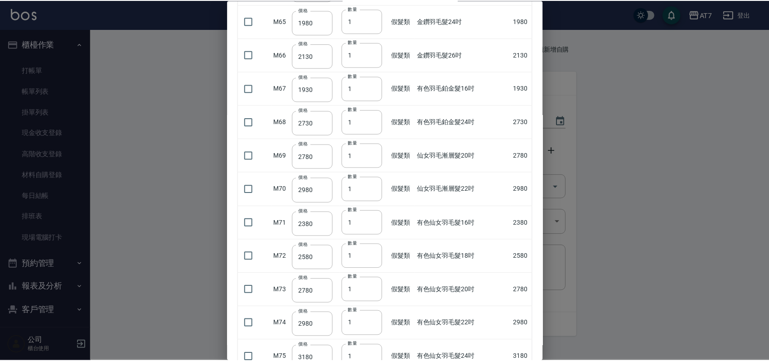
scroll to position [2265, 0]
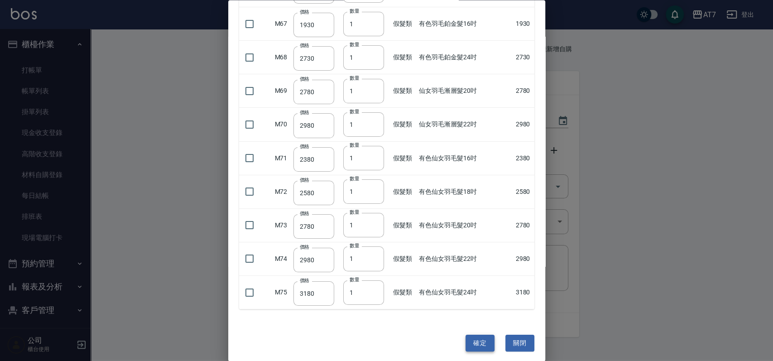
click at [471, 337] on button "確定" at bounding box center [480, 343] width 29 height 17
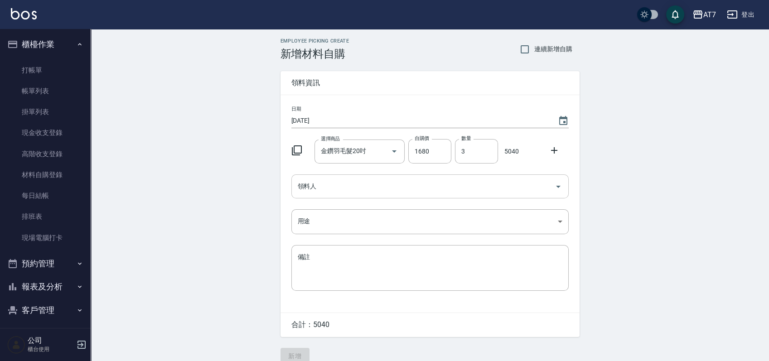
click at [418, 192] on input "領料人" at bounding box center [422, 186] width 255 height 16
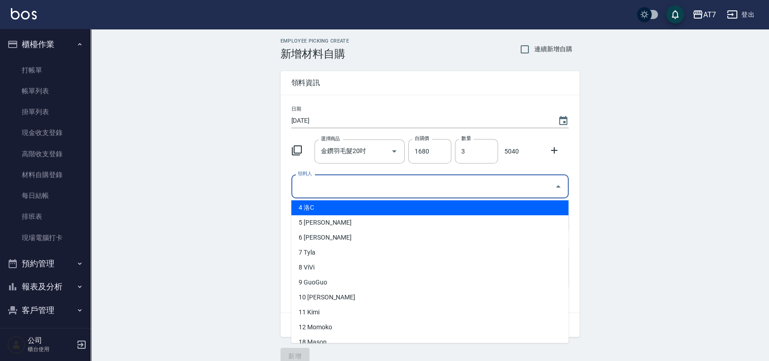
scroll to position [120, 0]
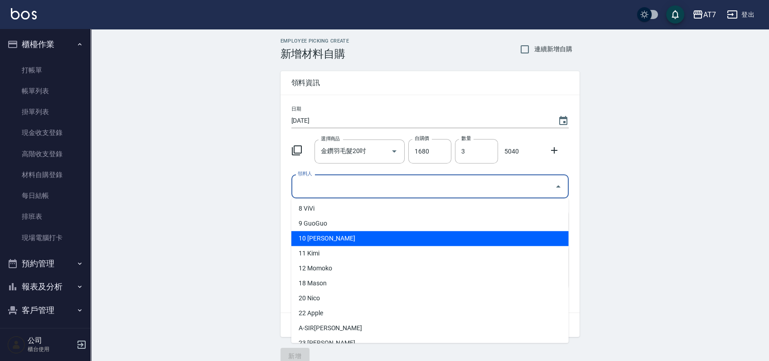
click at [358, 237] on li "10 King" at bounding box center [429, 238] width 277 height 15
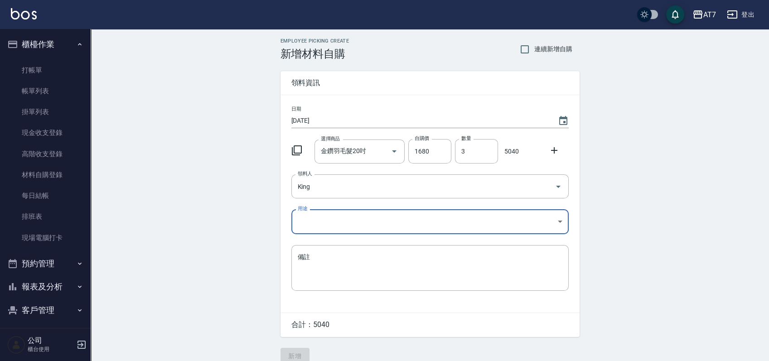
click at [356, 223] on body "AT7 登出 櫃檯作業 打帳單 帳單列表 掛單列表 現金收支登錄 高階收支登錄 材料自購登錄 每日結帳 排班表 現場電腦打卡 預約管理 預約管理 單日預約紀錄…" at bounding box center [384, 186] width 769 height 373
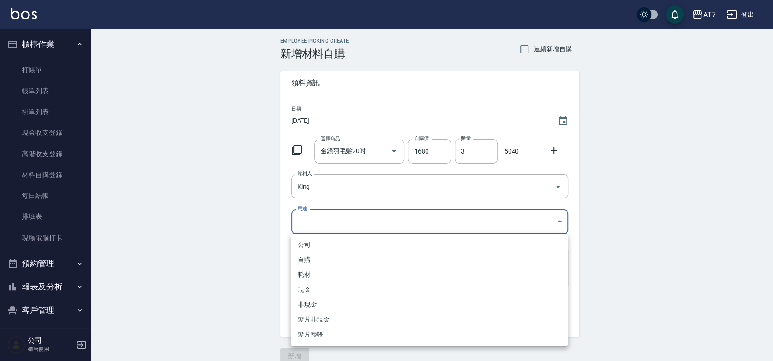
click at [353, 272] on li "耗材" at bounding box center [429, 274] width 277 height 15
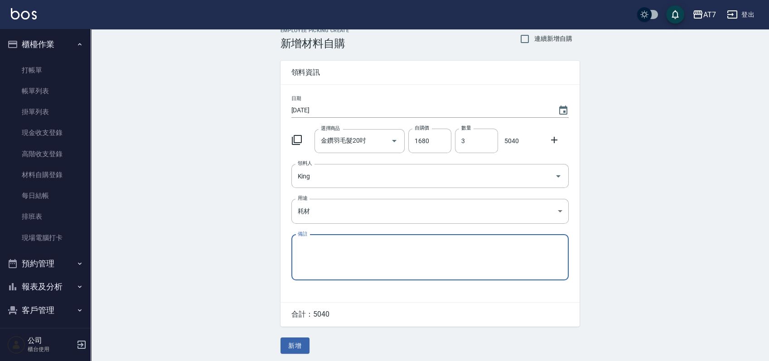
scroll to position [13, 0]
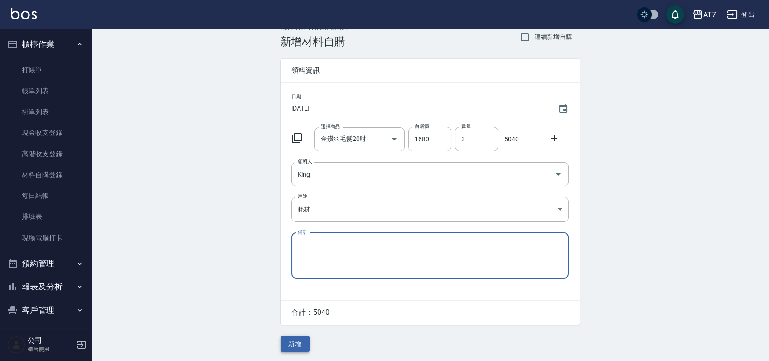
click at [298, 340] on button "新增" at bounding box center [294, 344] width 29 height 17
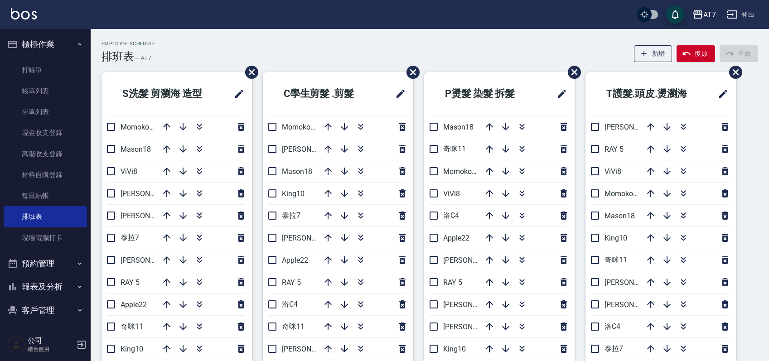
scroll to position [34, 0]
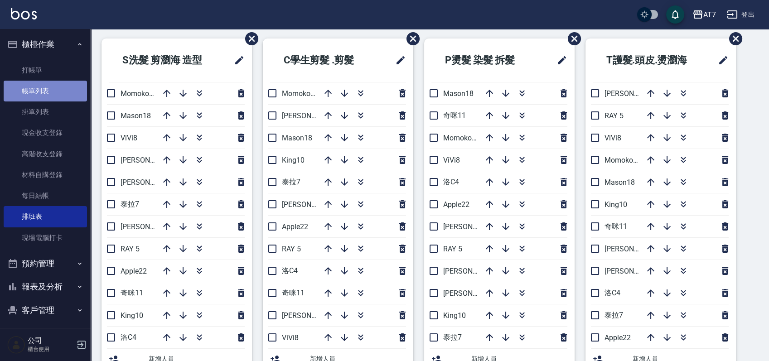
click at [54, 91] on link "帳單列表" at bounding box center [45, 91] width 83 height 21
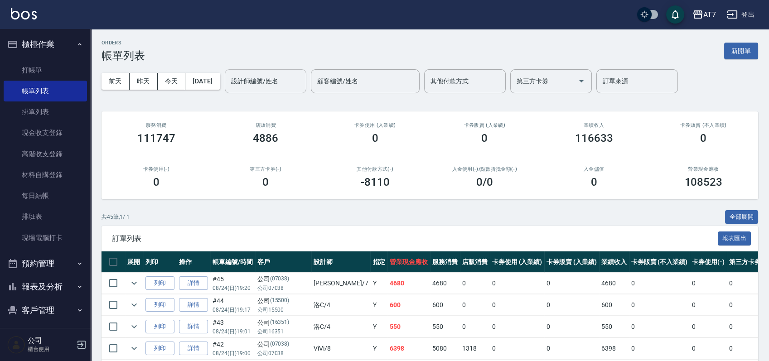
click at [283, 81] on input "設計師編號/姓名" at bounding box center [265, 81] width 73 height 16
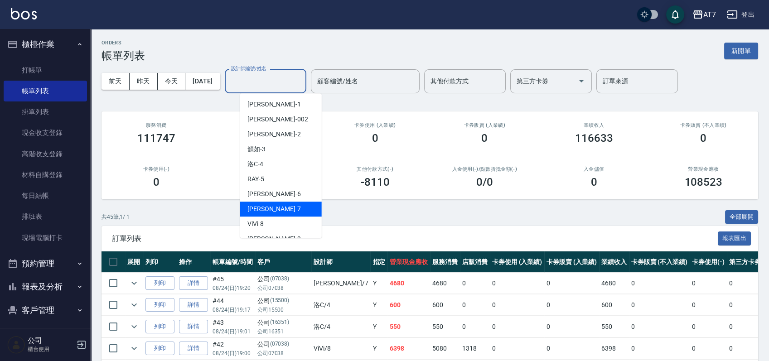
click at [280, 202] on div "泰拉 -7" at bounding box center [281, 209] width 82 height 15
type input "泰拉-7"
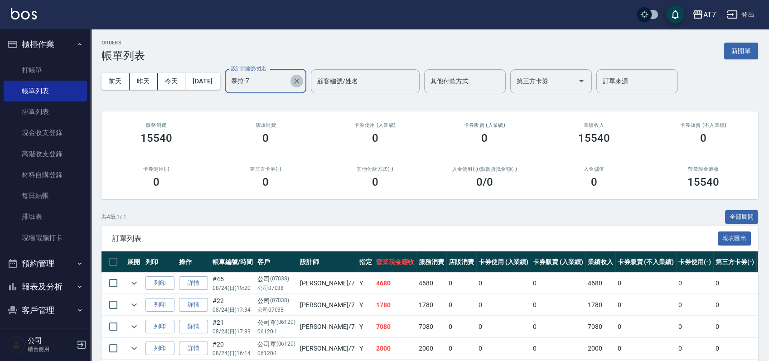
click at [301, 84] on icon "Clear" at bounding box center [296, 81] width 9 height 9
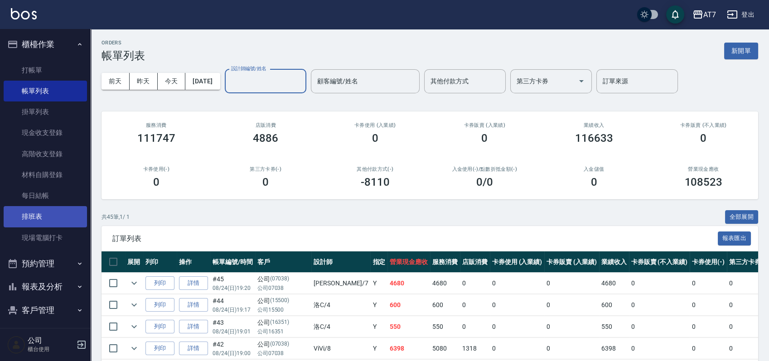
click at [40, 212] on link "排班表" at bounding box center [45, 216] width 83 height 21
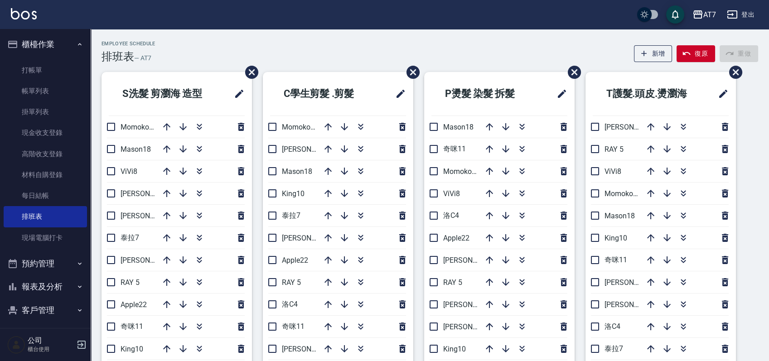
click at [306, 48] on div "Employee Schedule 排班表 — AT7 新增 復原 重做" at bounding box center [429, 52] width 656 height 22
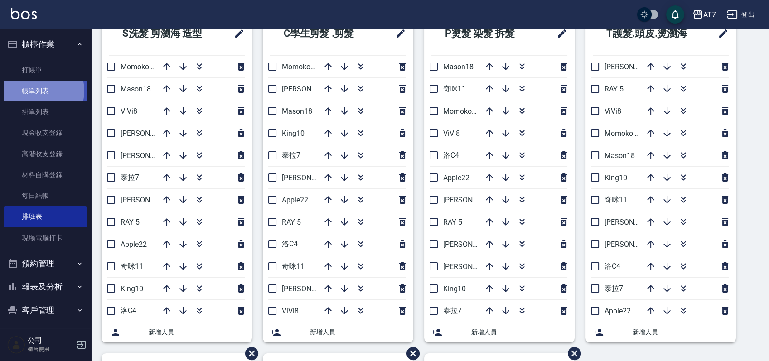
click at [34, 91] on link "帳單列表" at bounding box center [45, 91] width 83 height 21
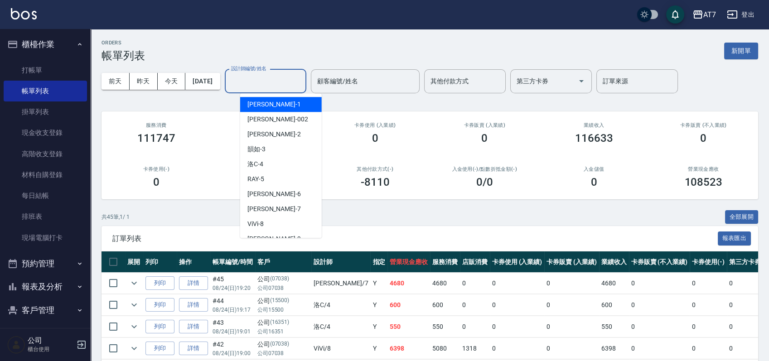
click at [272, 86] on input "設計師編號/姓名" at bounding box center [265, 81] width 73 height 16
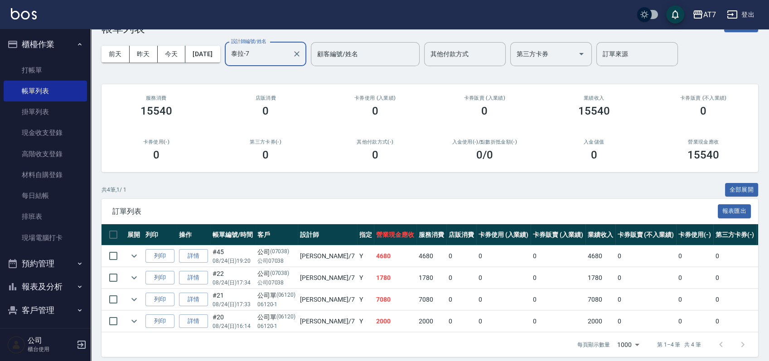
scroll to position [43, 0]
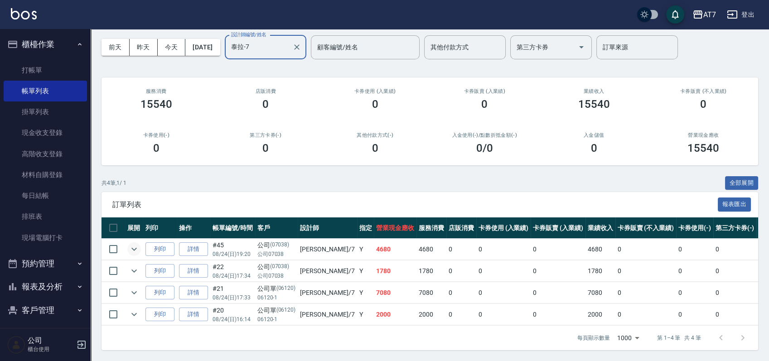
type input "泰拉-7"
click at [130, 244] on icon "expand row" at bounding box center [134, 249] width 11 height 11
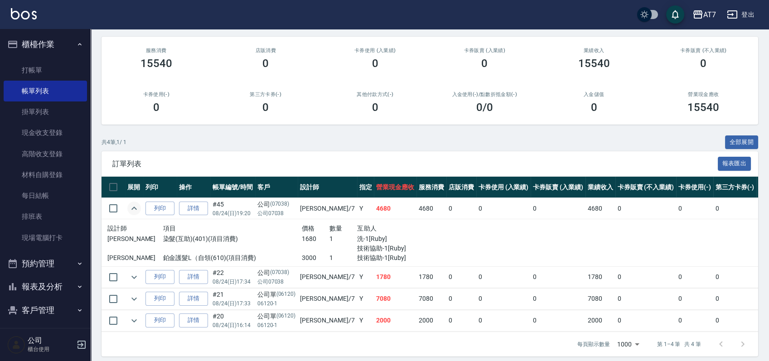
scroll to position [89, 0]
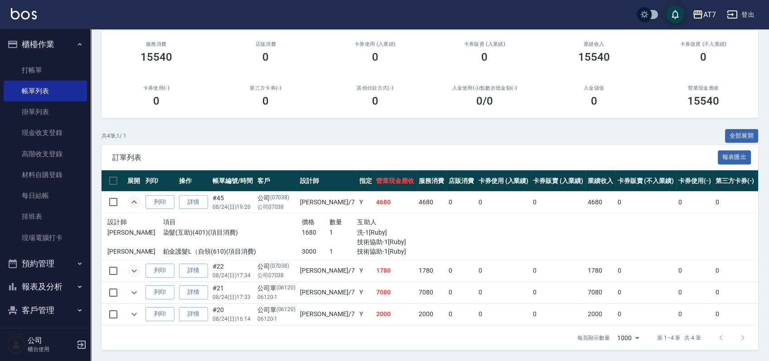
click at [131, 265] on icon "expand row" at bounding box center [134, 270] width 11 height 11
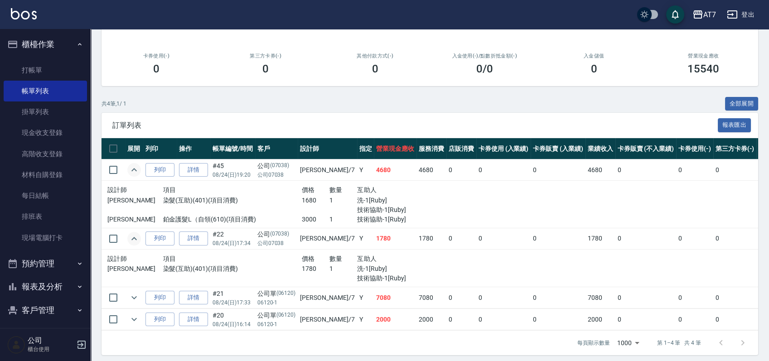
scroll to position [127, 0]
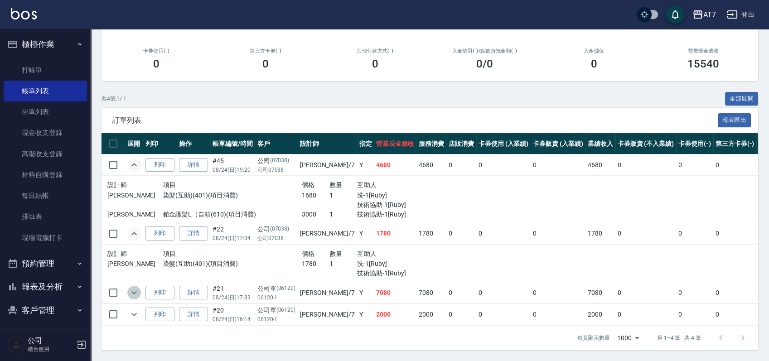
click at [135, 287] on icon "expand row" at bounding box center [134, 292] width 11 height 11
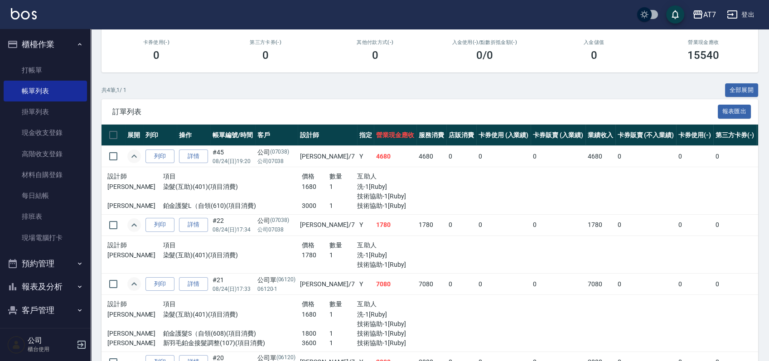
scroll to position [183, 0]
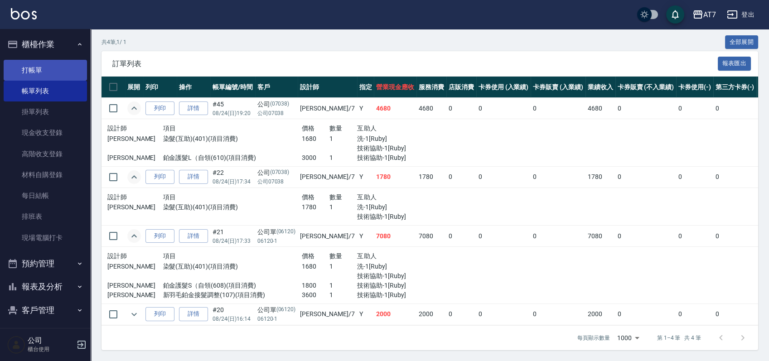
click at [37, 72] on link "打帳單" at bounding box center [45, 70] width 83 height 21
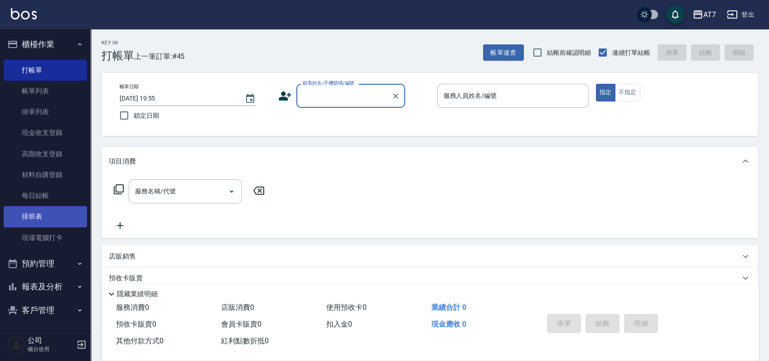
click at [49, 212] on link "排班表" at bounding box center [45, 216] width 83 height 21
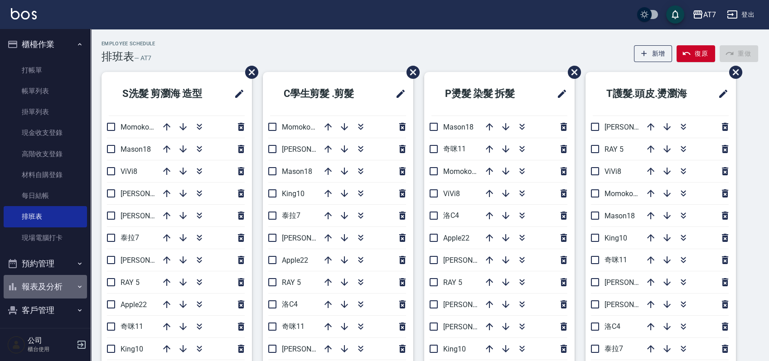
click at [47, 286] on button "報表及分析" at bounding box center [45, 287] width 83 height 24
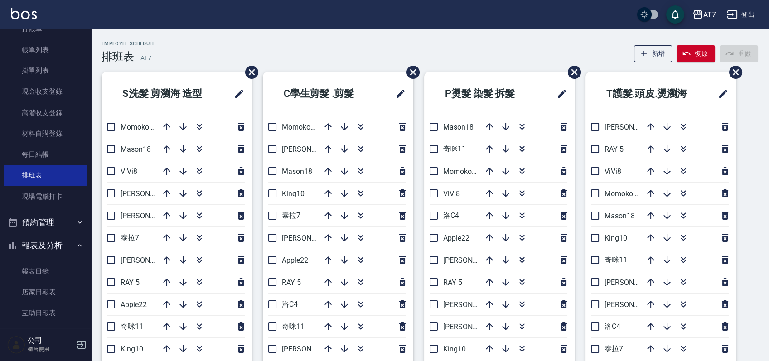
scroll to position [60, 0]
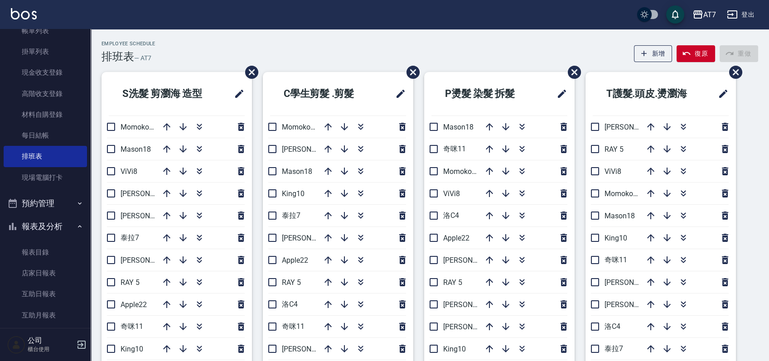
click at [51, 277] on link "店家日報表" at bounding box center [45, 273] width 83 height 21
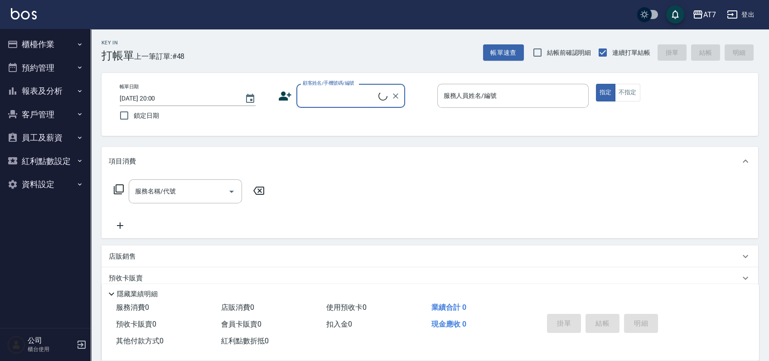
click at [352, 94] on input "顧客姓名/手機號碼/編號" at bounding box center [339, 96] width 78 height 16
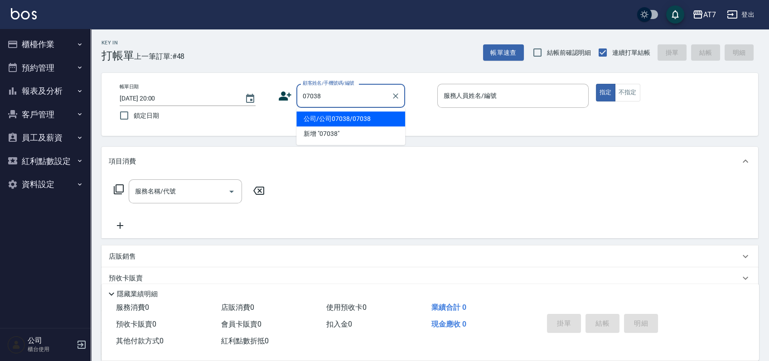
type input "公司/公司07038/07038"
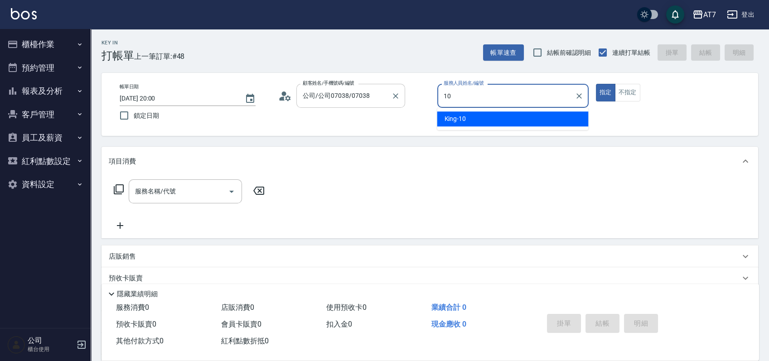
type input "10"
type button "true"
type input "[PERSON_NAME]-10"
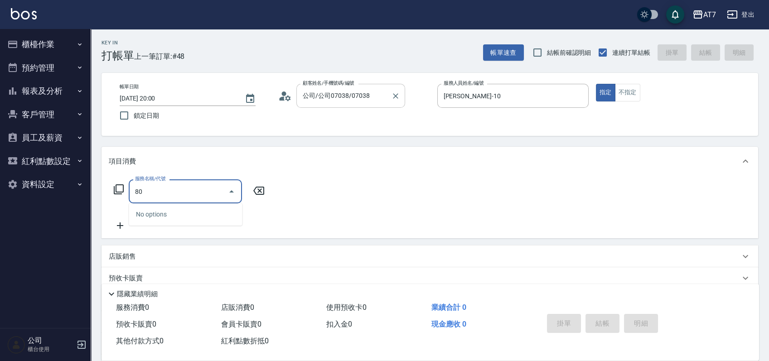
type input "807"
type input "100"
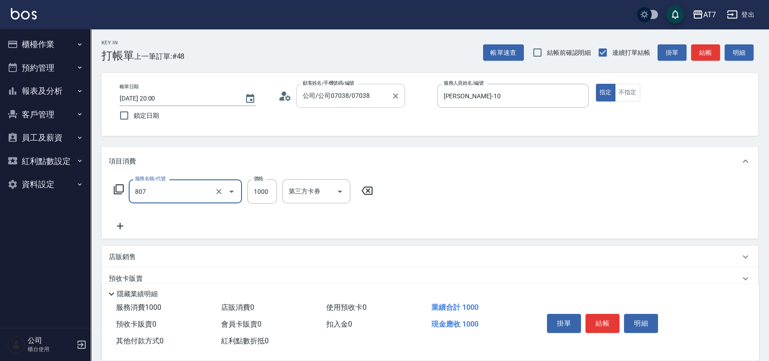
type input "髮原素去角質深層(互助)(807)"
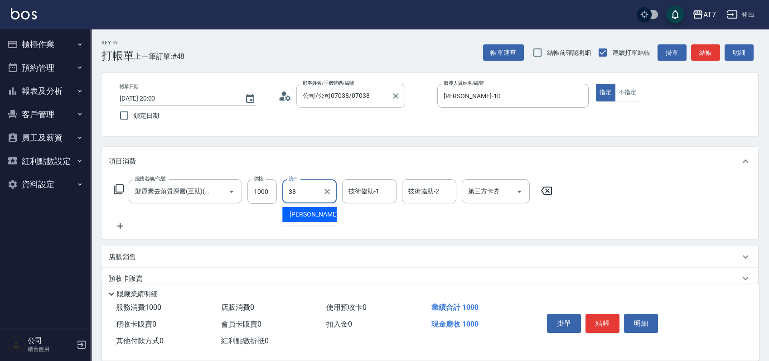
type input "Josh-38"
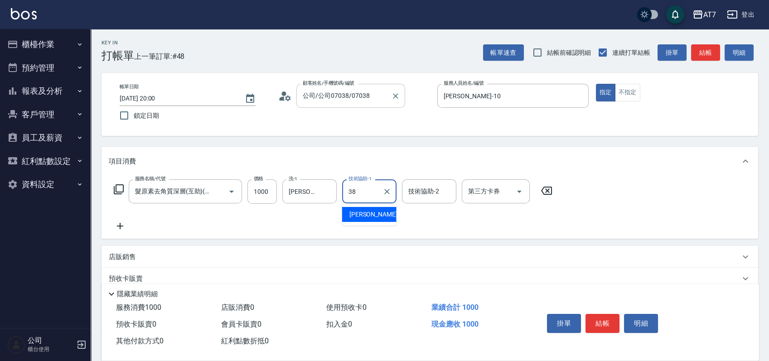
type input "Josh-38"
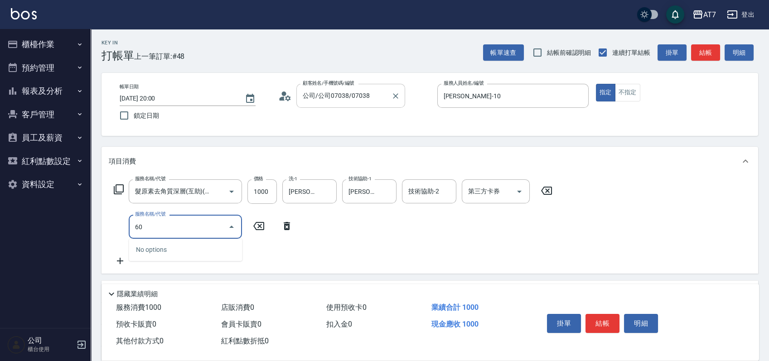
type input "605"
type input "200"
type input "順子護髮(助(605)"
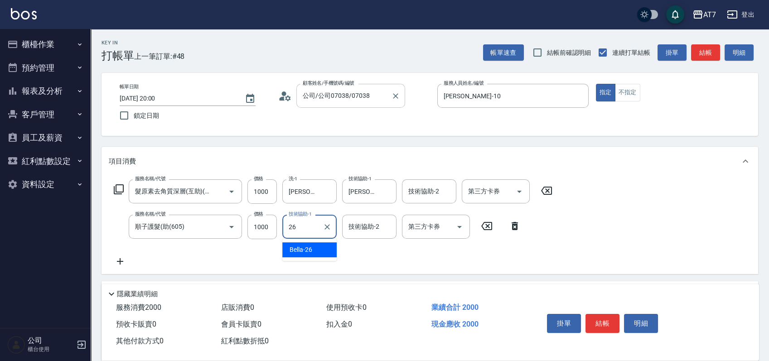
type input "Bella-26"
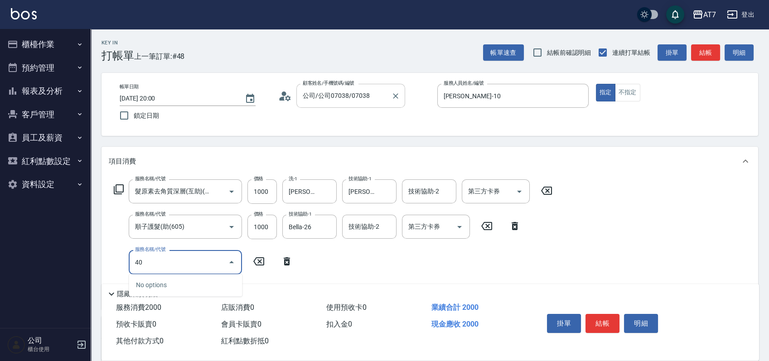
type input "401"
type input "350"
type input "染髮(互助)(401)"
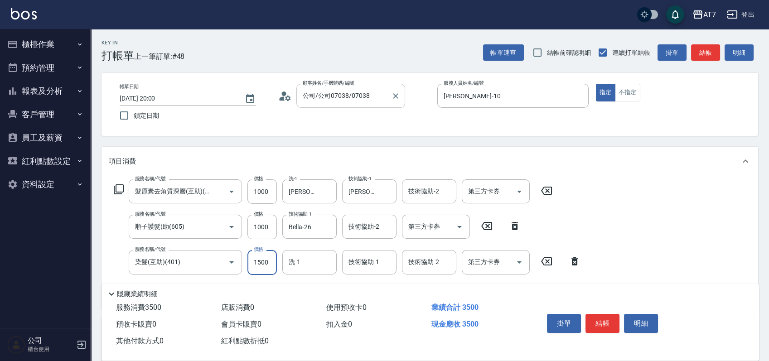
type input "1"
type input "200"
type input "100"
type input "210"
type input "1000"
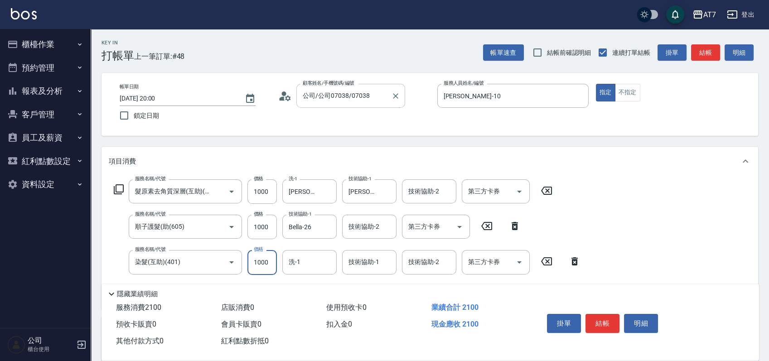
type input "300"
type input "1000"
type input "Bella-26"
click at [120, 185] on icon at bounding box center [119, 189] width 10 height 10
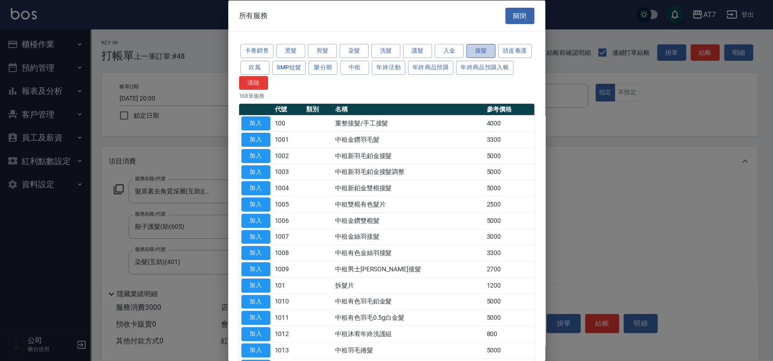
click at [474, 44] on button "接髮" at bounding box center [481, 51] width 29 height 14
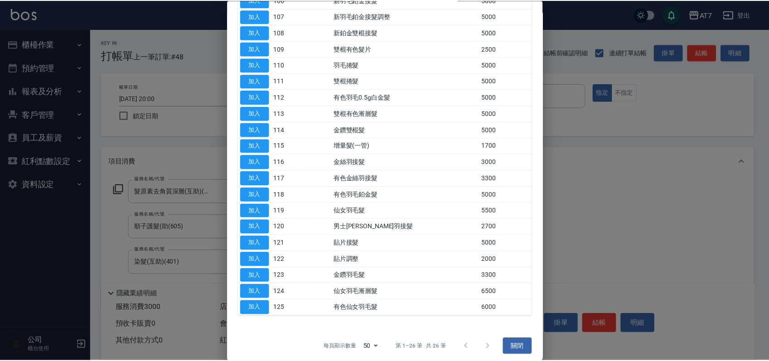
scroll to position [226, 0]
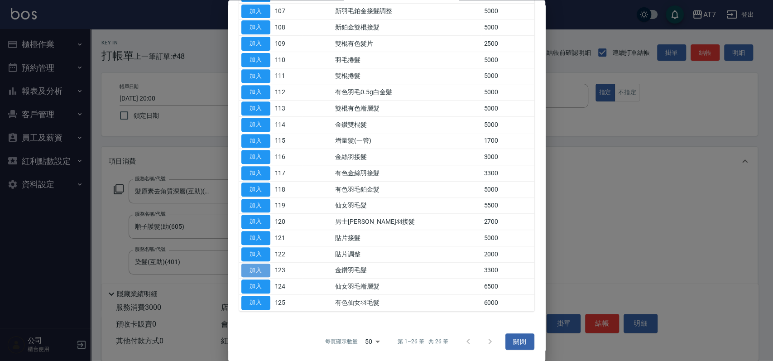
click at [258, 269] on button "加入" at bounding box center [255, 271] width 29 height 14
type input "630"
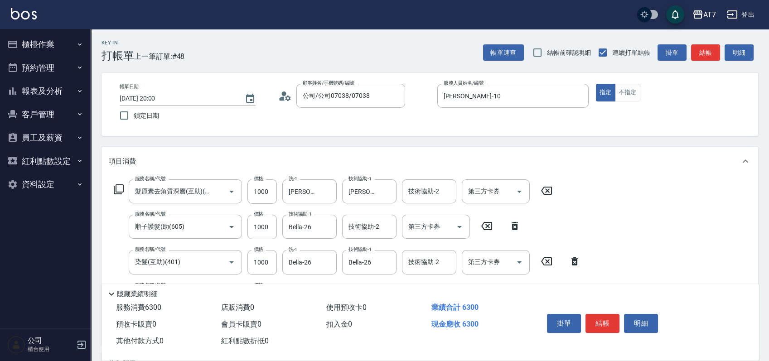
scroll to position [181, 0]
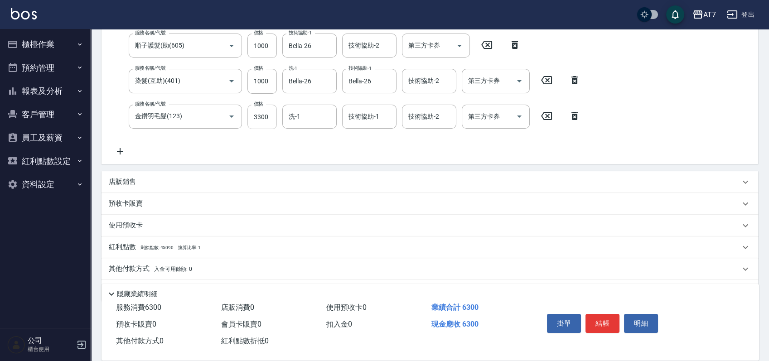
click at [274, 116] on input "3300" at bounding box center [261, 117] width 29 height 24
type input "0"
type input "300"
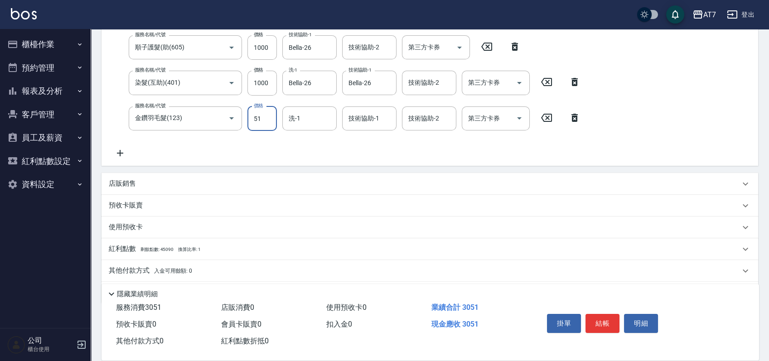
type input "516"
type input "350"
type input "5160"
type input "810"
type input "5160"
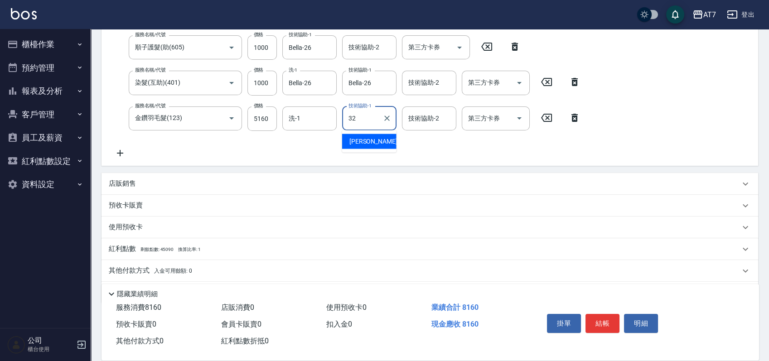
type input "小慈-32"
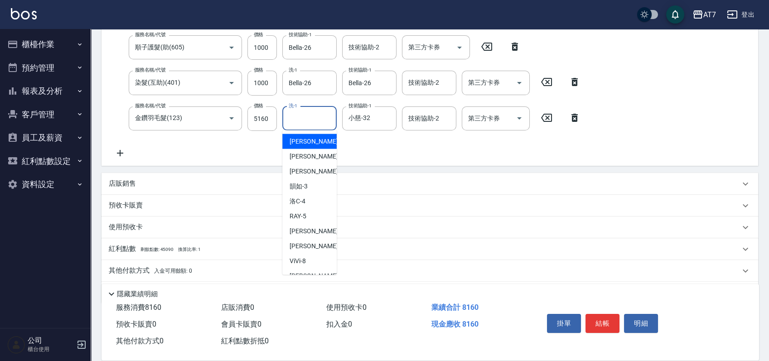
click at [298, 112] on div "洗-1 洗-1" at bounding box center [309, 118] width 54 height 24
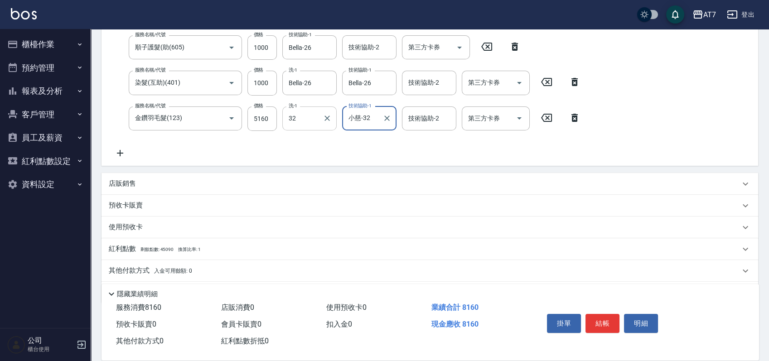
type input "小慈-32"
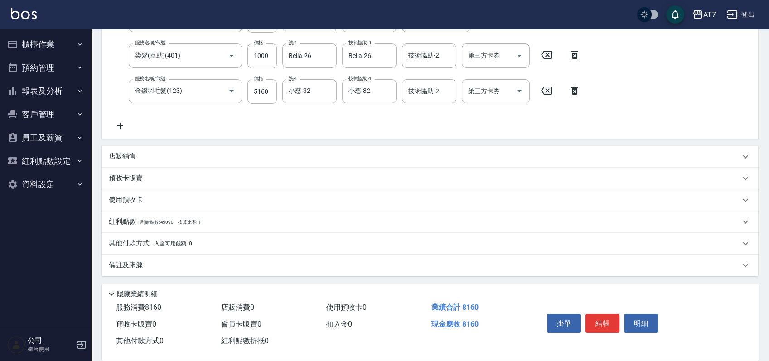
click at [263, 243] on div "其他付款方式 入金可用餘額: 0" at bounding box center [424, 244] width 631 height 10
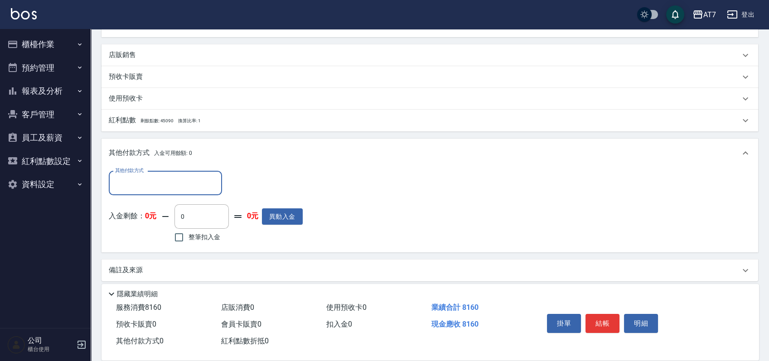
scroll to position [313, 0]
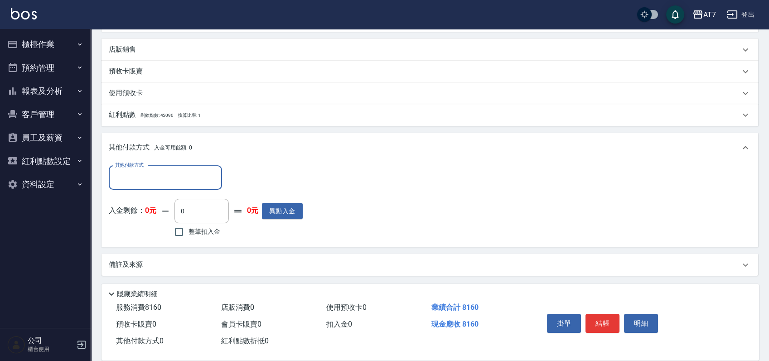
click at [181, 181] on input "其他付款方式" at bounding box center [165, 178] width 105 height 16
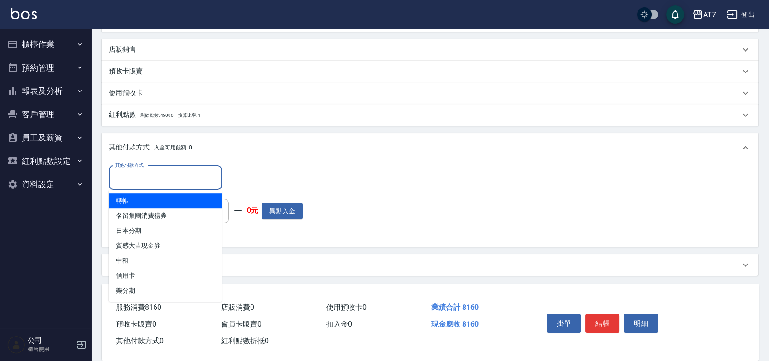
click at [154, 202] on span "轉帳" at bounding box center [165, 200] width 113 height 15
type input "轉帳"
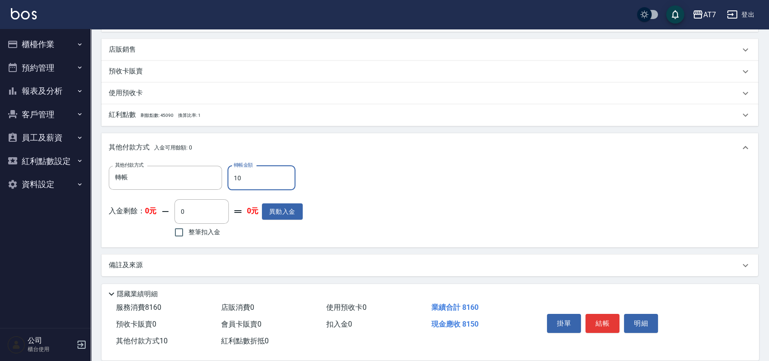
type input "130"
type input "800"
type input "1320"
type input "680"
type input "130"
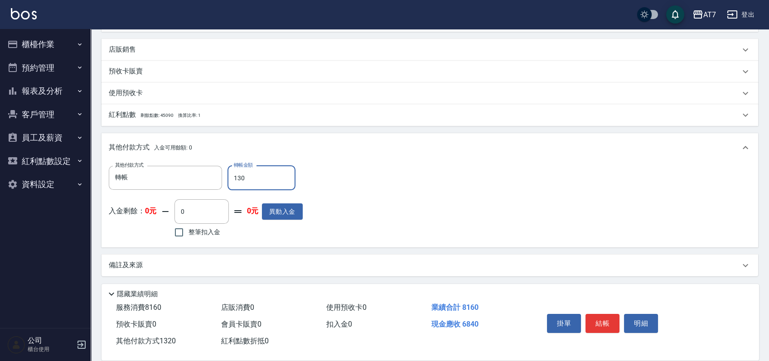
type input "800"
type input "10"
type input "810"
type input "81"
type input "800"
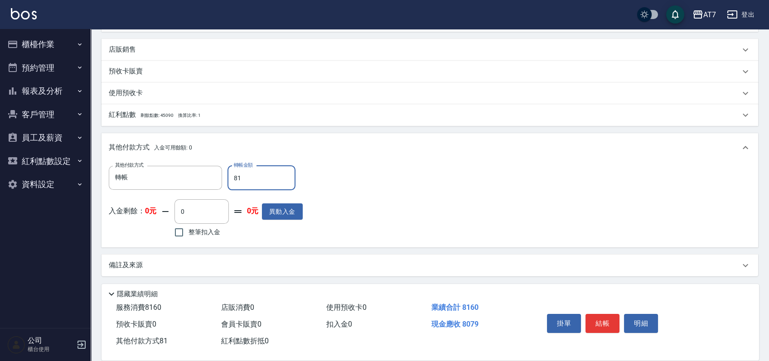
type input "816"
type input "730"
type input "8160"
type input "0"
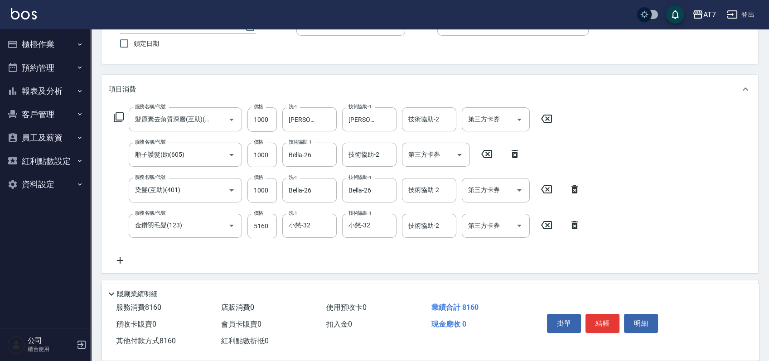
type input "8160"
click at [610, 322] on button "結帳" at bounding box center [602, 323] width 34 height 19
type input "2025/08/24 20:02"
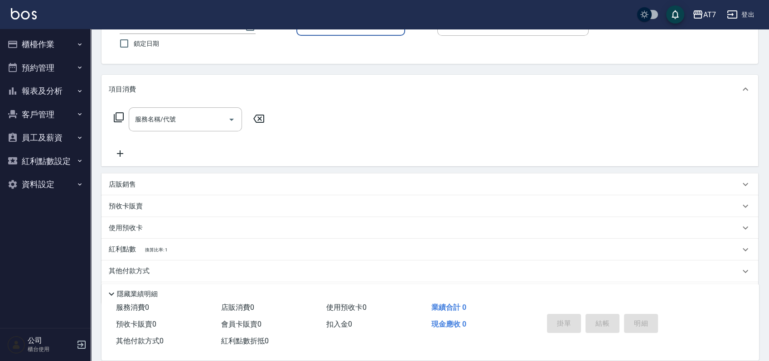
scroll to position [11, 0]
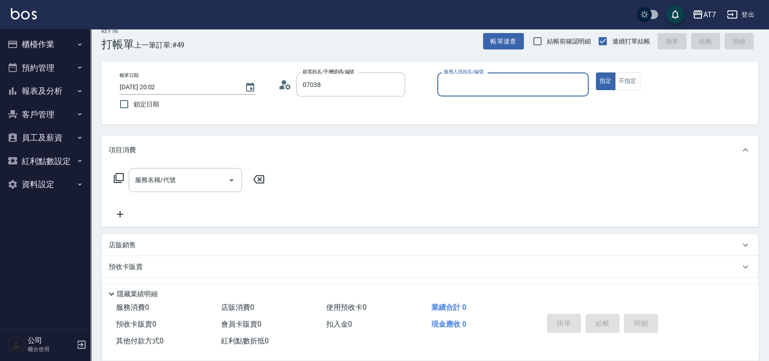
type input "公司/公司07038/07038"
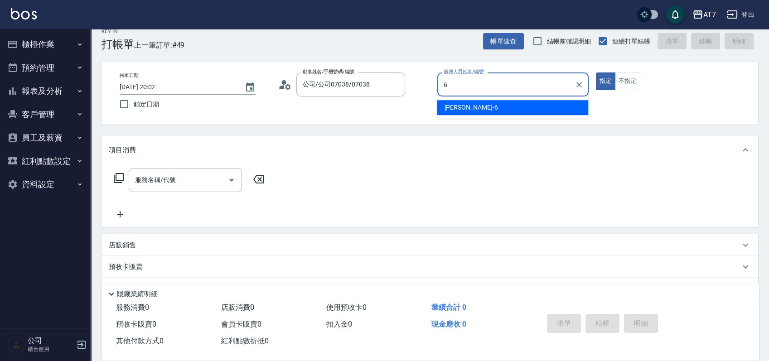
type input "杜莎莎-6"
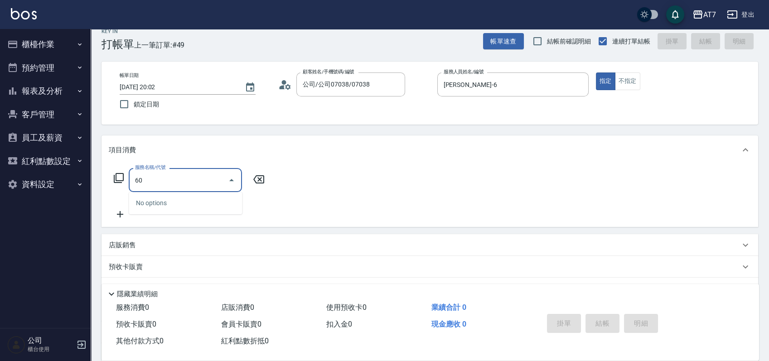
type input "608"
type input "200"
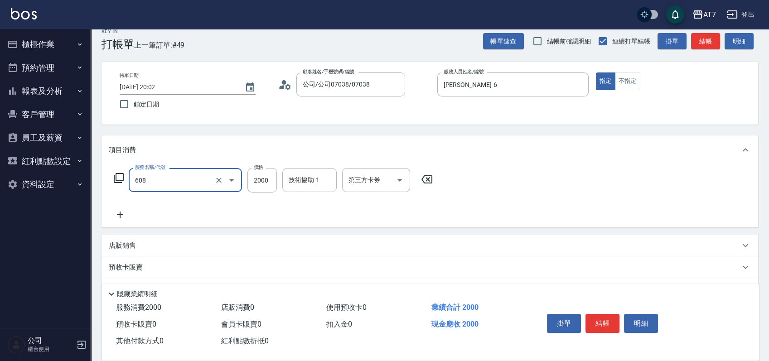
type input "鉑金護髮S（自領(608)"
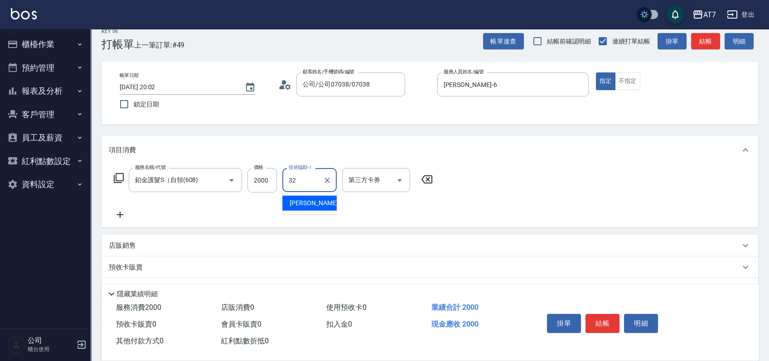
type input "小慈-32"
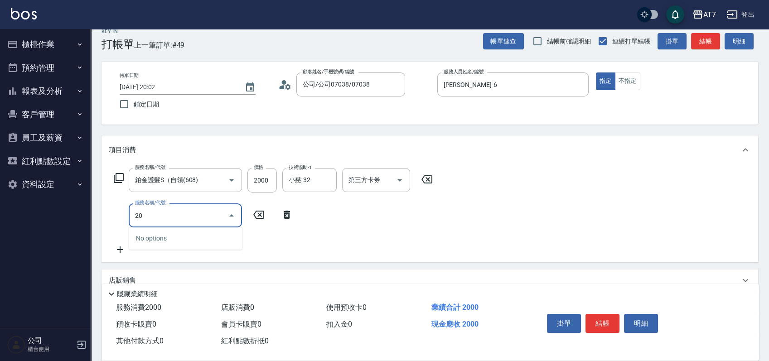
type input "201"
type input "350"
type input "燙-互助(201)"
type input "2"
type input "200"
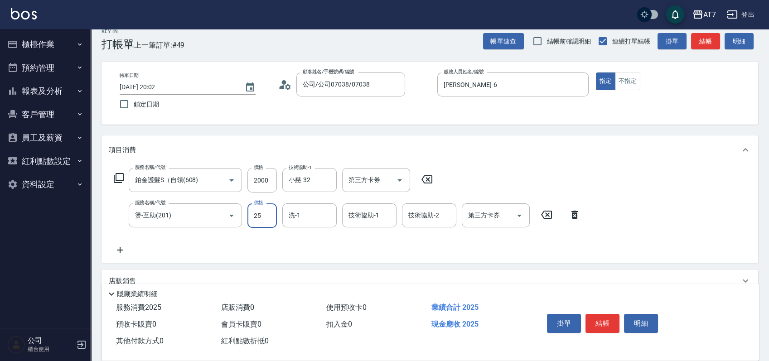
type input "250"
type input "220"
type input "2500"
type input "450"
type input "2500"
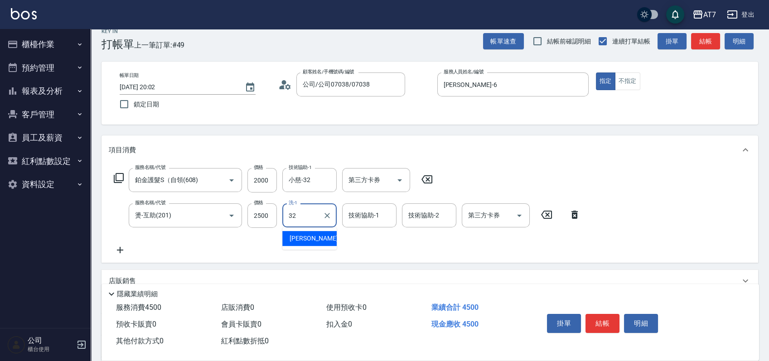
type input "小慈-32"
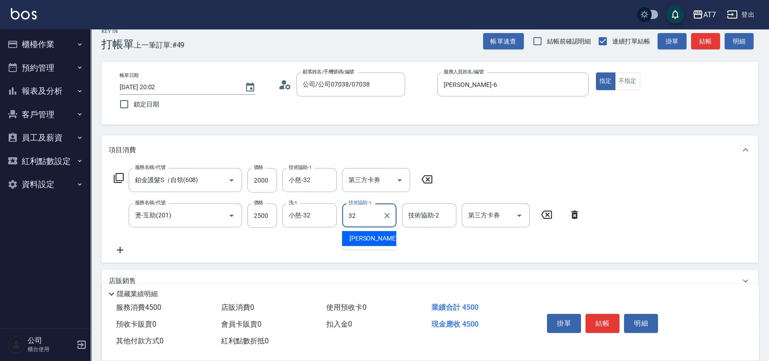
type input "小慈-32"
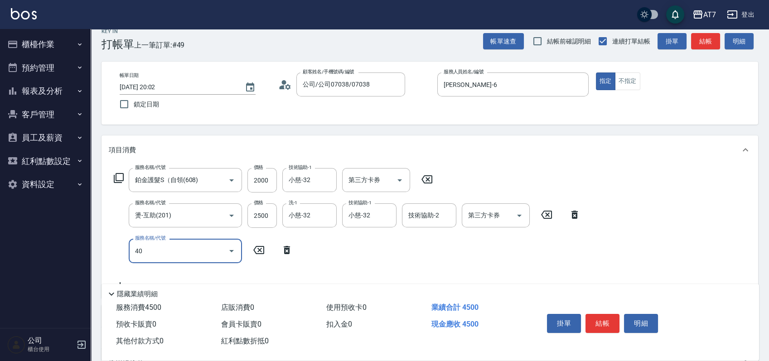
type input "401"
type input "600"
type input "染髮(互助)(401)"
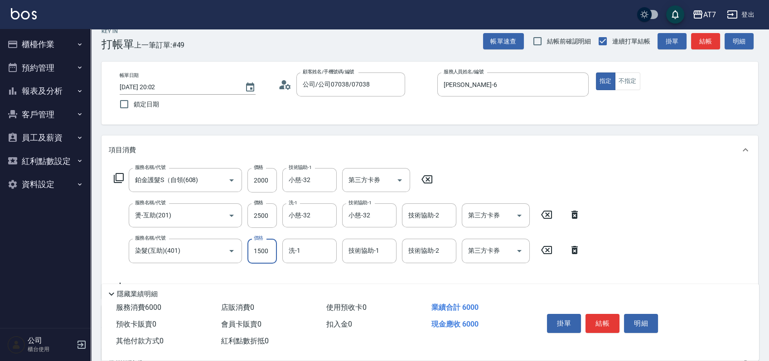
type input "2"
type input "450"
type input "200"
type input "470"
type input "2000"
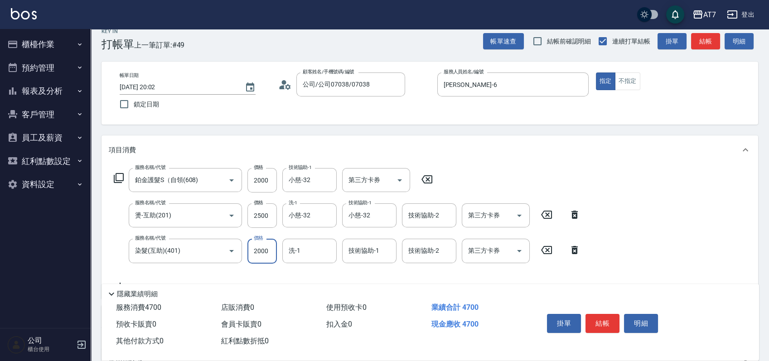
type input "650"
type input "2000"
type input "小慈-32"
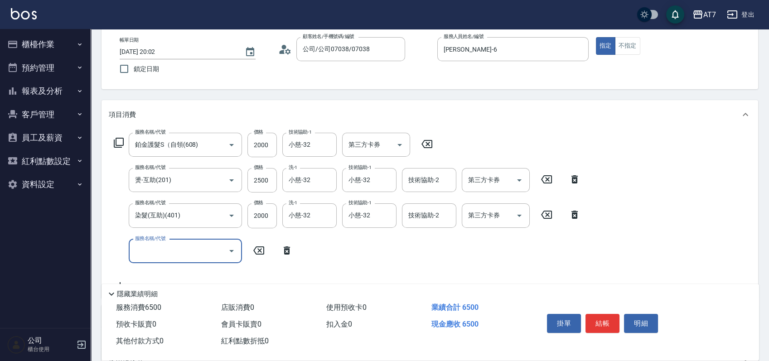
scroll to position [72, 0]
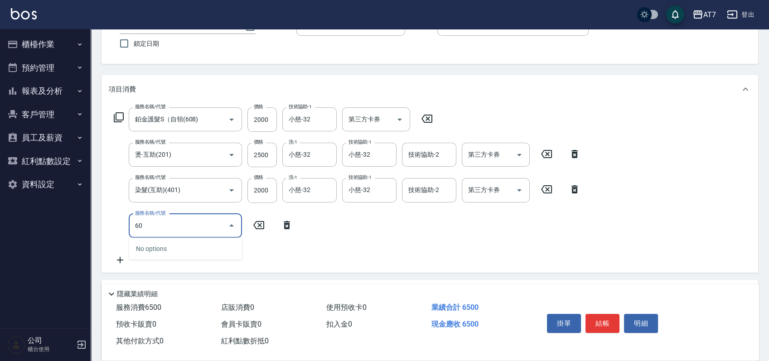
type input "609"
type input "900"
type input "鉑金護髮M（自領(609)"
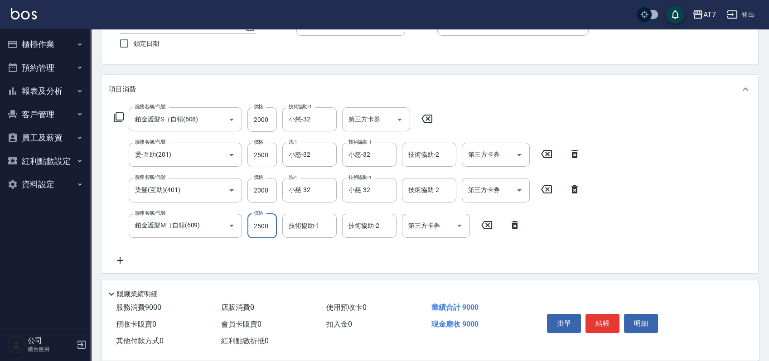
type input "2"
type input "650"
type input "248"
type input "670"
type input "2480"
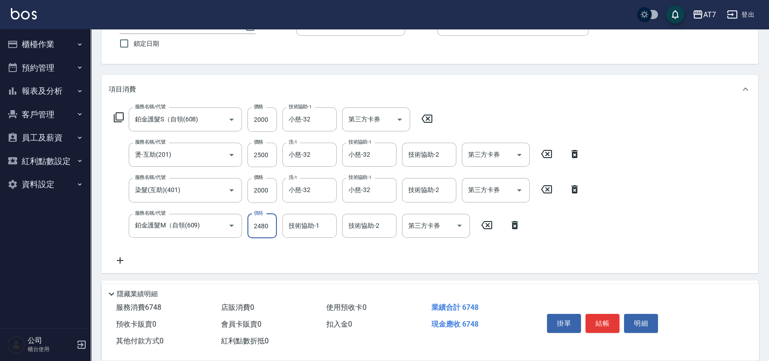
type input "890"
type input "2480"
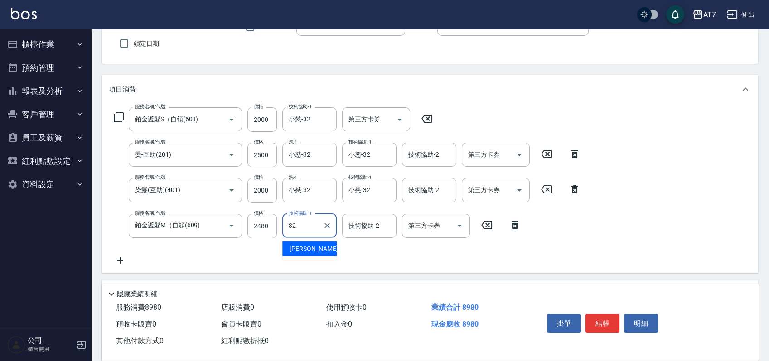
type input "小慈-32"
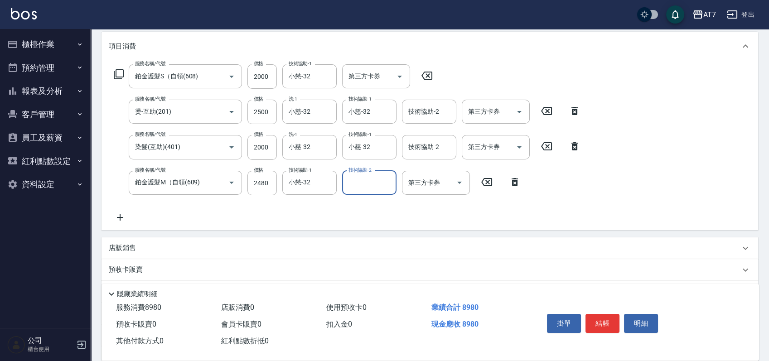
scroll to position [132, 0]
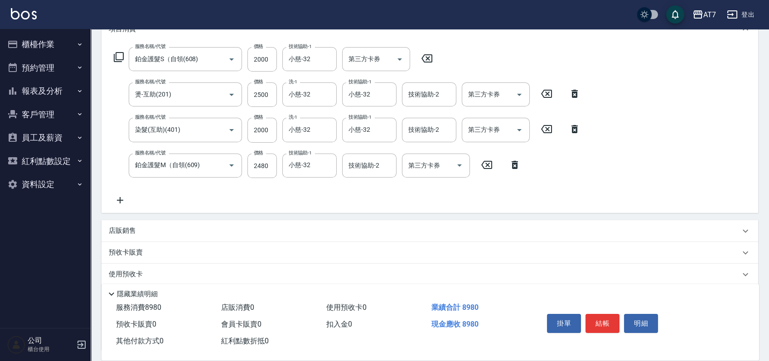
click at [269, 226] on div "店販銷售" at bounding box center [424, 231] width 631 height 10
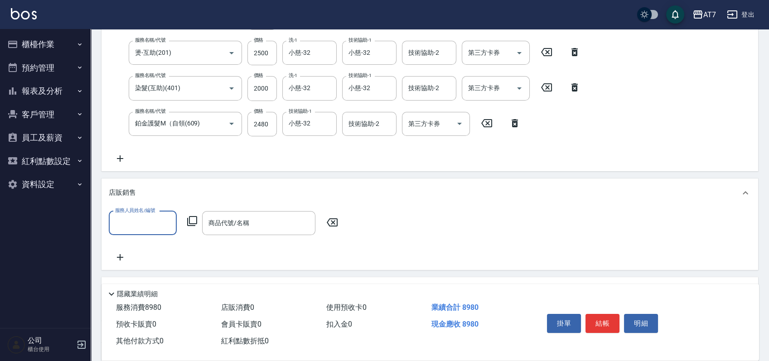
scroll to position [192, 0]
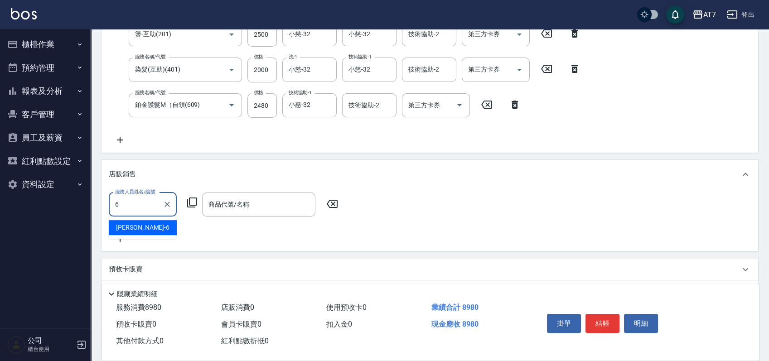
type input "杜莎莎-6"
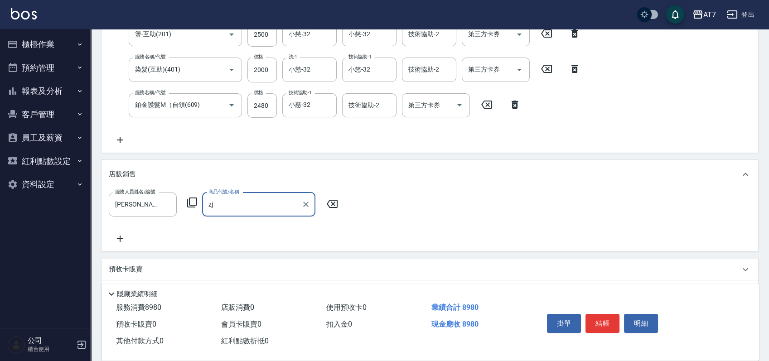
type input "z"
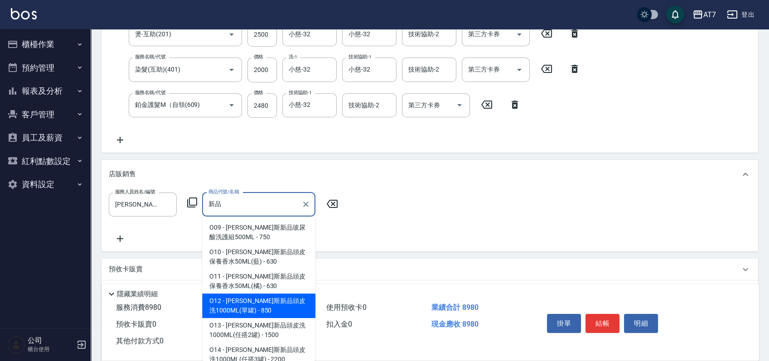
type input "[PERSON_NAME]斯新品頭皮洗1000ML(單罐)"
type input "980"
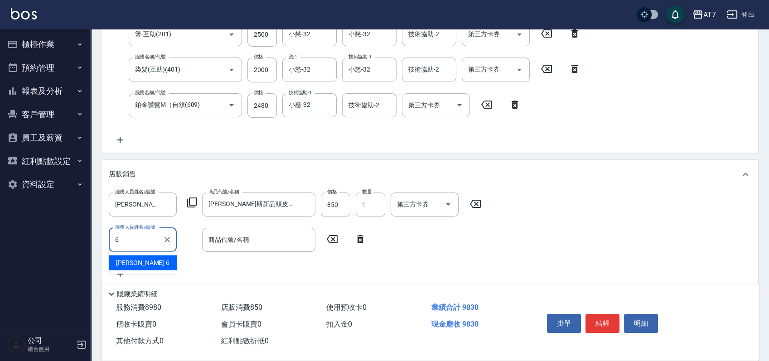
type input "杜莎莎-6"
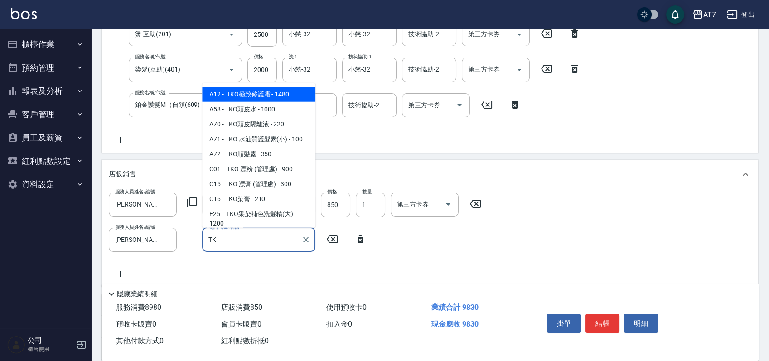
type input "TKO"
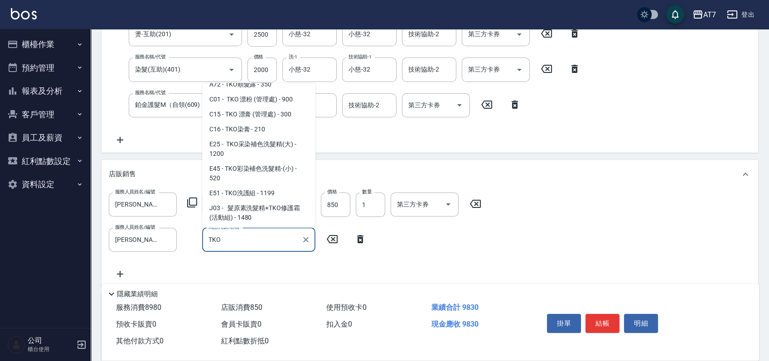
scroll to position [70, 0]
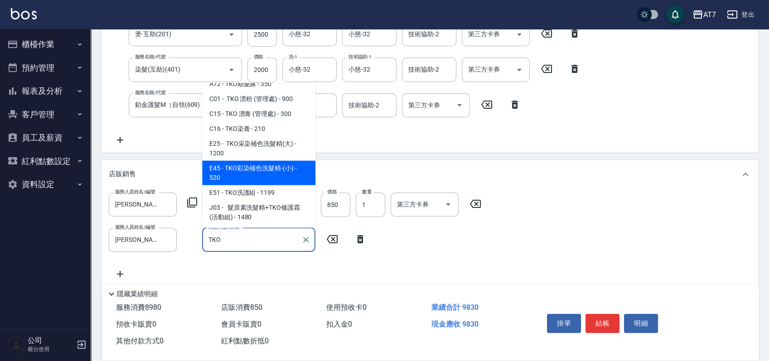
click at [289, 163] on span "E45 - TKO彩染補色洗髮精-(小) - 520" at bounding box center [258, 173] width 113 height 24
type input "1030"
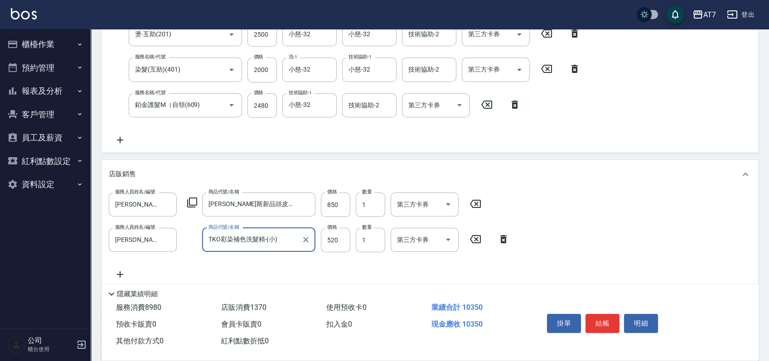
type input "TKO彩染補色洗髮精-(小)"
type input "5"
type input "980"
type input "500"
type input "1030"
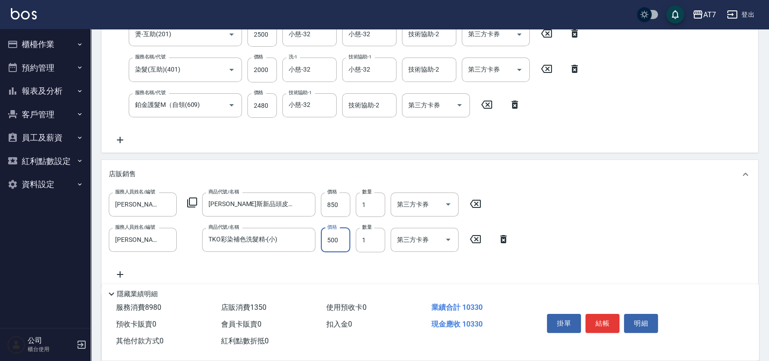
type input "500"
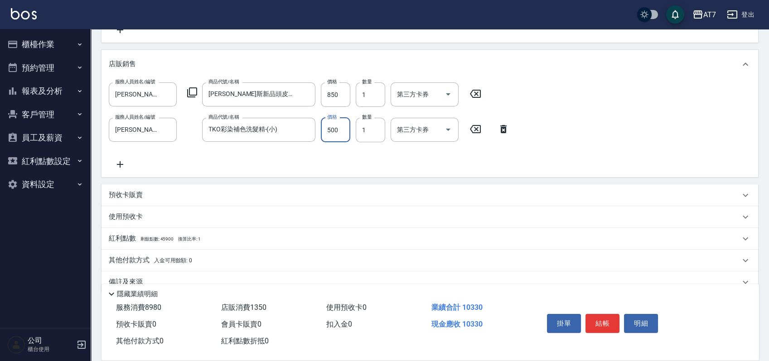
scroll to position [320, 0]
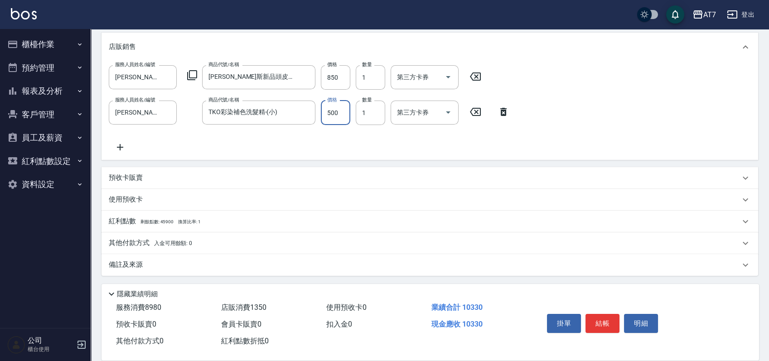
click at [193, 243] on div "其他付款方式 入金可用餘額: 0" at bounding box center [424, 243] width 631 height 10
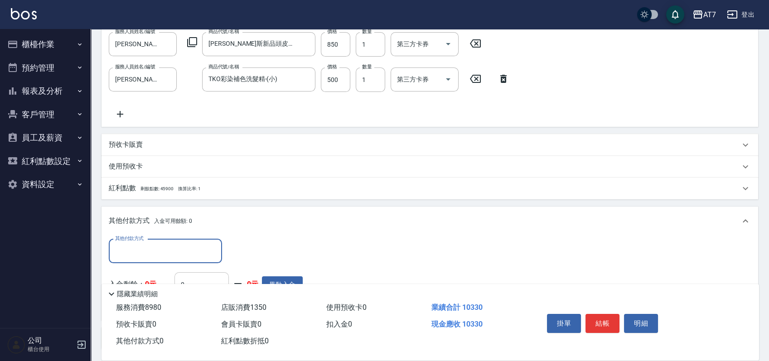
scroll to position [0, 0]
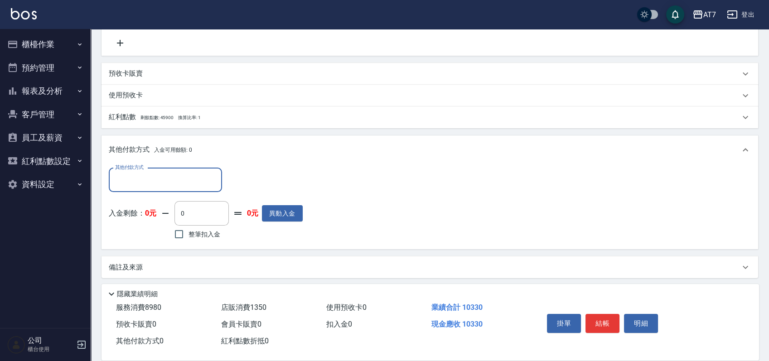
click at [176, 181] on input "其他付款方式" at bounding box center [165, 180] width 105 height 16
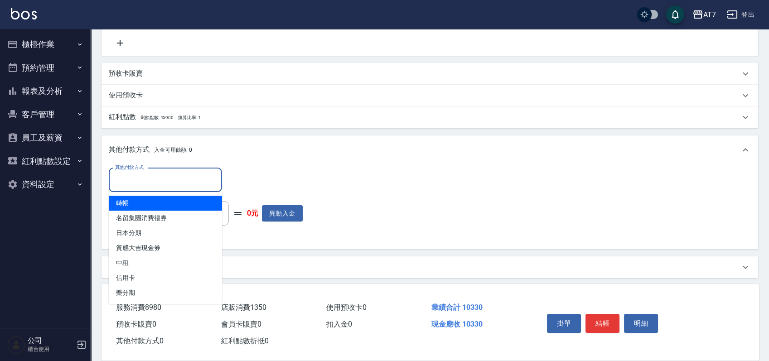
click at [155, 209] on span "轉帳" at bounding box center [165, 203] width 113 height 15
type input "轉帳"
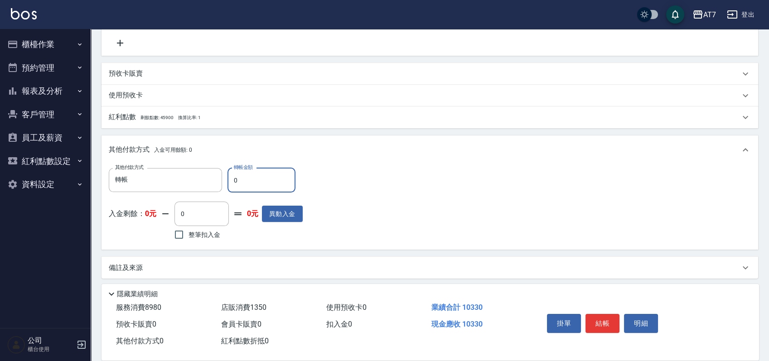
click at [233, 181] on input "0" at bounding box center [261, 180] width 68 height 24
type input "103"
type input "1020"
type input "1033"
type input "920"
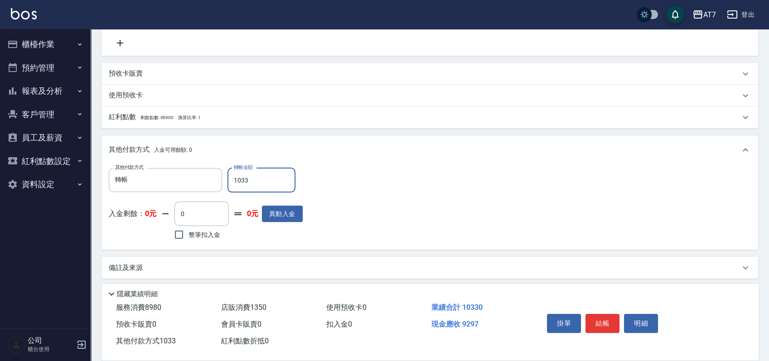
type input "10330"
type input "0"
type input "10330"
click at [596, 318] on button "結帳" at bounding box center [602, 323] width 34 height 19
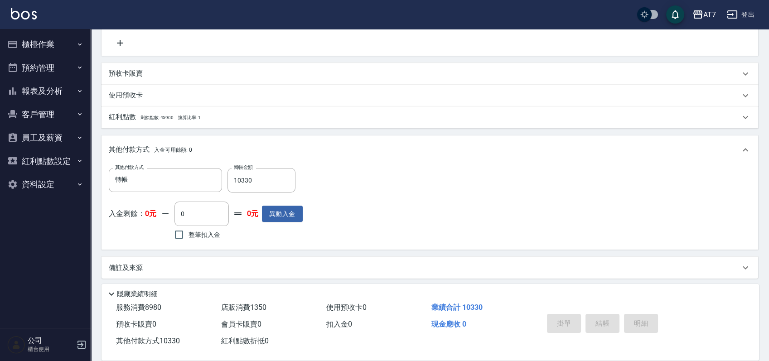
type input "2025/08/24 20:05"
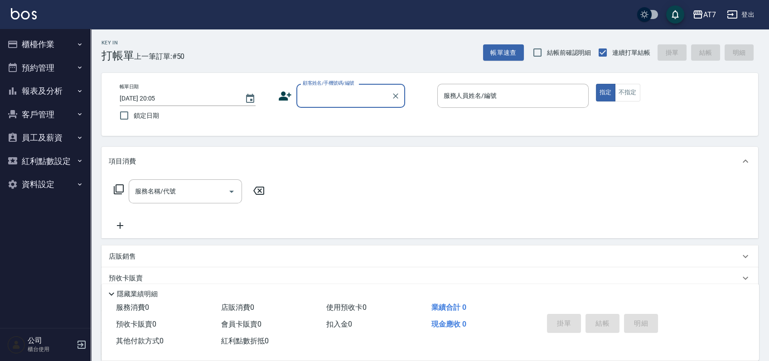
click at [60, 85] on button "報表及分析" at bounding box center [45, 91] width 83 height 24
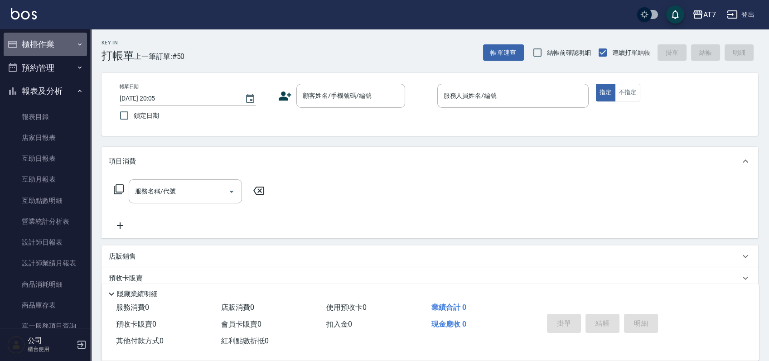
click at [57, 42] on button "櫃檯作業" at bounding box center [45, 45] width 83 height 24
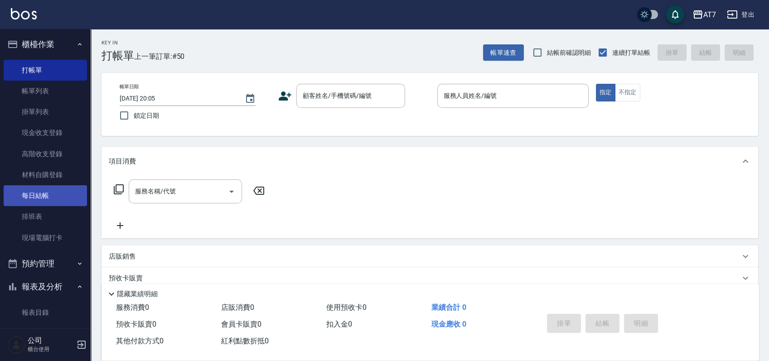
click at [46, 199] on link "每日結帳" at bounding box center [45, 195] width 83 height 21
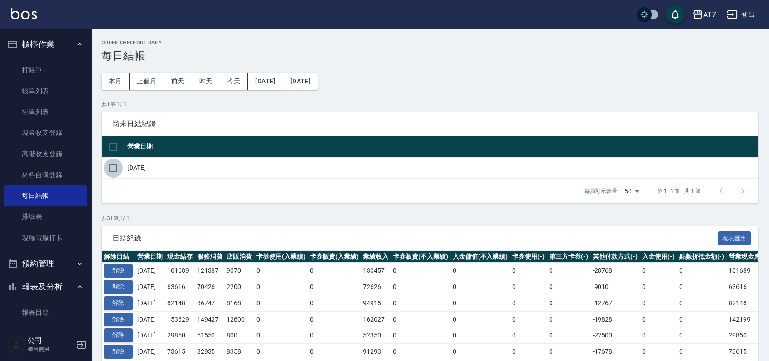
click at [117, 161] on input "checkbox" at bounding box center [113, 168] width 19 height 19
checkbox input "true"
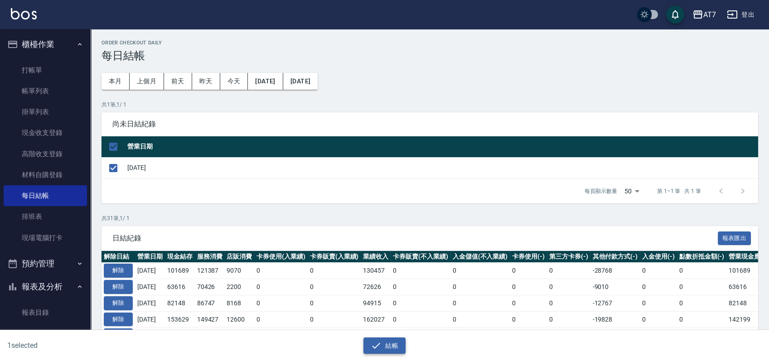
click at [382, 341] on button "結帳" at bounding box center [384, 345] width 42 height 17
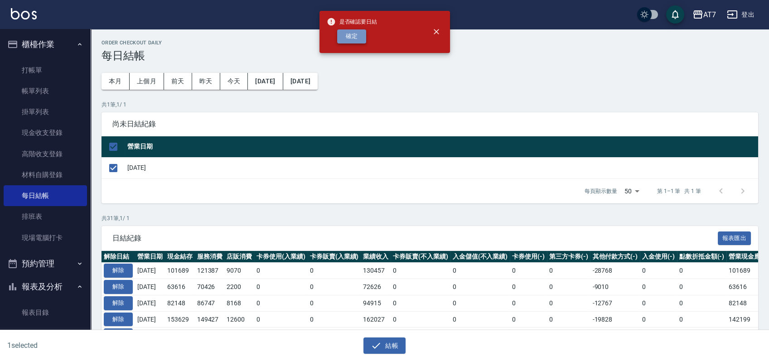
click at [356, 39] on button "確定" at bounding box center [351, 36] width 29 height 14
checkbox input "false"
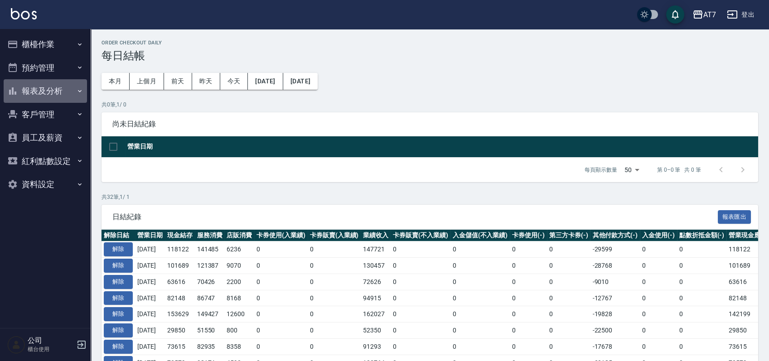
click at [62, 86] on button "報表及分析" at bounding box center [45, 91] width 83 height 24
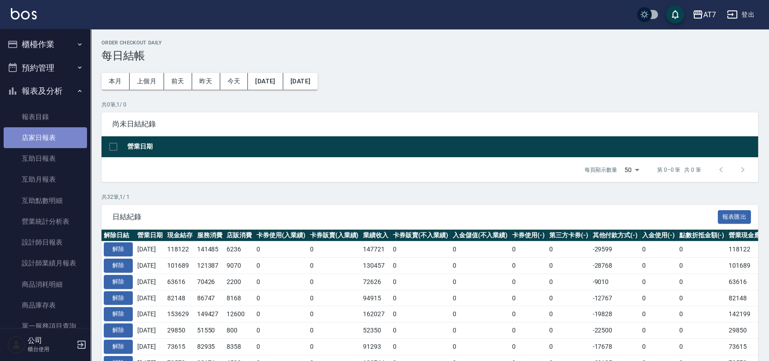
click at [47, 135] on link "店家日報表" at bounding box center [45, 137] width 83 height 21
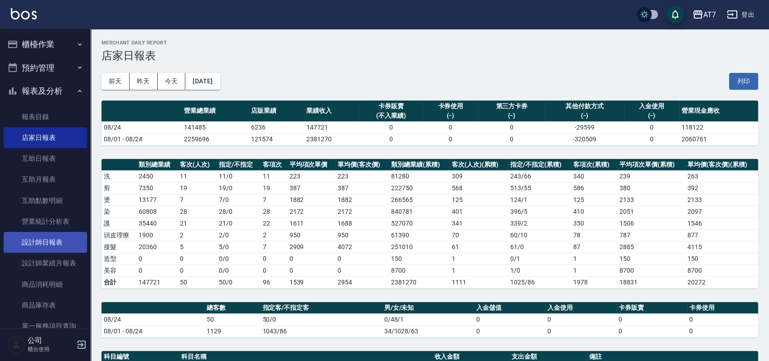
click at [48, 236] on link "設計師日報表" at bounding box center [45, 242] width 83 height 21
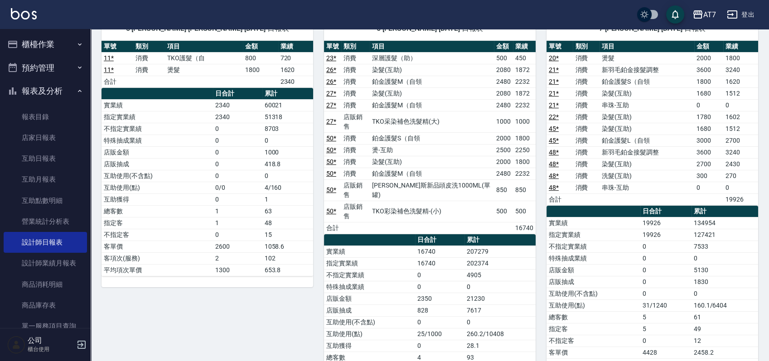
scroll to position [181, 0]
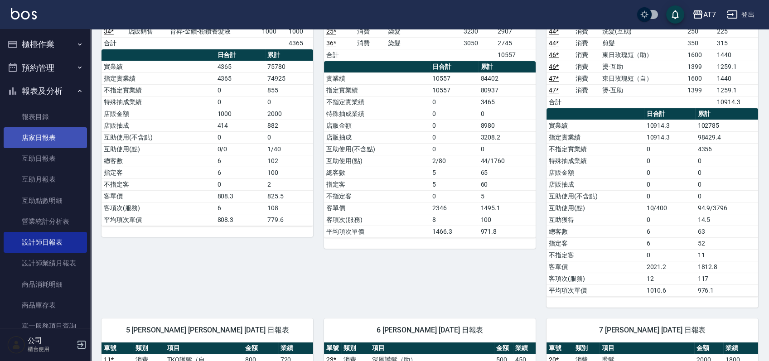
click at [42, 130] on link "店家日報表" at bounding box center [45, 137] width 83 height 21
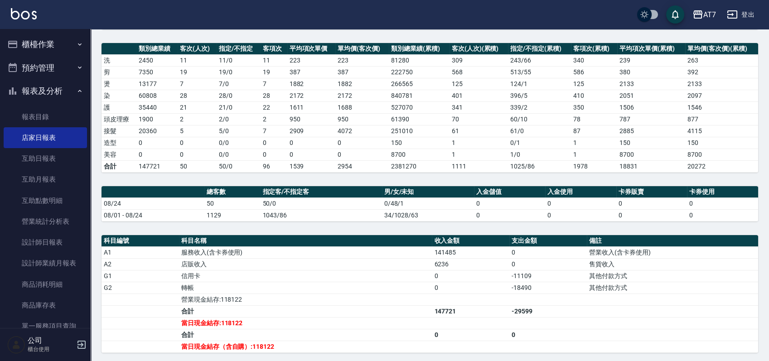
scroll to position [181, 0]
